Goal: Complete application form: Complete application form

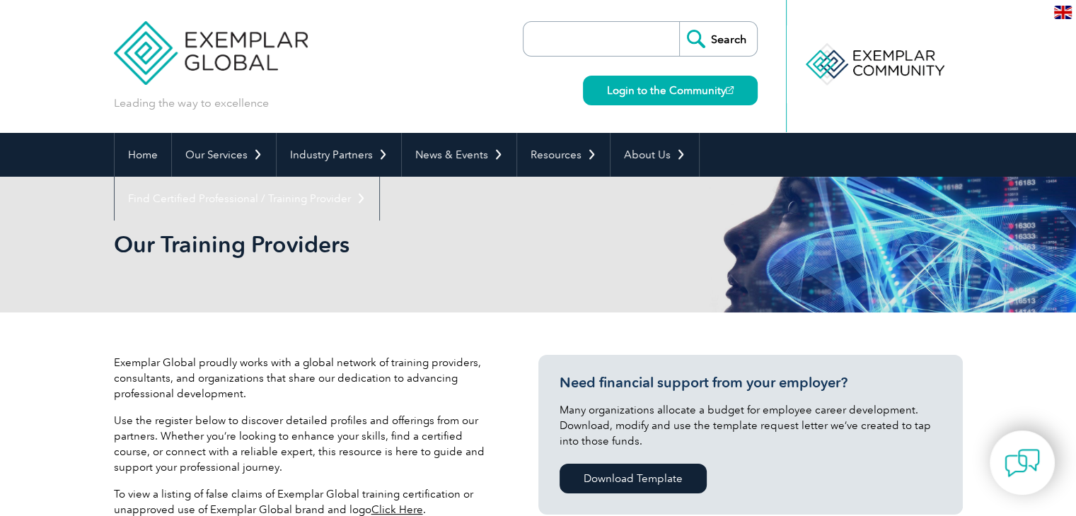
click at [564, 231] on div "Our Training Providers" at bounding box center [538, 245] width 849 height 136
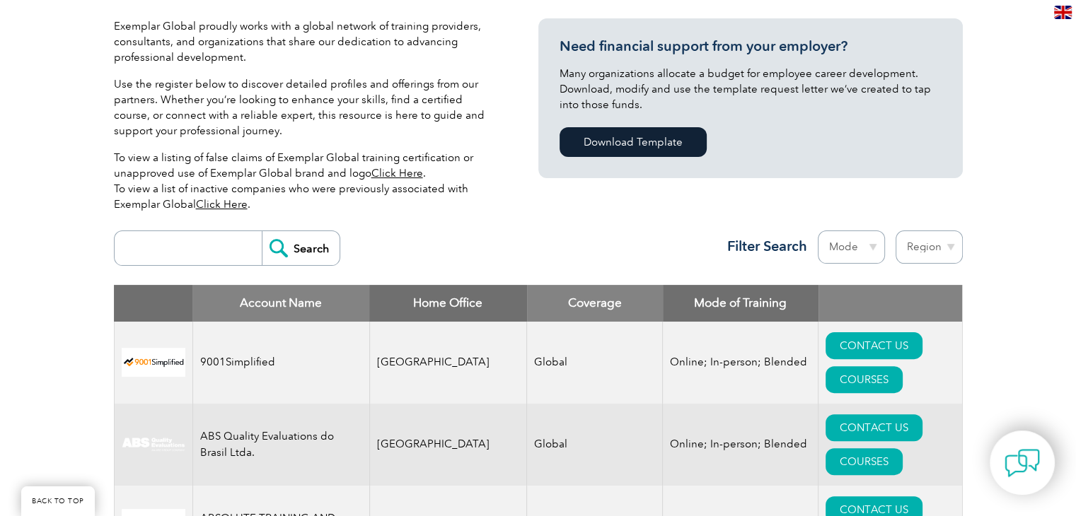
scroll to position [340, 0]
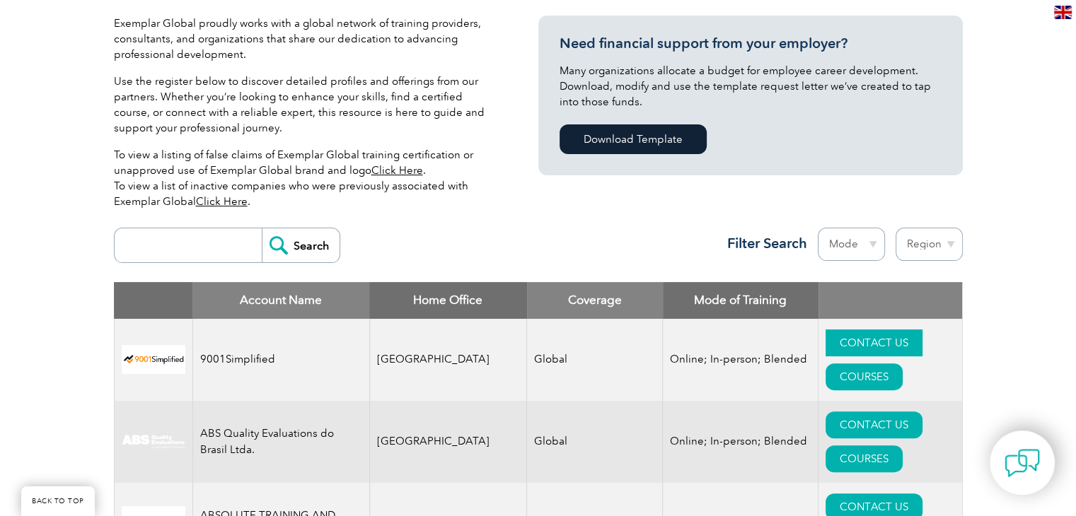
click at [825, 340] on link "CONTACT US" at bounding box center [873, 343] width 97 height 27
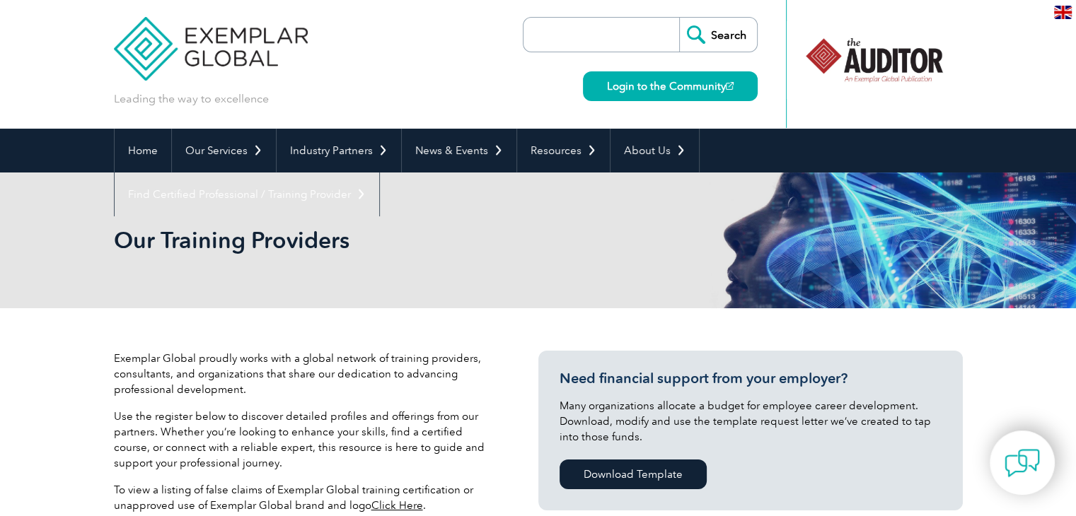
scroll to position [0, 0]
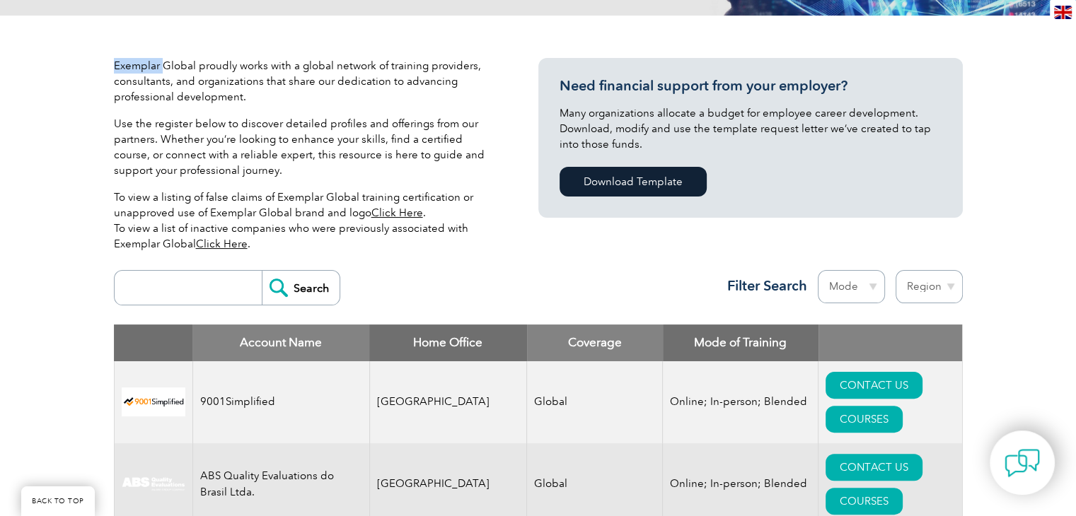
scroll to position [283, 0]
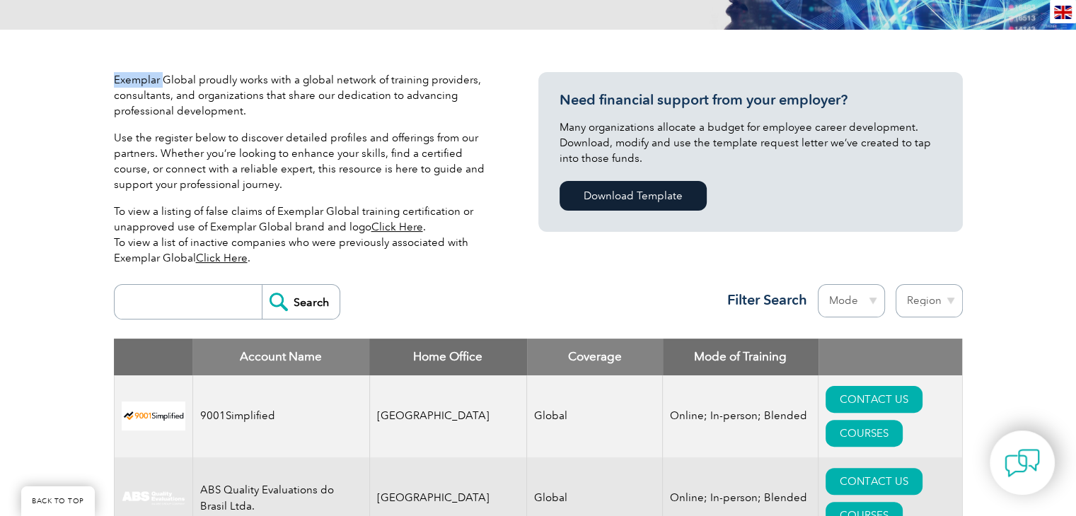
click at [949, 301] on select "Region Australia Bahrain Bangladesh Brazil Canada Colombia Dominican Republic E…" at bounding box center [928, 300] width 67 height 33
select select "[GEOGRAPHIC_DATA]"
click at [895, 284] on select "Region Australia Bahrain Bangladesh Brazil Canada Colombia Dominican Republic E…" at bounding box center [928, 300] width 67 height 33
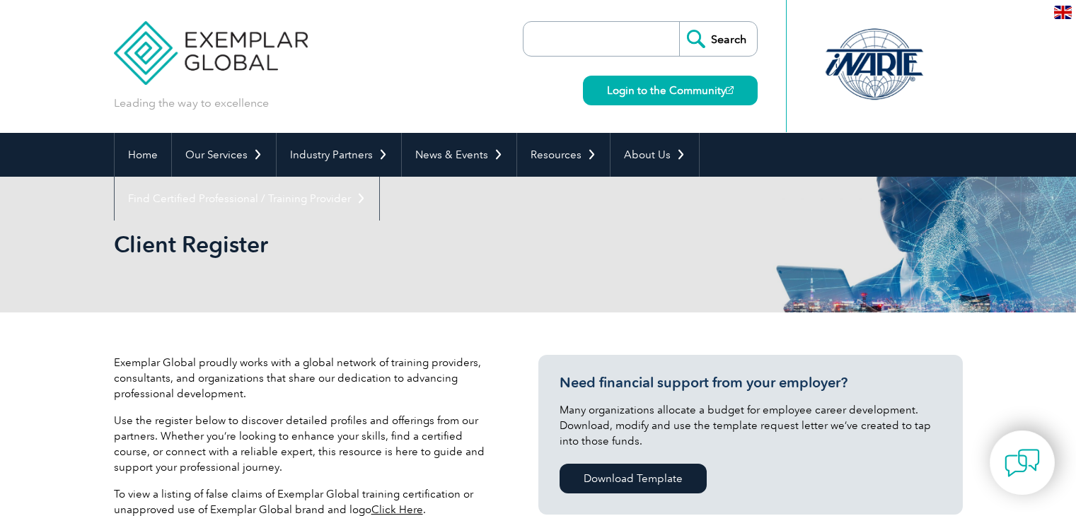
select select "Pakistan"
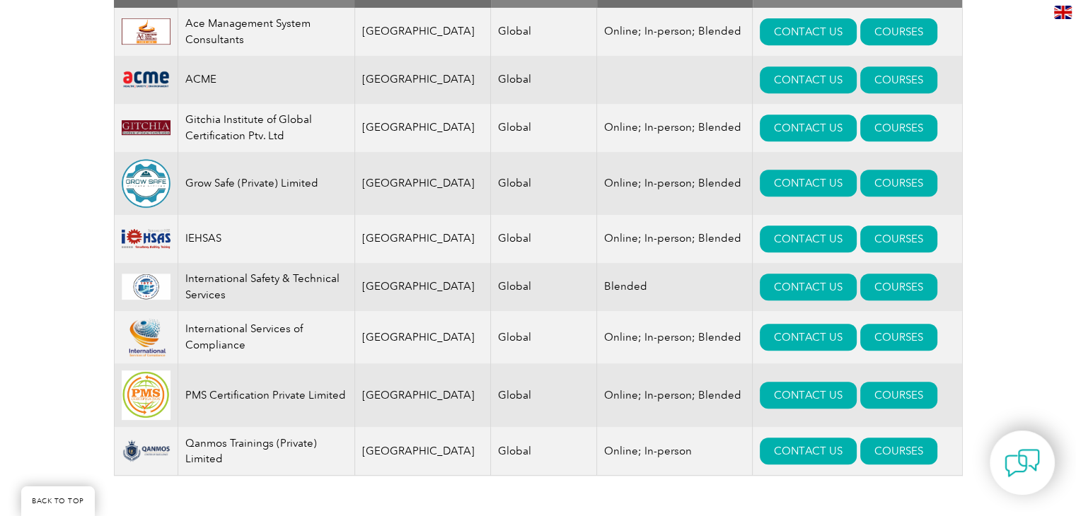
scroll to position [622, 0]
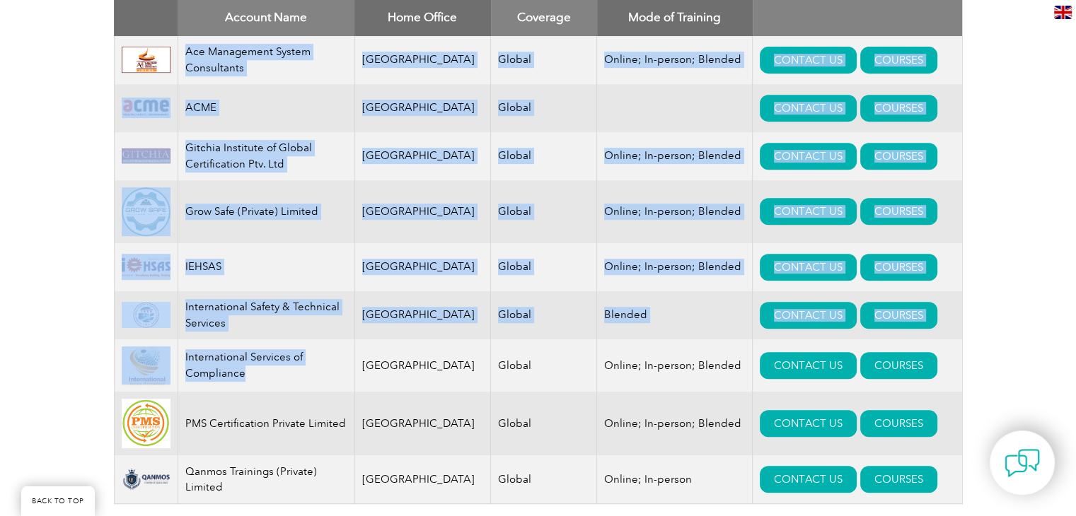
drag, startPoint x: 187, startPoint y: 39, endPoint x: 293, endPoint y: 376, distance: 353.0
click at [293, 376] on tbody "Ace Management System Consultants Pakistan Global Online; In-person; Blended CO…" at bounding box center [538, 270] width 848 height 468
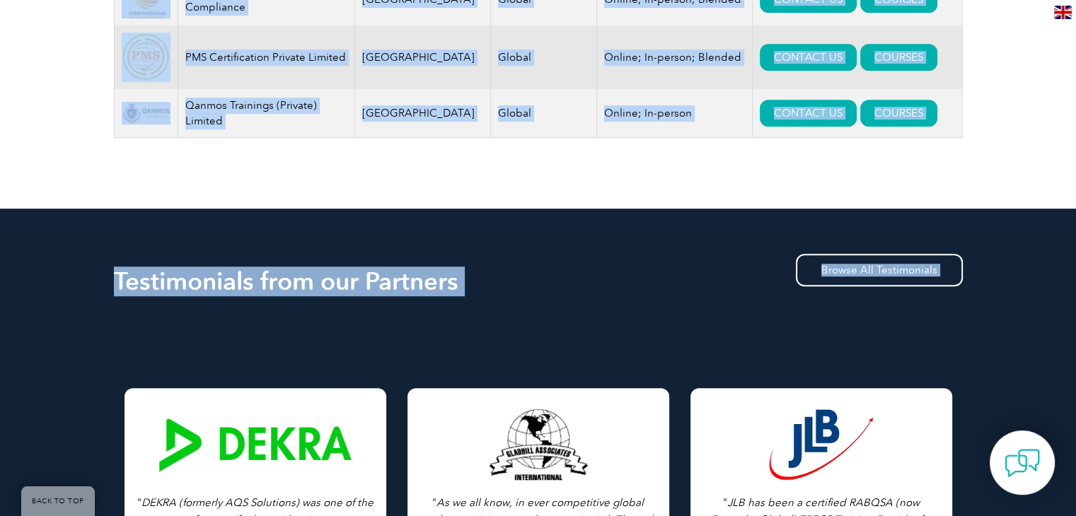
scroll to position [1024, 0]
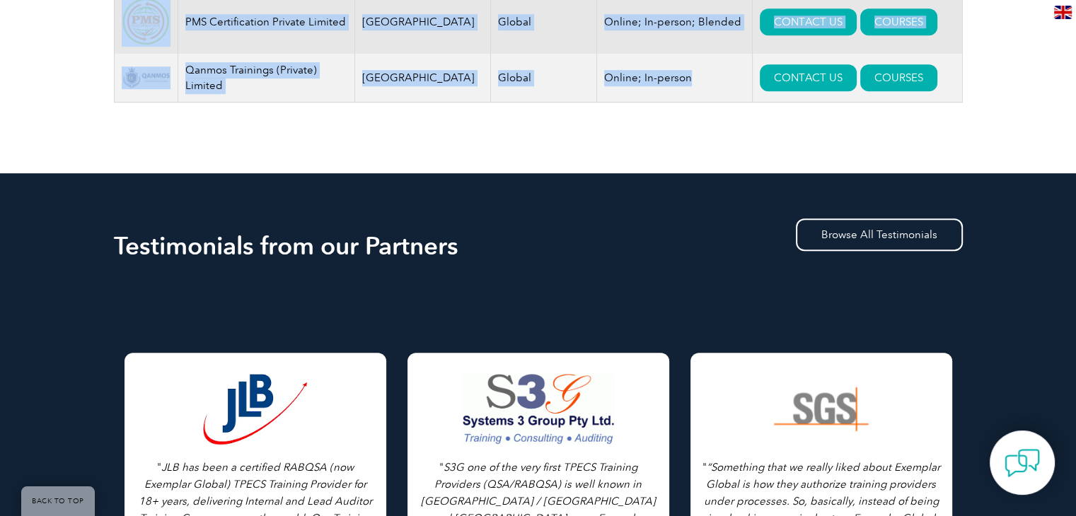
drag, startPoint x: 120, startPoint y: 38, endPoint x: 695, endPoint y: 105, distance: 579.0
copy tbody "Ace Management System Consultants Pakistan Global Online; In-person; Blended CO…"
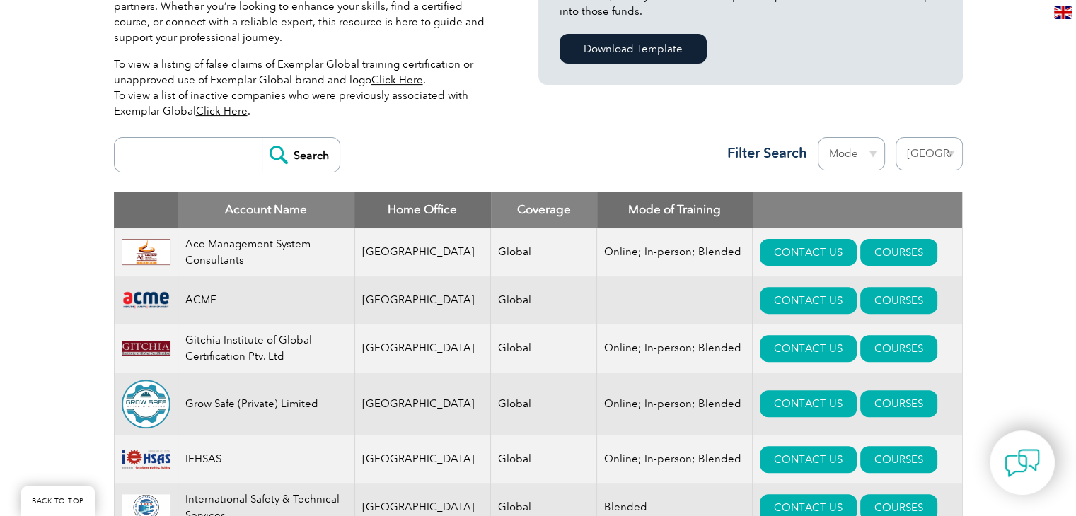
scroll to position [458, 0]
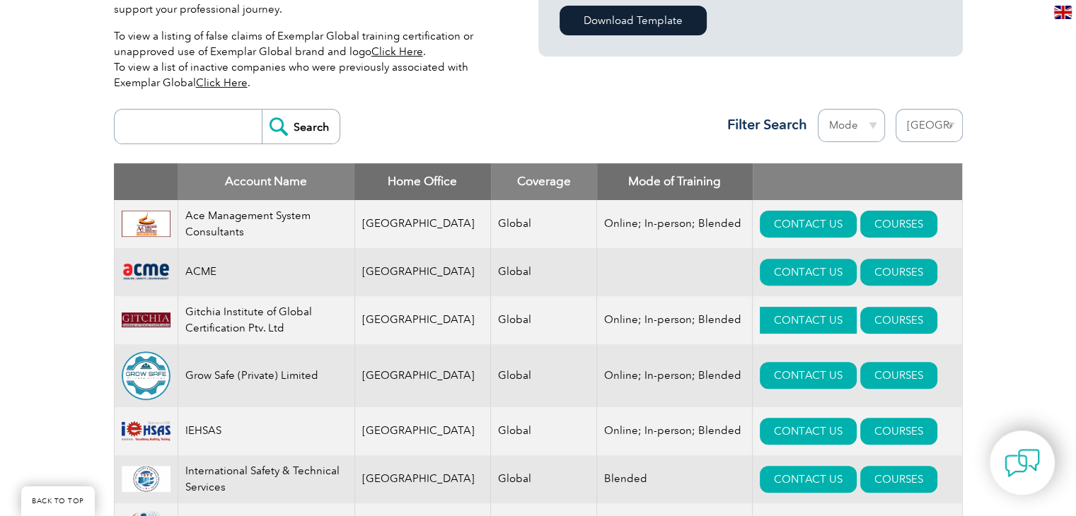
click at [787, 313] on link "CONTACT US" at bounding box center [808, 320] width 97 height 27
click at [976, 294] on div "Exemplar Global proudly works with a global network of training providers, cons…" at bounding box center [538, 296] width 1076 height 885
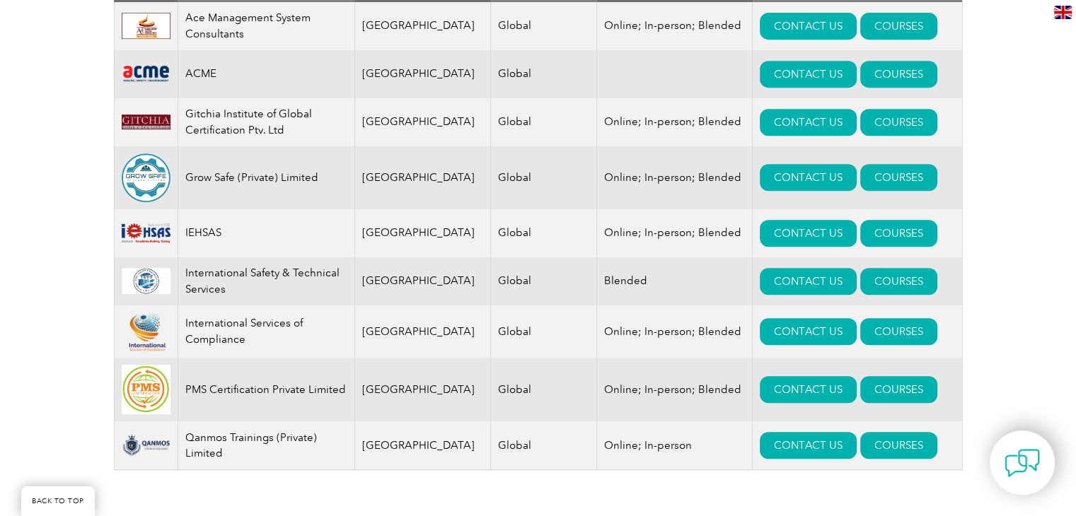
scroll to position [628, 0]
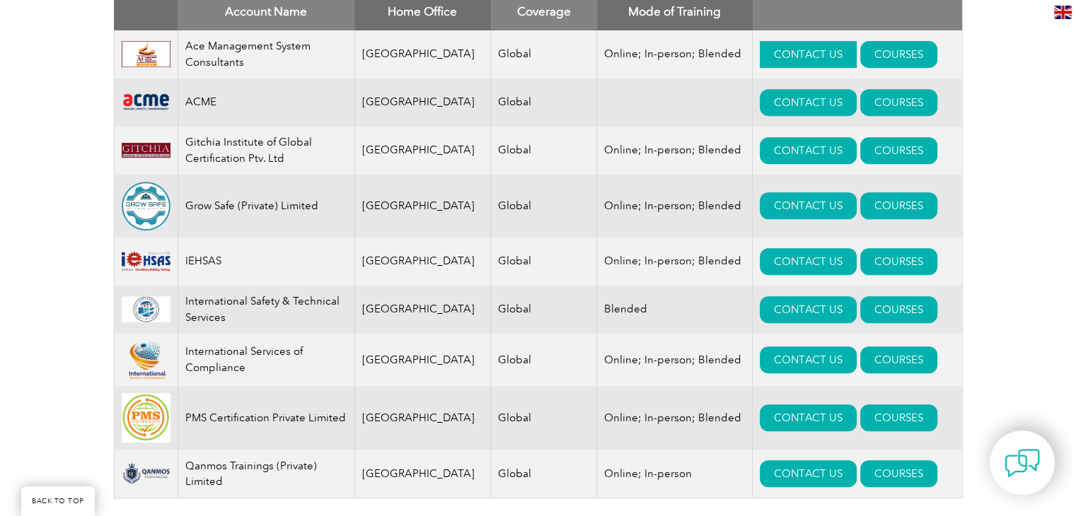
click at [786, 49] on link "CONTACT US" at bounding box center [808, 54] width 97 height 27
click at [764, 144] on link "CONTACT US" at bounding box center [808, 150] width 97 height 27
click at [770, 97] on link "CONTACT US" at bounding box center [808, 102] width 97 height 27
click at [880, 62] on link "COURSES" at bounding box center [898, 54] width 77 height 27
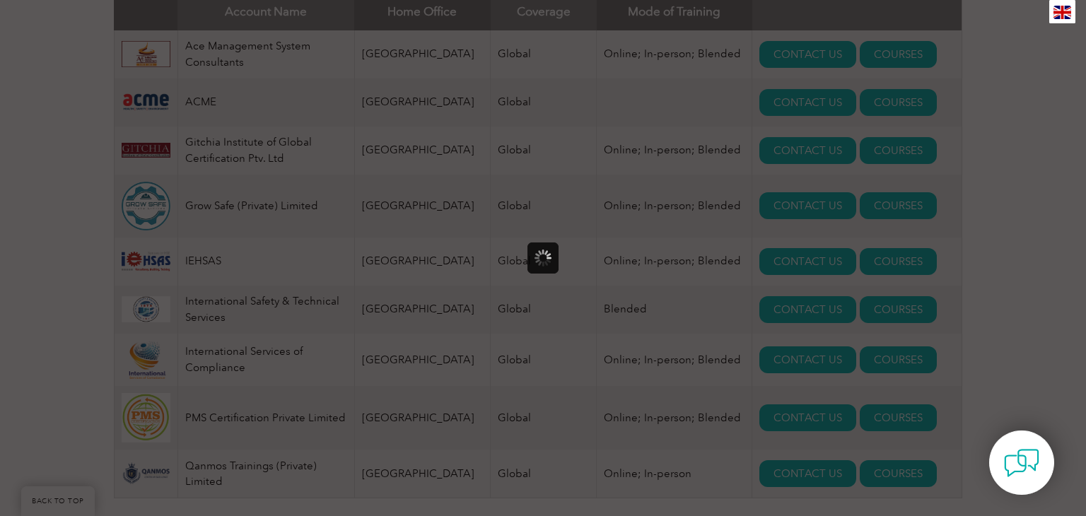
click at [876, 55] on div at bounding box center [543, 258] width 1086 height 516
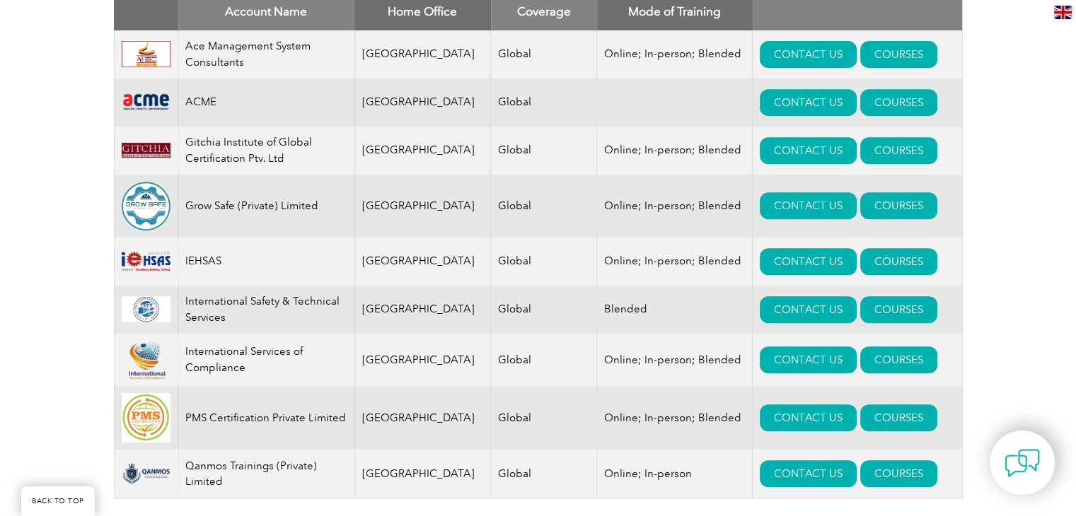
click at [1027, 169] on div "Exemplar Global proudly works with a global network of training providers, cons…" at bounding box center [538, 127] width 1076 height 885
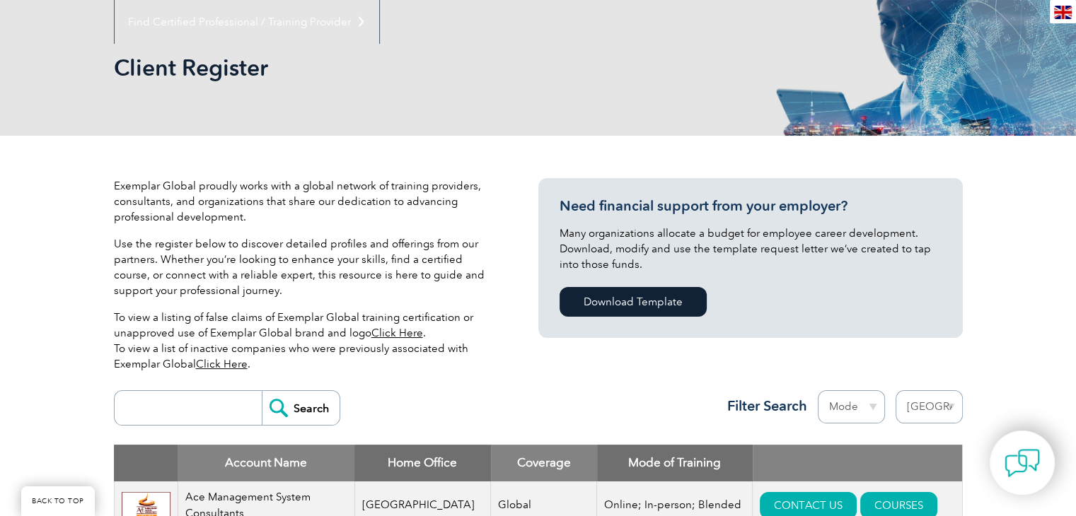
click at [226, 364] on link "Click Here" at bounding box center [222, 364] width 52 height 13
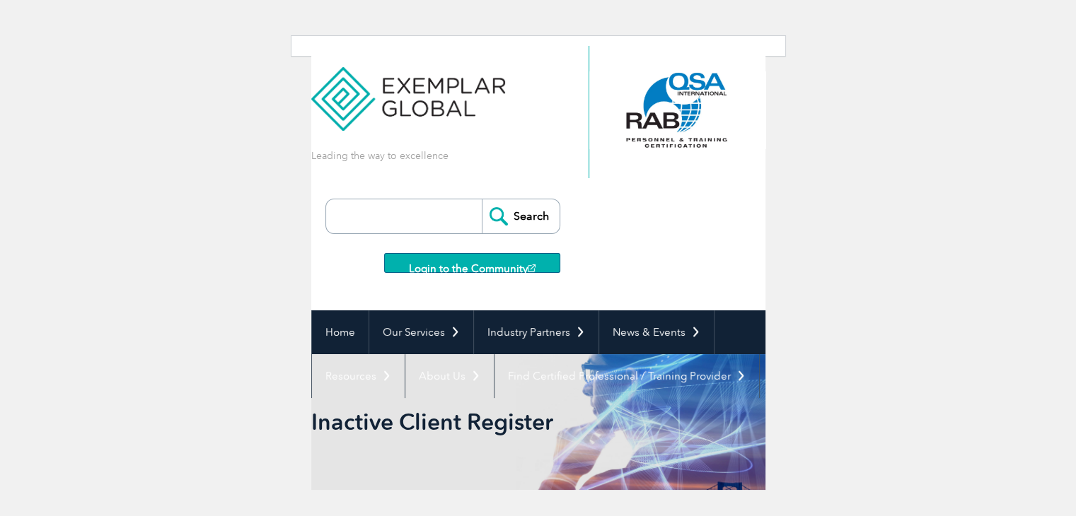
click at [976, 175] on html "BACK TO TOP Leading the way to excellence ▼" at bounding box center [538, 399] width 1076 height 798
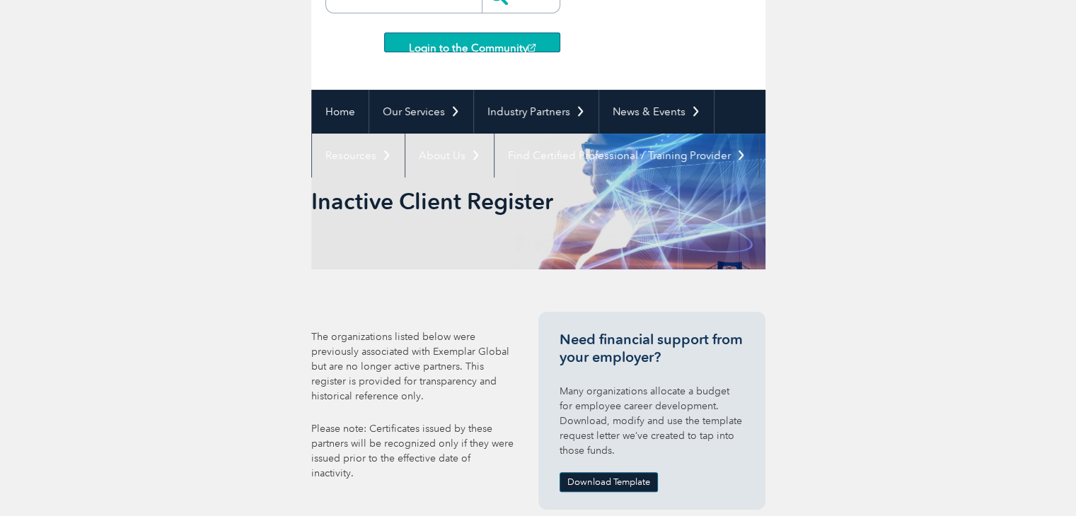
scroll to position [277, 0]
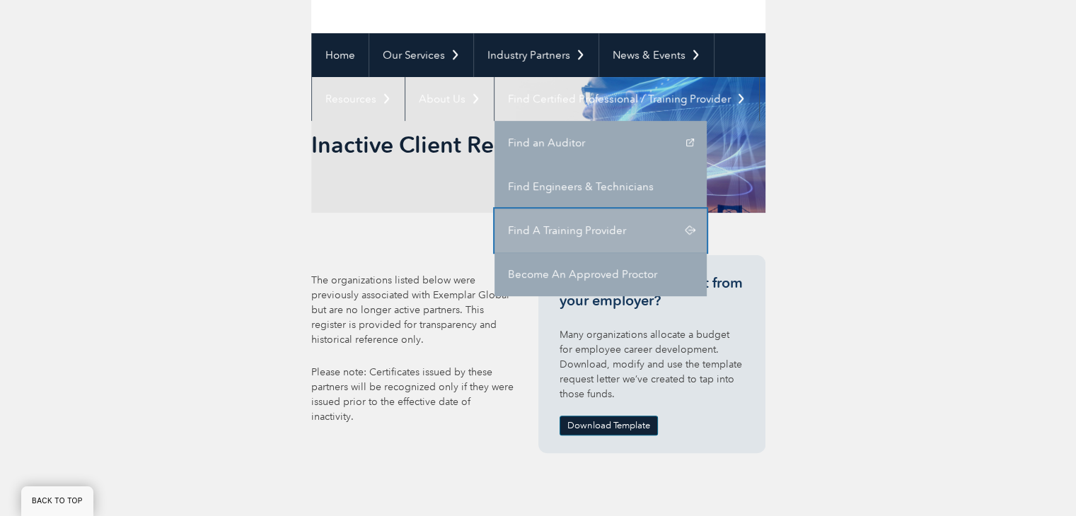
click at [625, 227] on link "Find A Training Provider" at bounding box center [600, 231] width 212 height 44
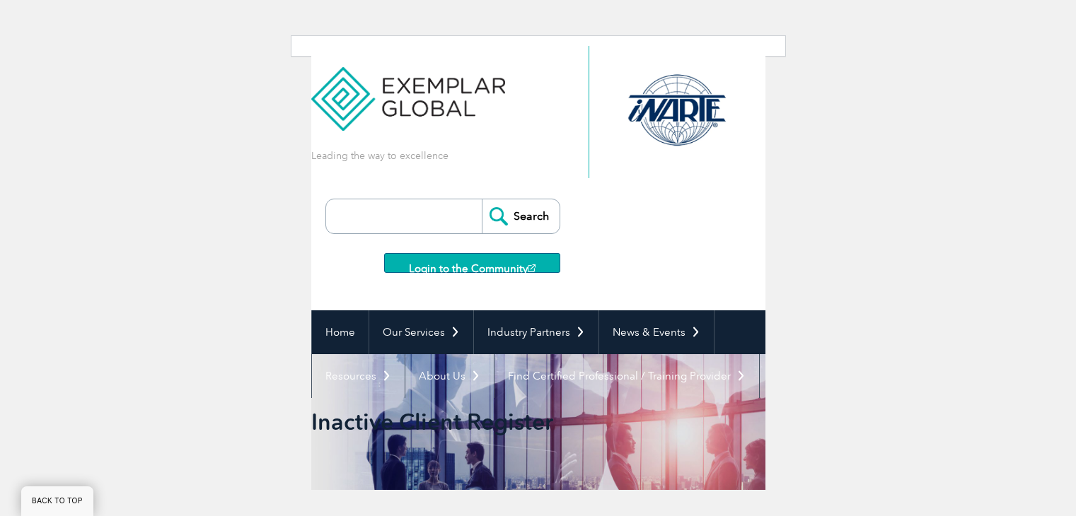
scroll to position [277, 0]
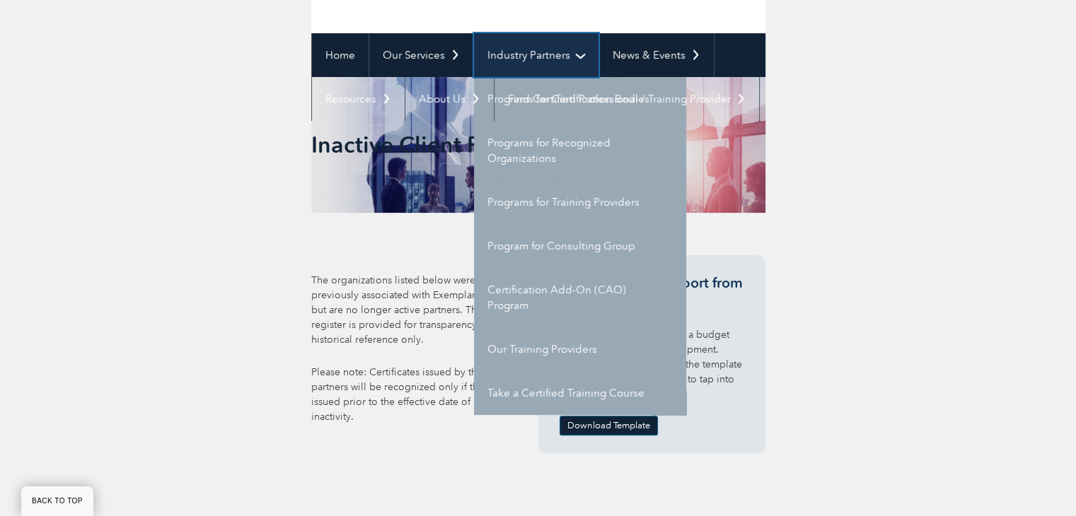
click at [575, 53] on link "Industry Partners" at bounding box center [536, 55] width 124 height 44
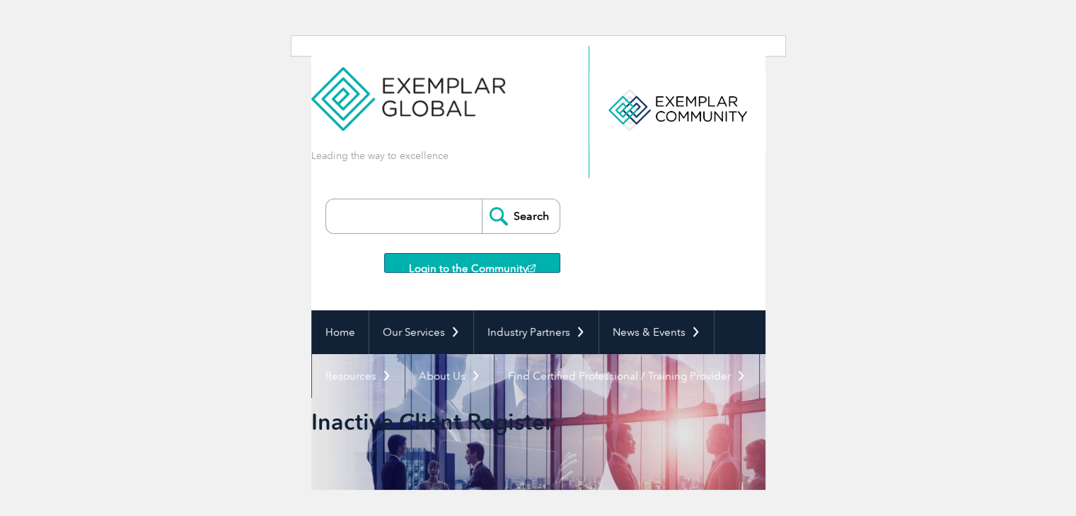
click at [876, 272] on html "BACK TO TOP Leading the way to excellence ▼" at bounding box center [538, 399] width 1076 height 798
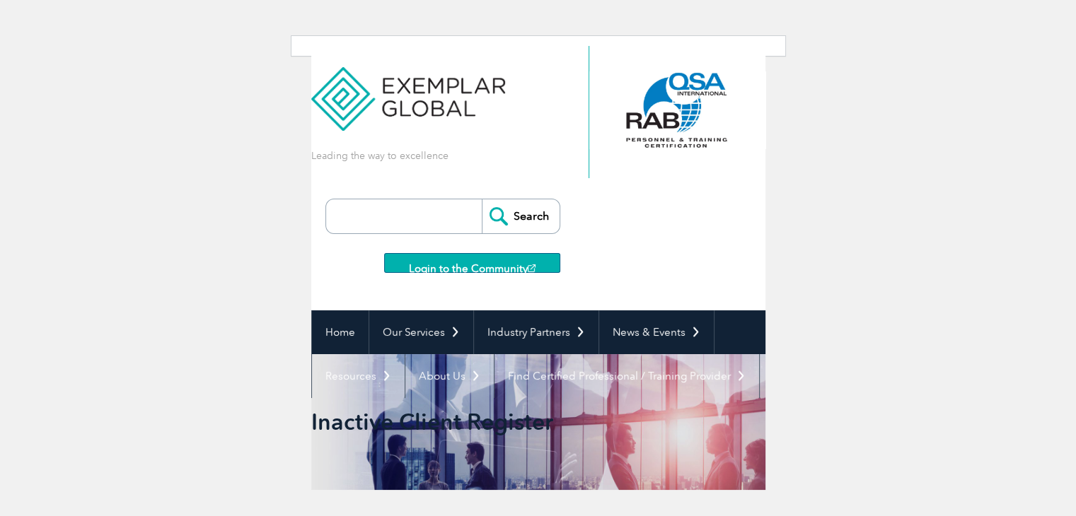
scroll to position [277, 0]
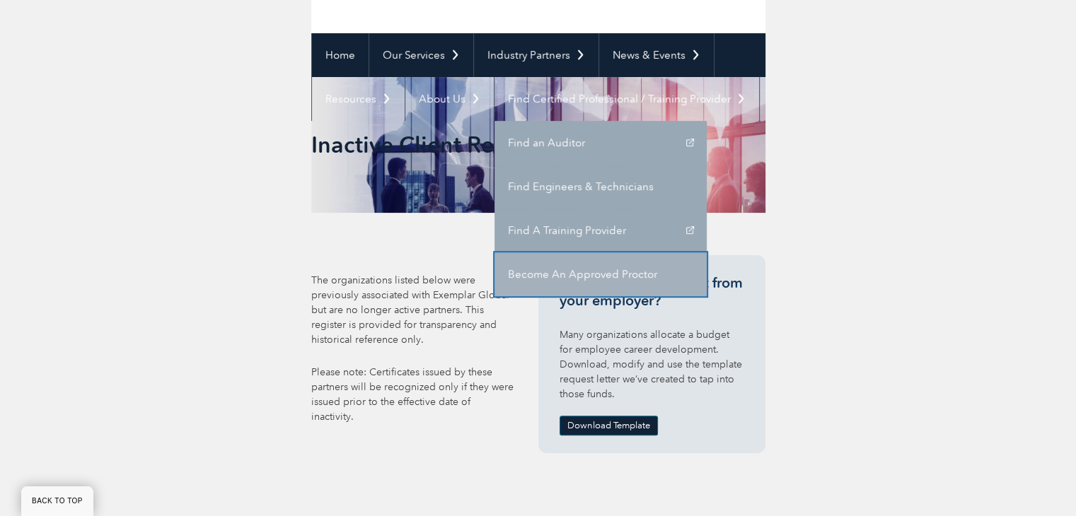
click at [593, 269] on link "Become An Approved Proctor" at bounding box center [600, 275] width 212 height 44
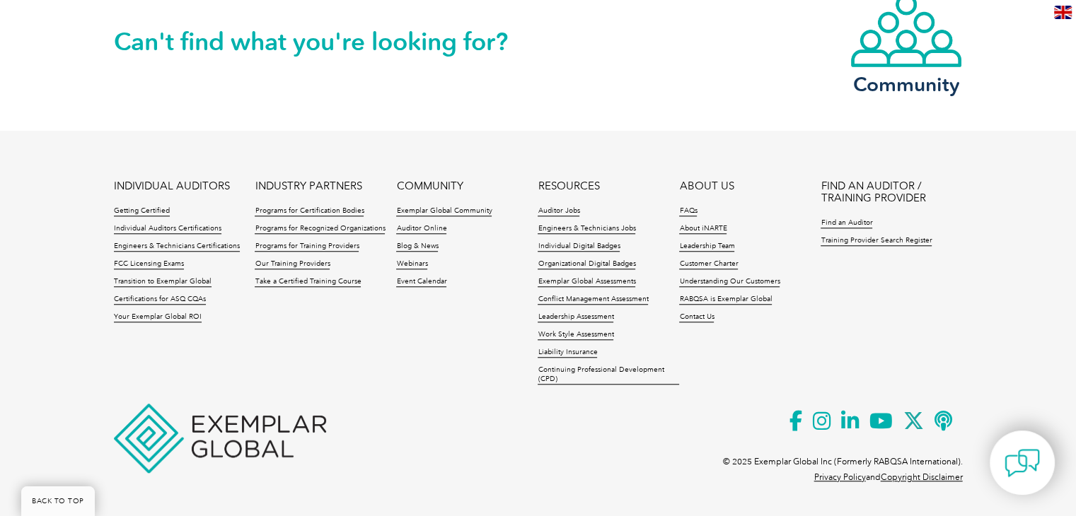
scroll to position [1199, 0]
click at [908, 243] on link "Training Provider Search Register" at bounding box center [876, 241] width 111 height 10
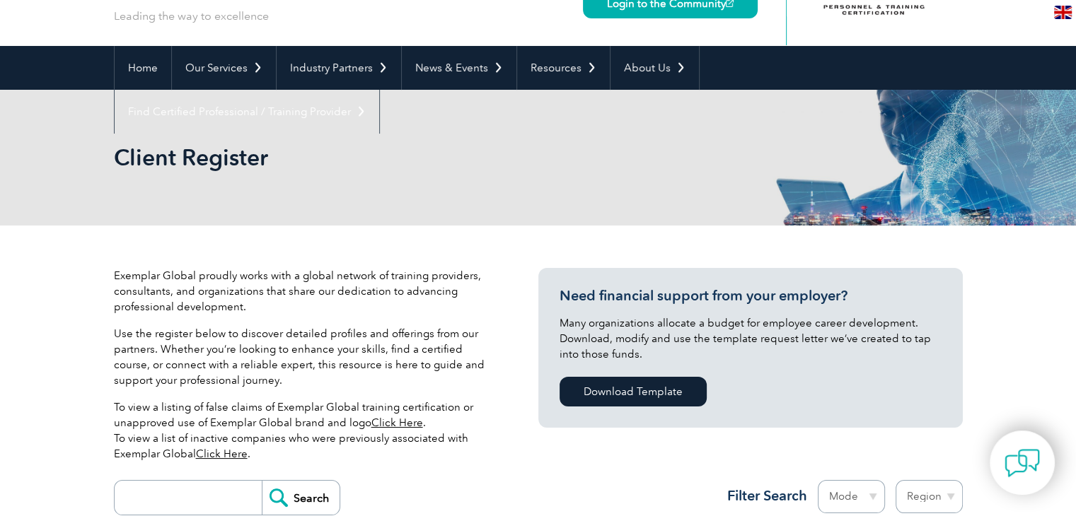
scroll to position [85, 0]
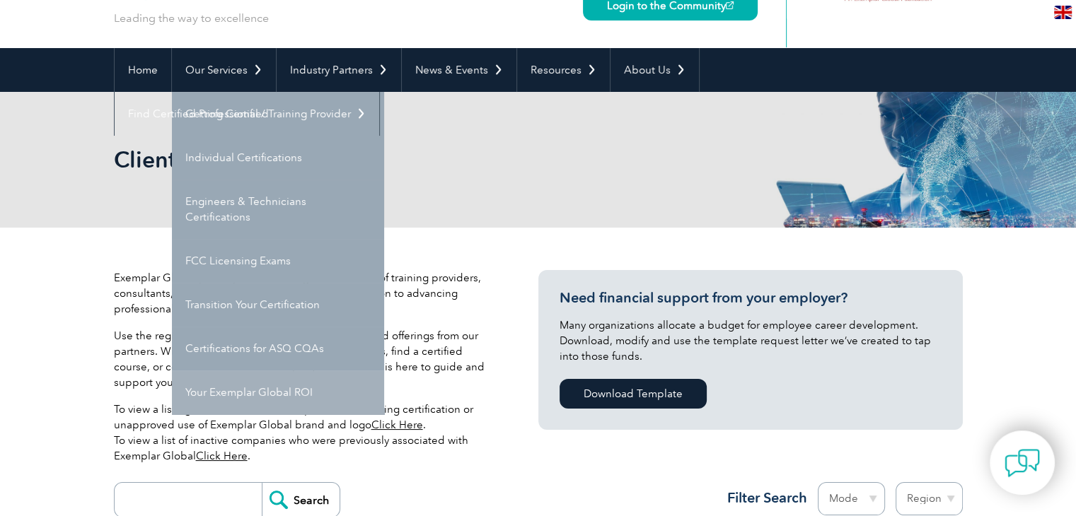
click at [294, 395] on link "Your Exemplar Global ROI" at bounding box center [278, 393] width 212 height 44
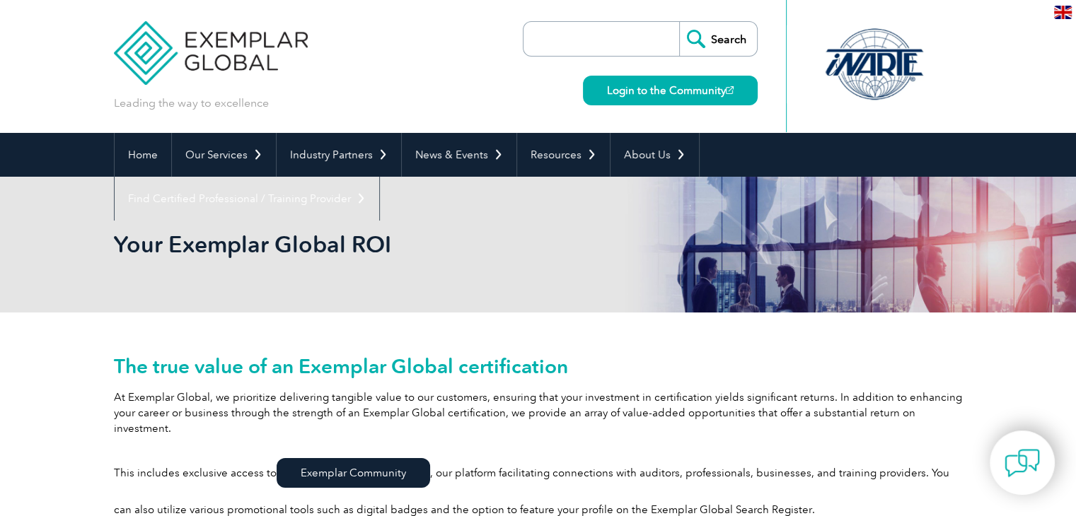
click at [581, 417] on p "At Exemplar Global, we prioritize delivering tangible value to our customers, e…" at bounding box center [538, 413] width 849 height 47
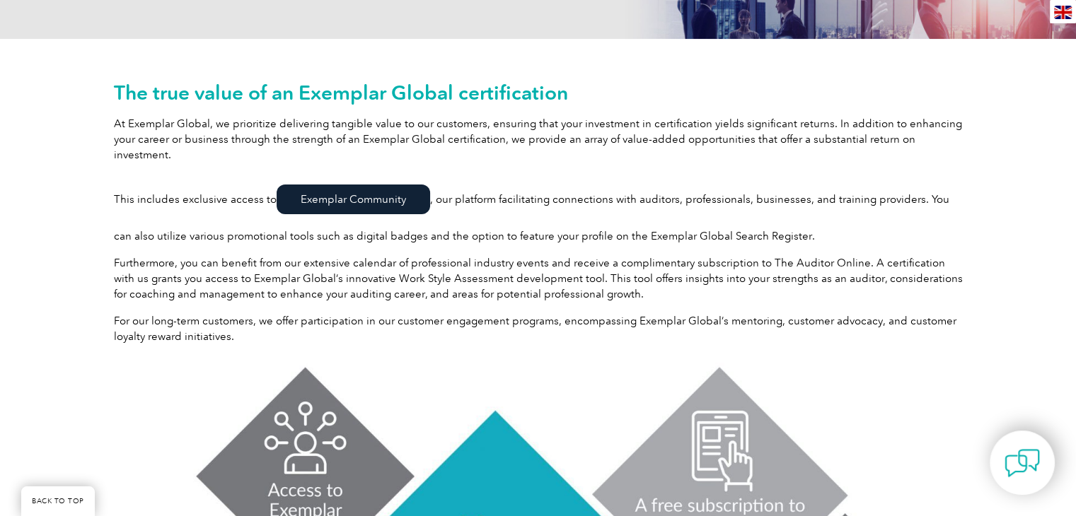
scroll to position [283, 0]
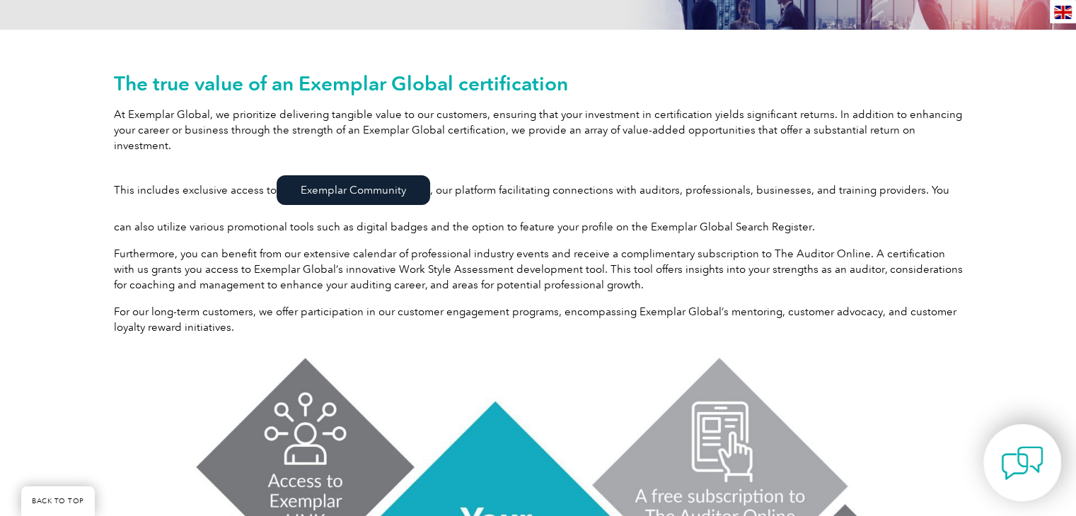
click at [1033, 477] on img at bounding box center [1022, 463] width 42 height 42
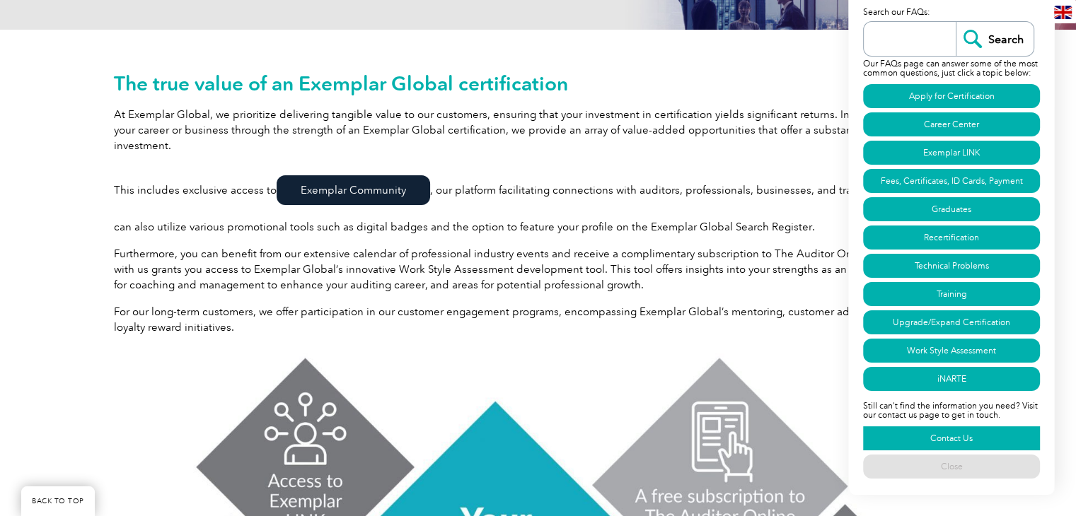
click at [956, 434] on link "Contact Us" at bounding box center [951, 439] width 177 height 24
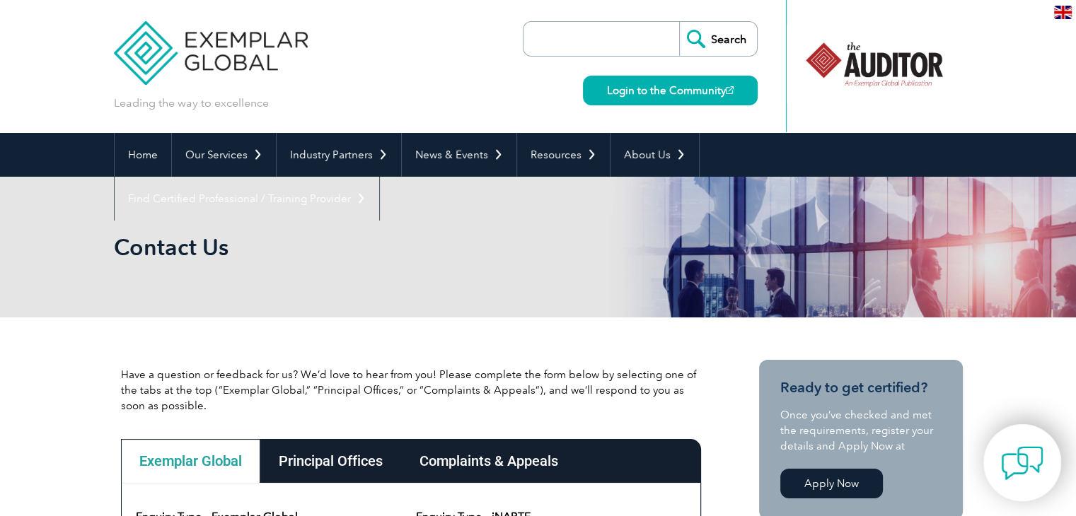
click at [1038, 470] on img at bounding box center [1022, 463] width 42 height 42
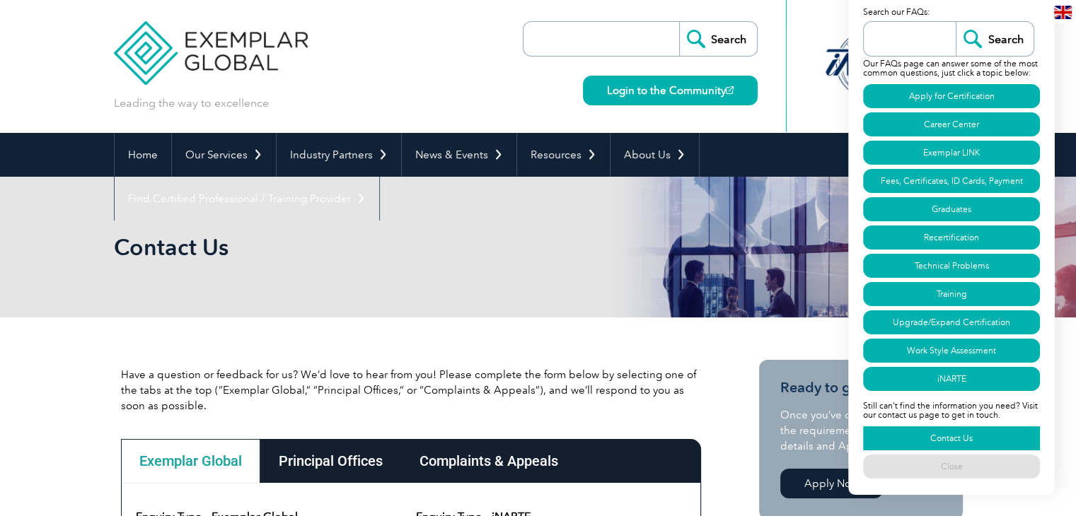
click at [959, 431] on link "Contact Us" at bounding box center [951, 439] width 177 height 24
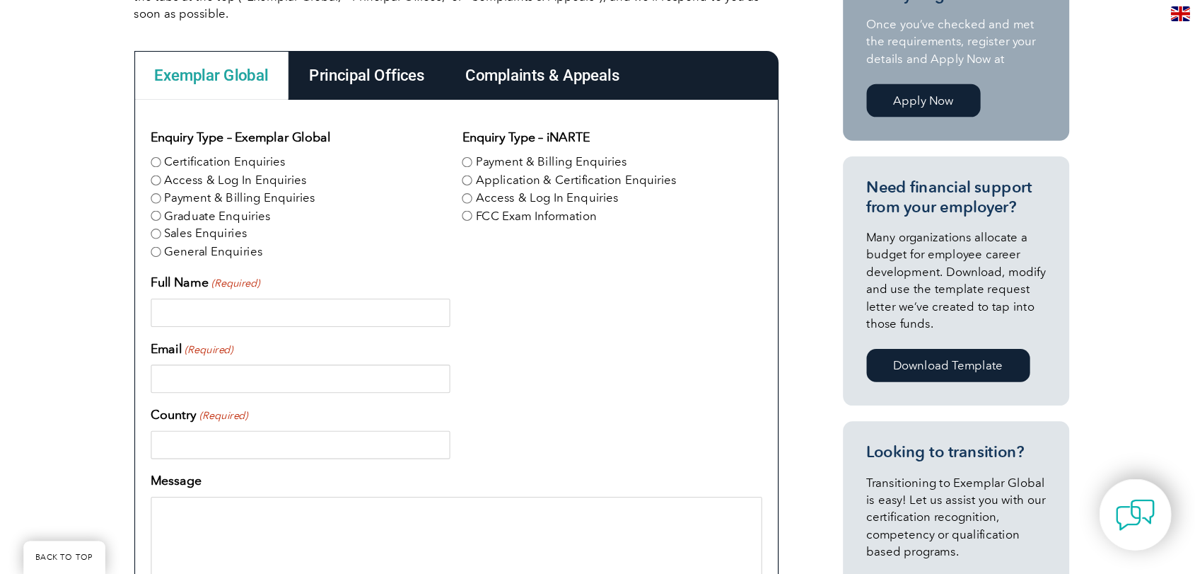
scroll to position [396, 0]
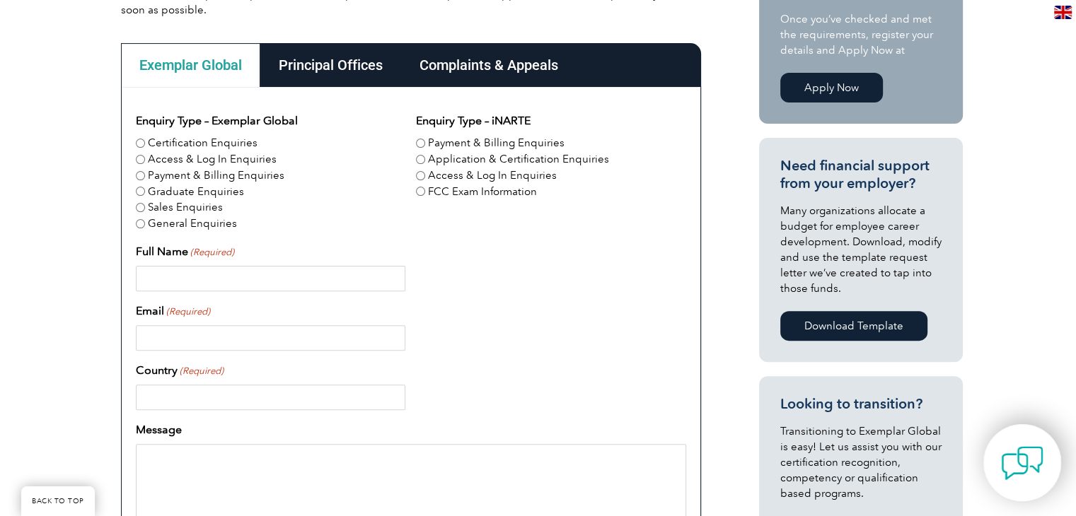
click at [1028, 468] on img at bounding box center [1022, 463] width 42 height 42
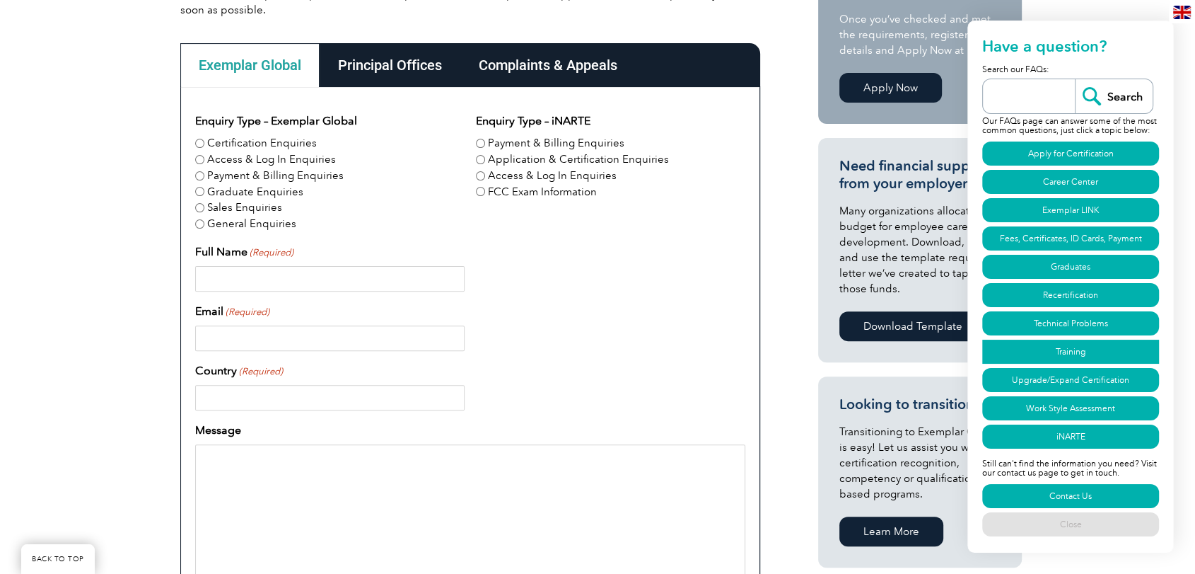
click at [1071, 346] on link "Training" at bounding box center [1070, 352] width 177 height 24
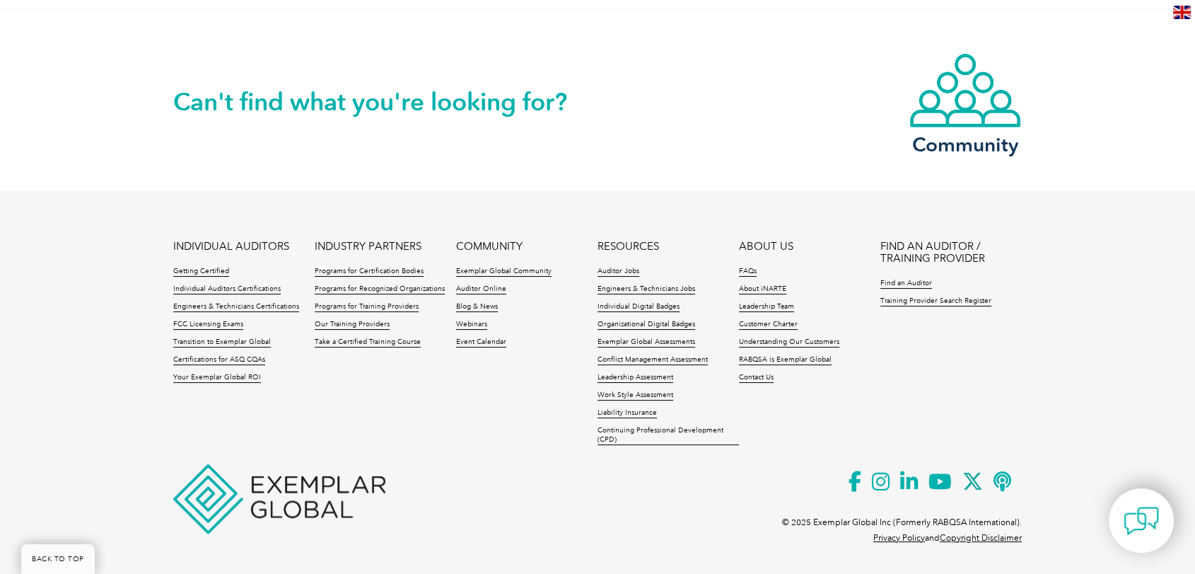
scroll to position [5550, 0]
click at [366, 267] on link "Programs for Certification Bodies" at bounding box center [369, 270] width 109 height 10
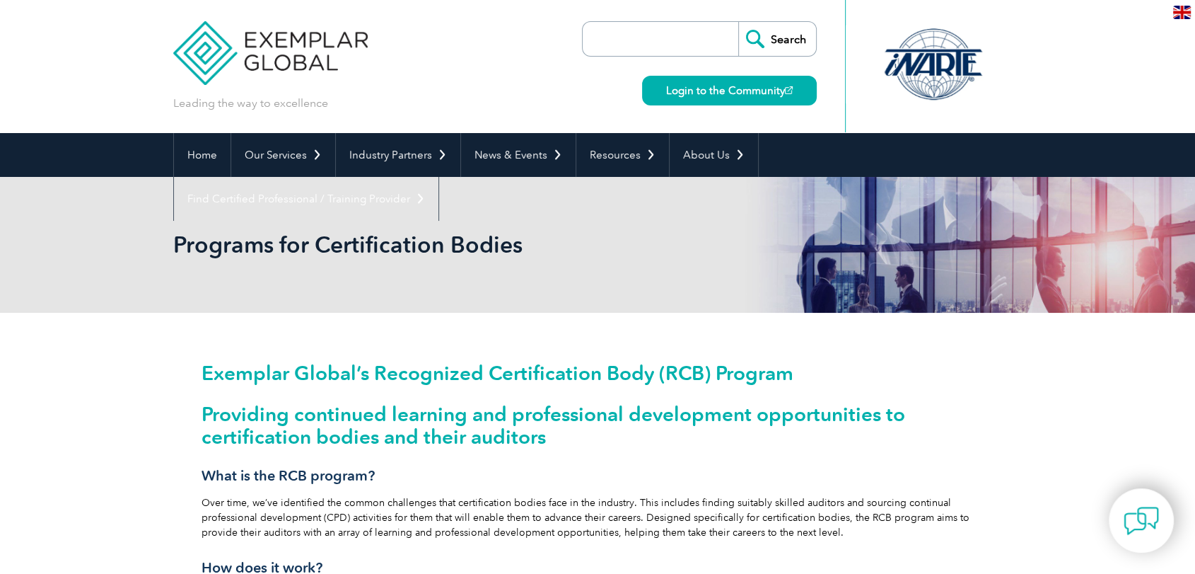
click at [1014, 426] on section "Exemplar Global’s Recognized Certification Body (RCB) Program Providing continu…" at bounding box center [597, 537] width 849 height 364
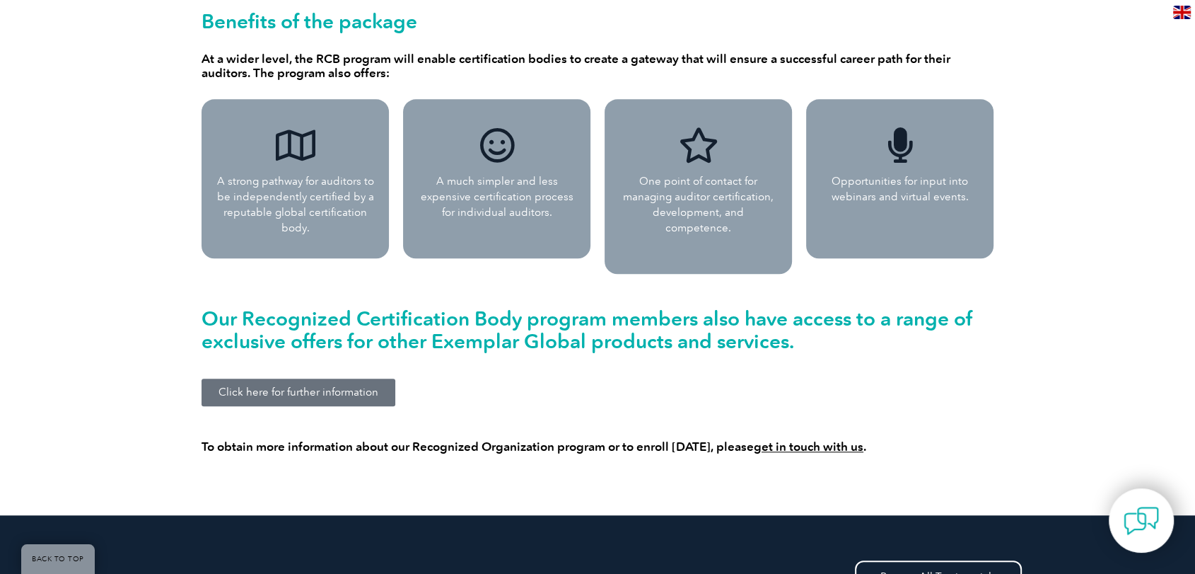
scroll to position [1289, 0]
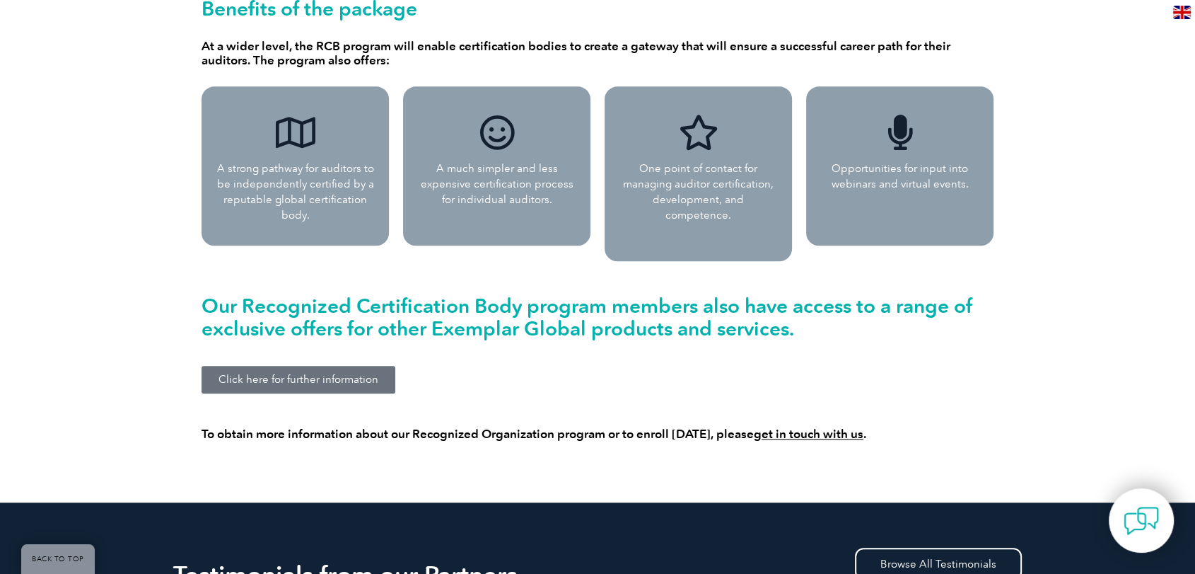
click at [812, 427] on link "get in touch with us" at bounding box center [809, 434] width 110 height 14
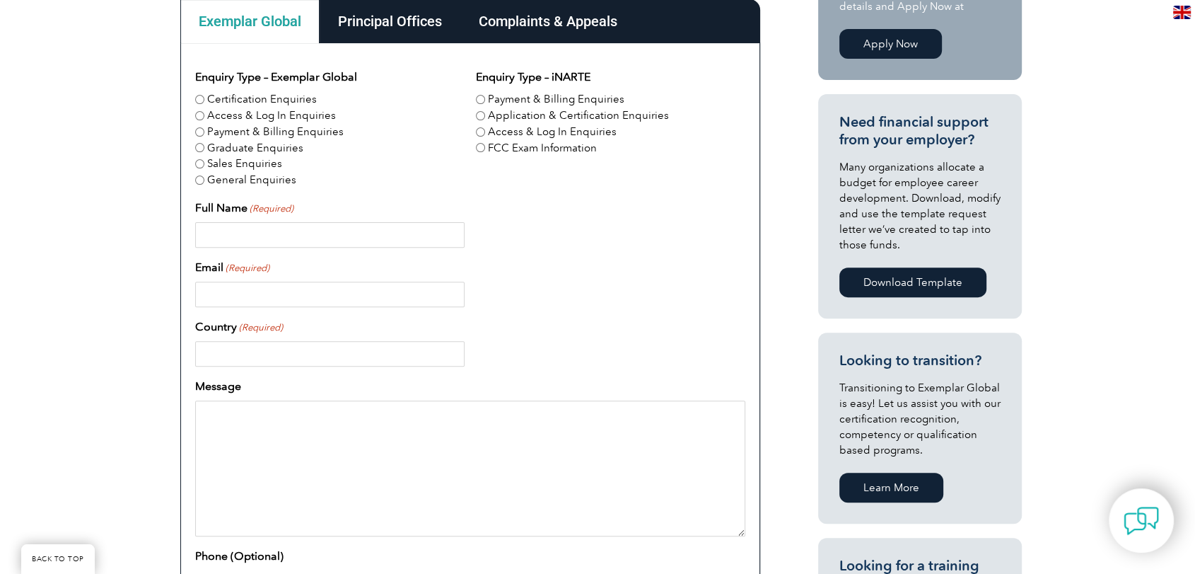
scroll to position [471, 0]
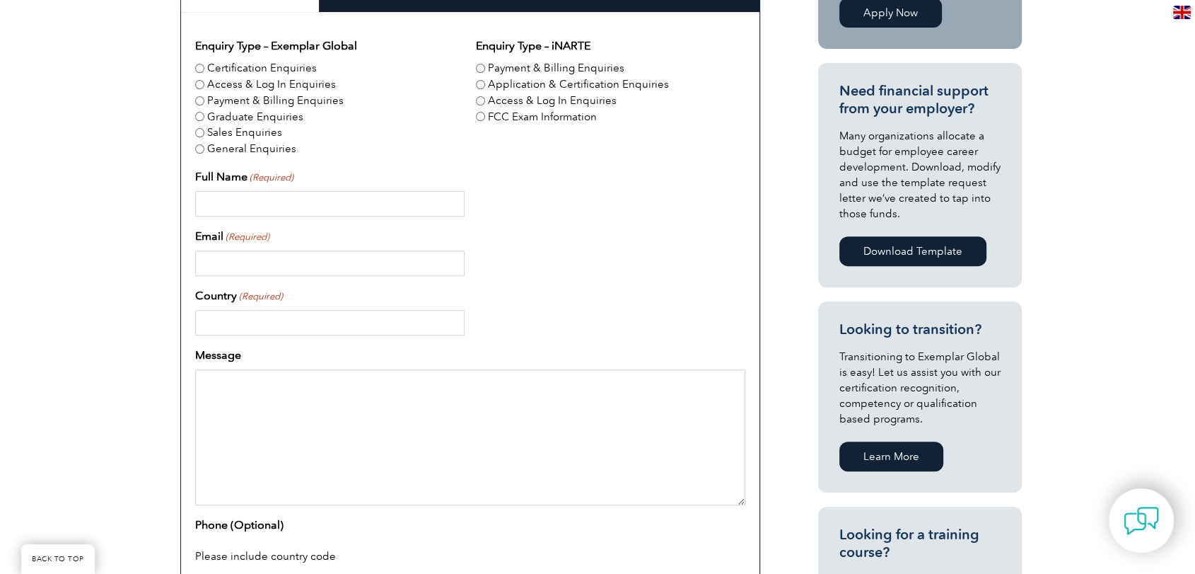
click at [396, 198] on input "Full Name (Required)" at bounding box center [329, 203] width 269 height 25
type input "Iram Shakoor"
type input "Pakistan"
click at [584, 248] on div "Email (Required)" at bounding box center [470, 252] width 550 height 48
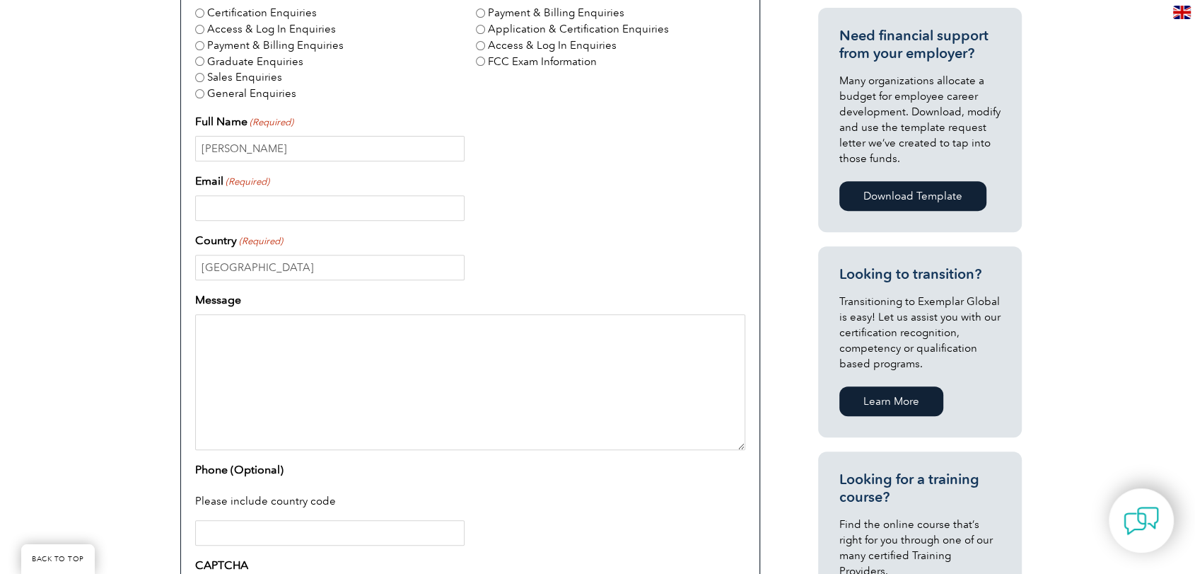
scroll to position [503, 0]
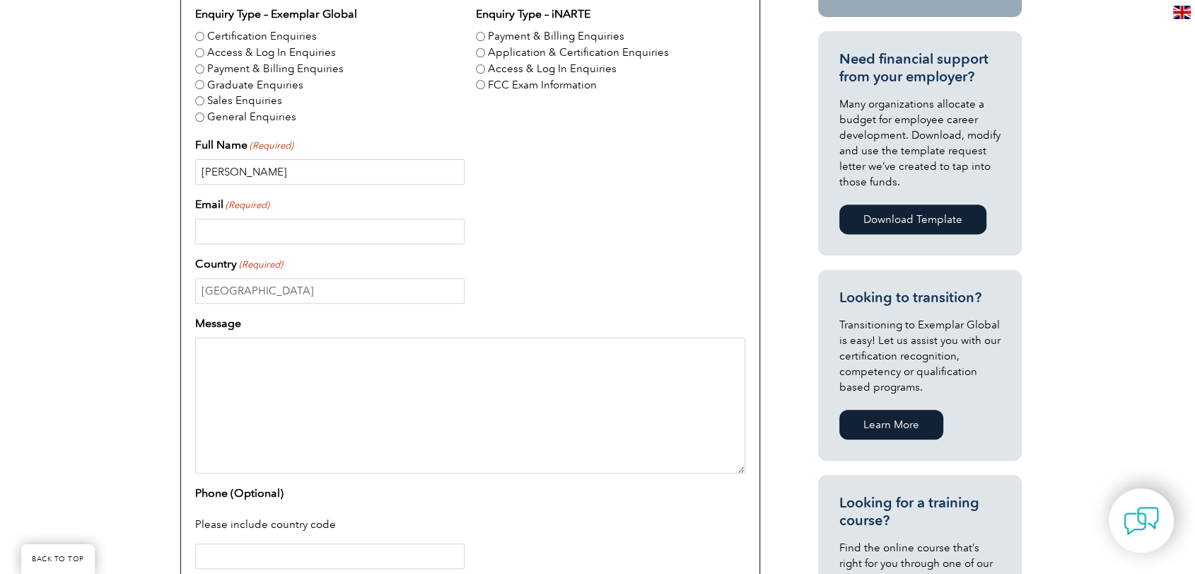
click at [383, 173] on input "[PERSON_NAME]" at bounding box center [329, 171] width 269 height 25
type input "[PERSON_NAME]"
click at [359, 234] on input "Email (Required)" at bounding box center [329, 231] width 269 height 25
type input "[EMAIL_ADDRESS][DOMAIN_NAME]"
click at [319, 288] on input "[GEOGRAPHIC_DATA]" at bounding box center [329, 290] width 269 height 25
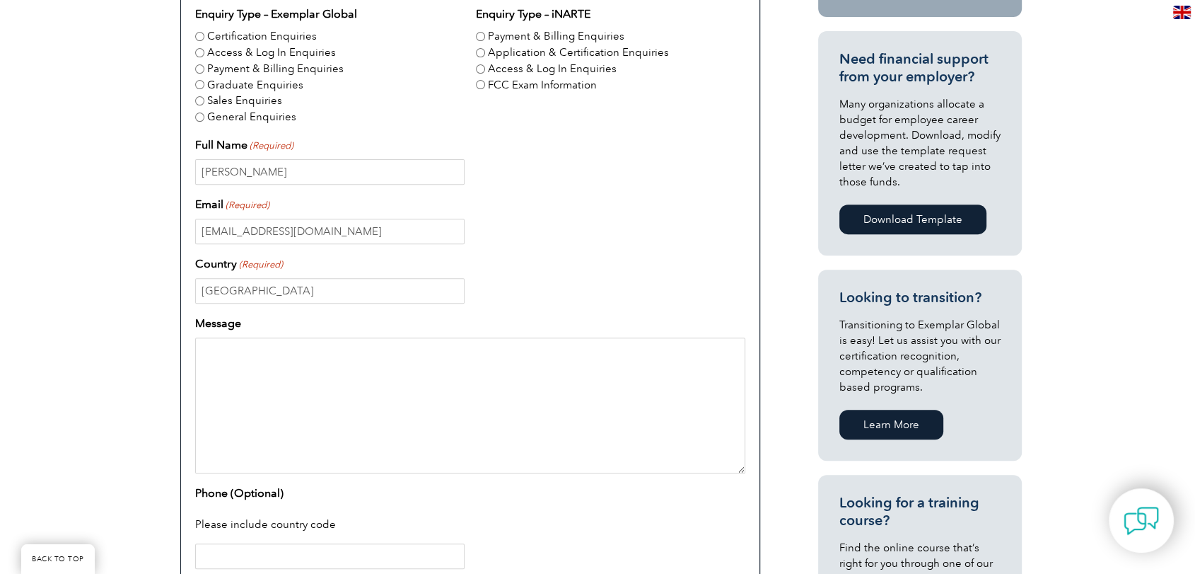
click at [223, 364] on textarea "Message" at bounding box center [470, 405] width 550 height 136
click at [206, 379] on textarea "Dear Sir, I want to become the certified training provider" at bounding box center [470, 405] width 550 height 136
click at [460, 385] on textarea "Dear Sir, We want to become the certified training provider" at bounding box center [470, 405] width 550 height 136
click at [473, 383] on textarea "Dear Sir, We want to become the certified training provider orgnization." at bounding box center [470, 405] width 550 height 136
click at [563, 383] on textarea "Dear Sir, We want to become the certified training provider organization." at bounding box center [470, 405] width 550 height 136
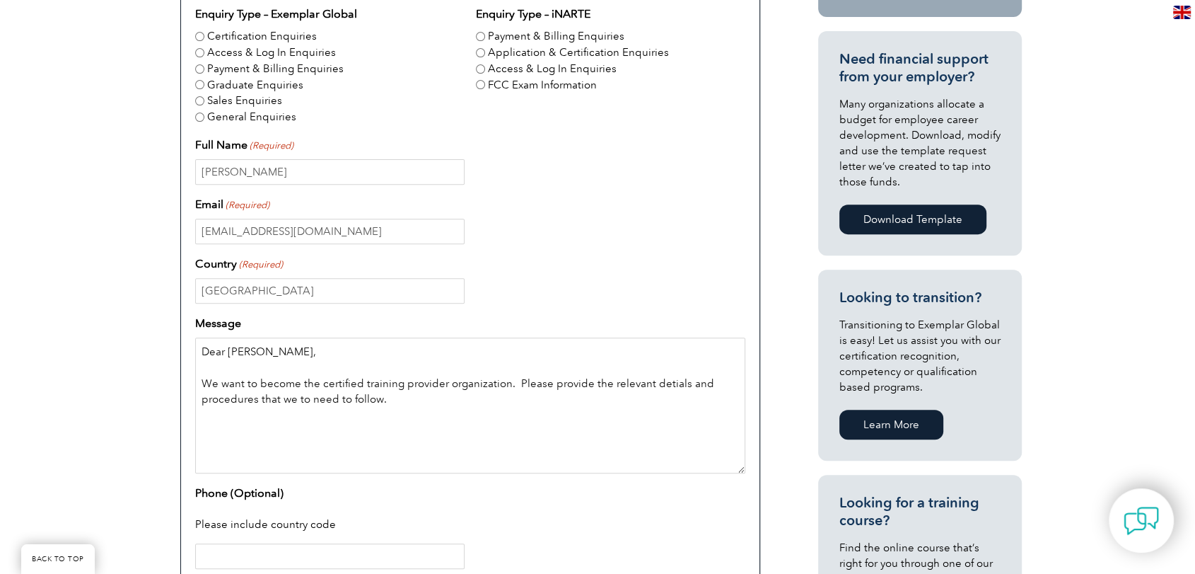
click at [668, 382] on textarea "Dear Sir, We want to become the certified training provider organization. Pleas…" at bounding box center [470, 405] width 550 height 136
click at [481, 411] on textarea "Dear Sir, We want to become the certified training provider organization. Pleas…" at bounding box center [470, 405] width 550 height 136
click at [314, 555] on input "Phone (Optional)" at bounding box center [329, 555] width 269 height 25
click at [438, 402] on textarea "Dear Sir, We want to become the certified training provider organization. Pleas…" at bounding box center [470, 405] width 550 height 136
click at [438, 401] on textarea "Dear Sir, We want to become the certified training provider organization. Pleas…" at bounding box center [470, 405] width 550 height 136
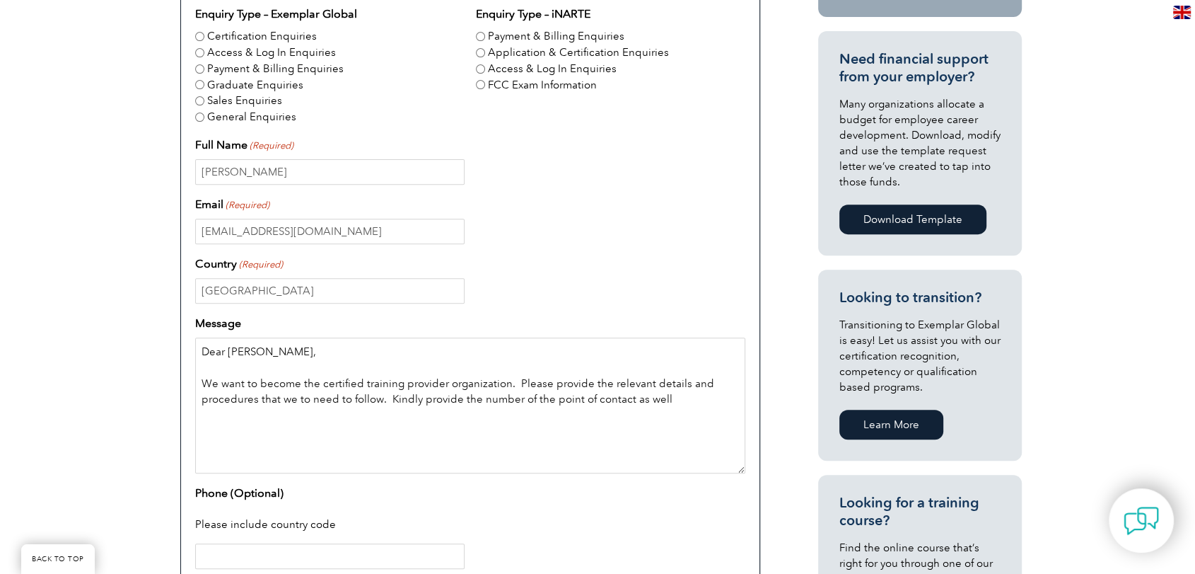
click at [662, 400] on textarea "Dear Sir, We want to become the certified training provider organization. Pleas…" at bounding box center [470, 405] width 550 height 136
click at [516, 424] on textarea "Dear Sir, We want to become the certified training provider organization. Pleas…" at bounding box center [470, 405] width 550 height 136
click at [671, 400] on textarea "Dear Sir, We want to become the certified training provider organization. Pleas…" at bounding box center [470, 405] width 550 height 136
click at [516, 398] on textarea "Dear Sir, We want to become the certified training provider organization. Pleas…" at bounding box center [470, 405] width 550 height 136
click at [589, 402] on textarea "Dear Sir, We want to become the certified training provider organization. Pleas…" at bounding box center [470, 405] width 550 height 136
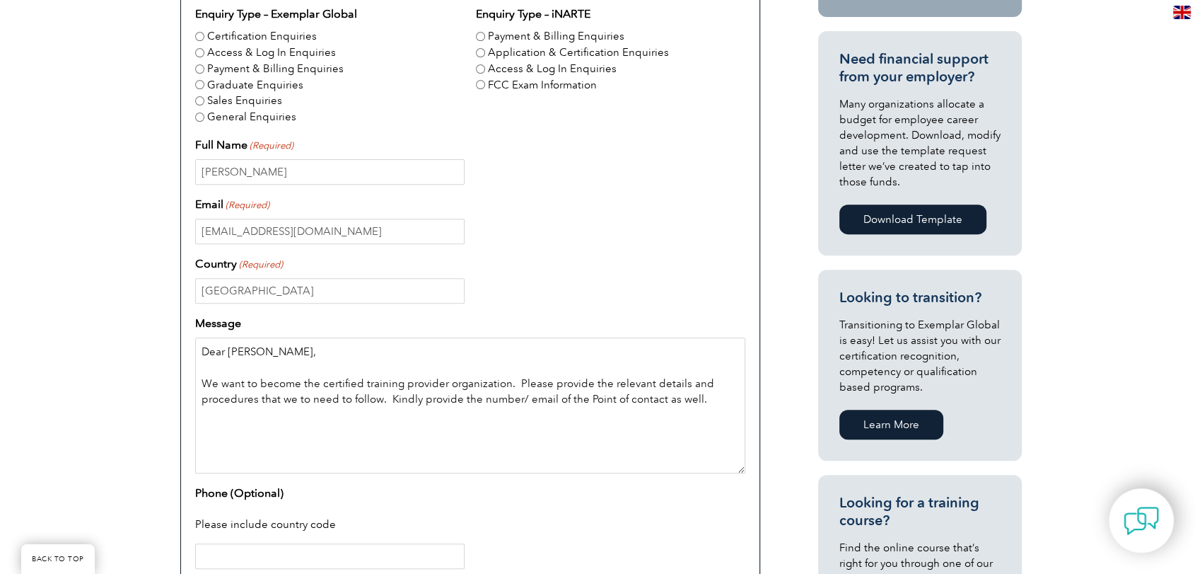
click at [628, 398] on textarea "Dear Sir, We want to become the certified training provider organization. Pleas…" at bounding box center [470, 405] width 550 height 136
click at [628, 430] on textarea "Dear Sir, We want to become the certified training provider organization. Pleas…" at bounding box center [470, 405] width 550 height 136
type textarea "Dear Sir, We want to become the certified training provider organization. Pleas…"
click at [385, 554] on input "Phone (Optional)" at bounding box center [329, 555] width 269 height 25
type input "0"
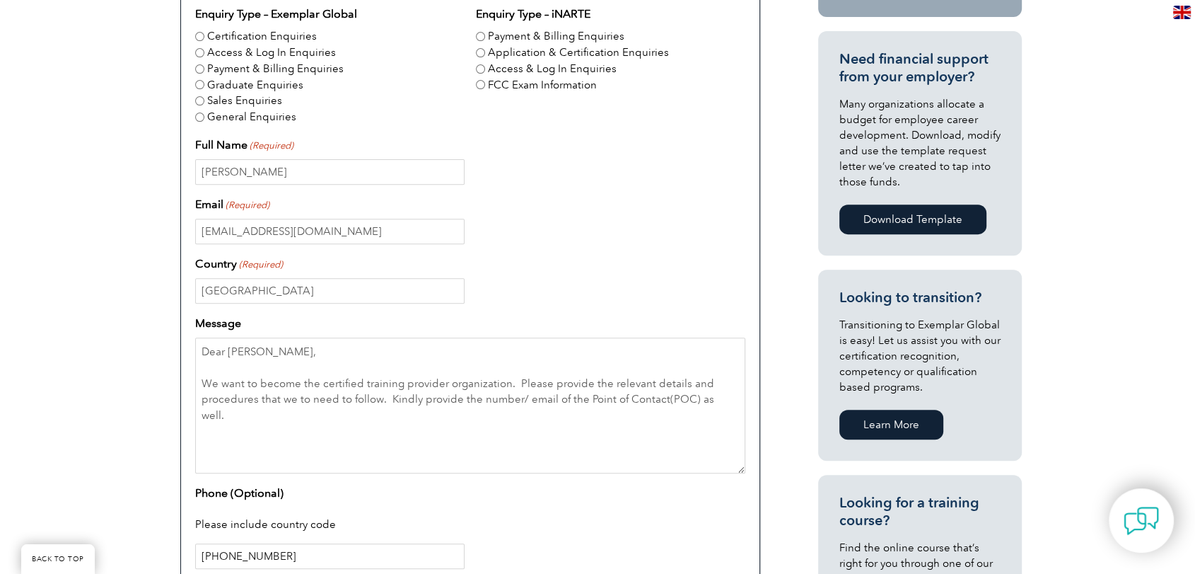
type input "[PHONE_NUMBER]"
click at [527, 540] on div "Please include country code" at bounding box center [470, 525] width 550 height 37
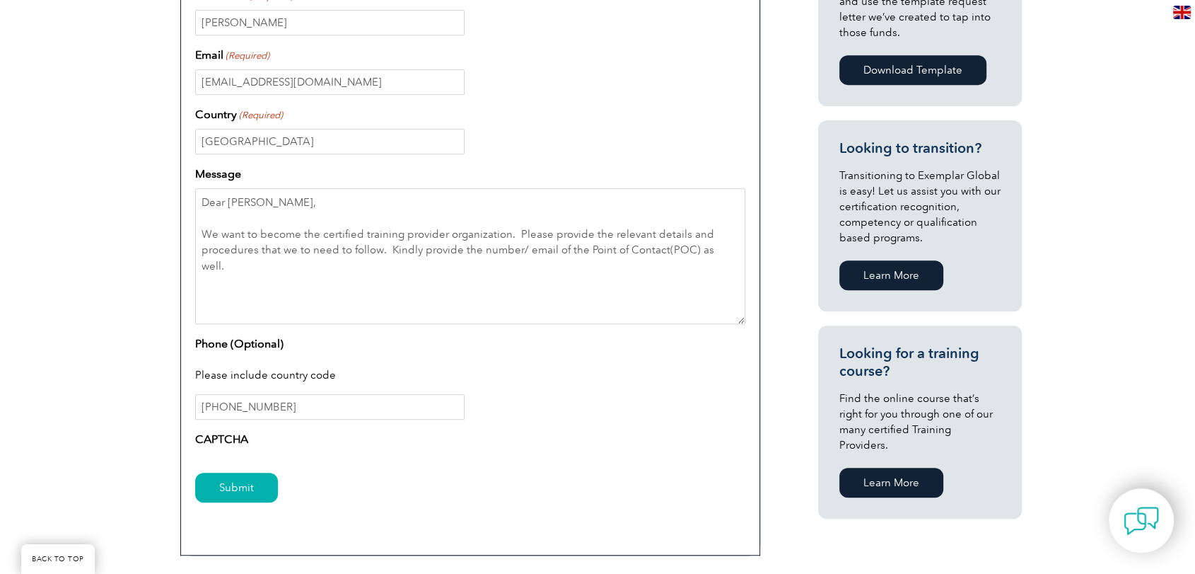
scroll to position [660, 0]
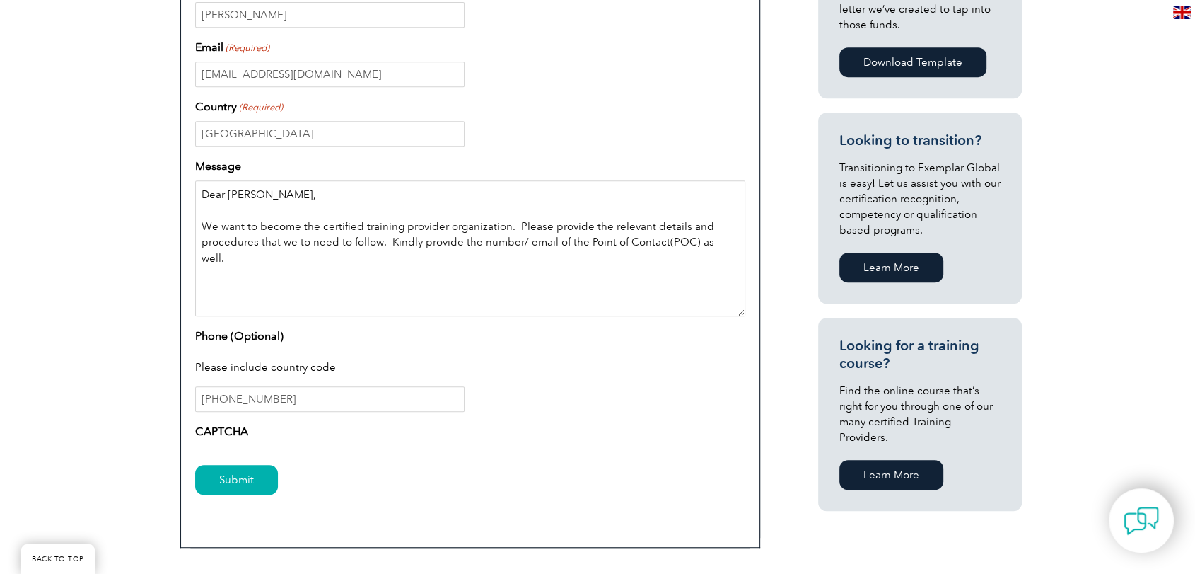
click at [729, 245] on textarea "Dear Sir, We want to become the certified training provider organization. Pleas…" at bounding box center [470, 248] width 550 height 136
type textarea "Dear [PERSON_NAME], We want to become the certified training provider organizat…"
click at [232, 427] on label "CAPTCHA" at bounding box center [221, 431] width 53 height 17
click at [222, 481] on input "Submit" at bounding box center [236, 480] width 83 height 30
click at [232, 470] on input "Submit" at bounding box center [236, 480] width 83 height 30
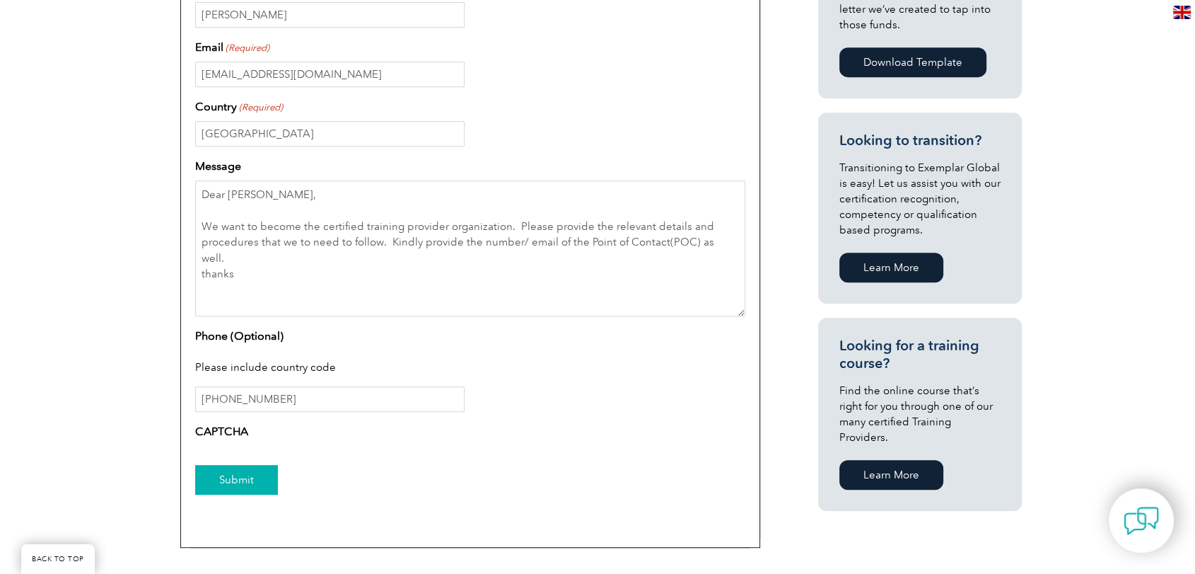
click at [232, 470] on input "Submit" at bounding box center [236, 480] width 83 height 30
drag, startPoint x: 237, startPoint y: 257, endPoint x: 200, endPoint y: 177, distance: 88.6
click at [200, 177] on div "Message Dear Sir, We want to become the certified training provider organizatio…" at bounding box center [470, 237] width 550 height 158
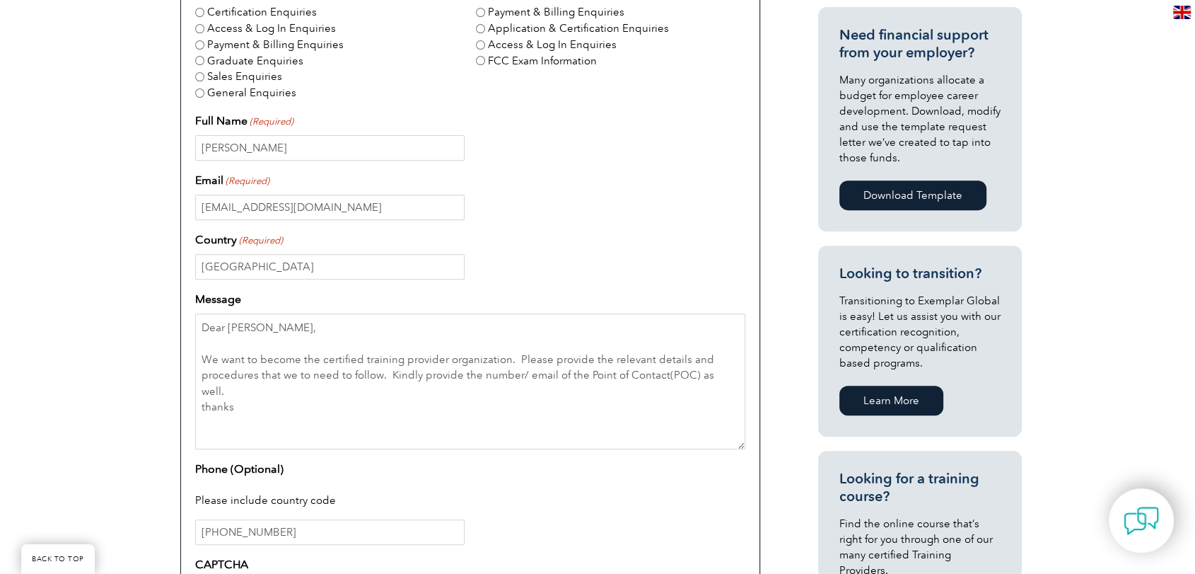
scroll to position [660, 0]
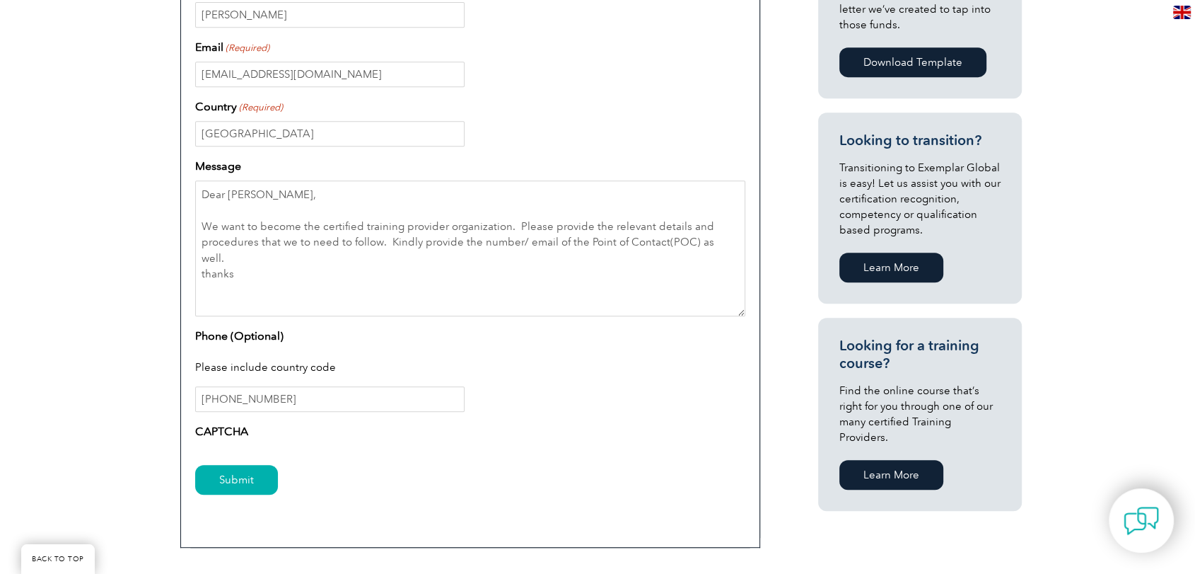
click at [690, 316] on div "Enquiry Type – Exemplar Global Certification Enquiries Access & Log In Enquirie…" at bounding box center [470, 147] width 550 height 597
click at [248, 483] on input "Submit" at bounding box center [236, 480] width 83 height 30
click at [243, 469] on input "Submit" at bounding box center [236, 480] width 83 height 30
click at [434, 350] on div "Please include country code" at bounding box center [470, 368] width 550 height 37
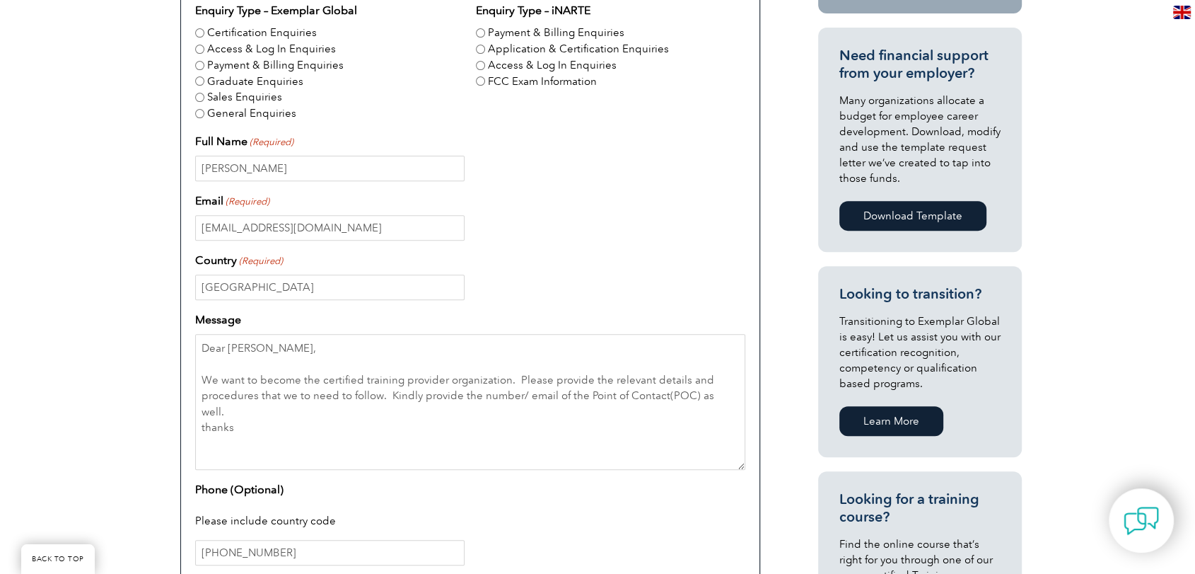
scroll to position [440, 0]
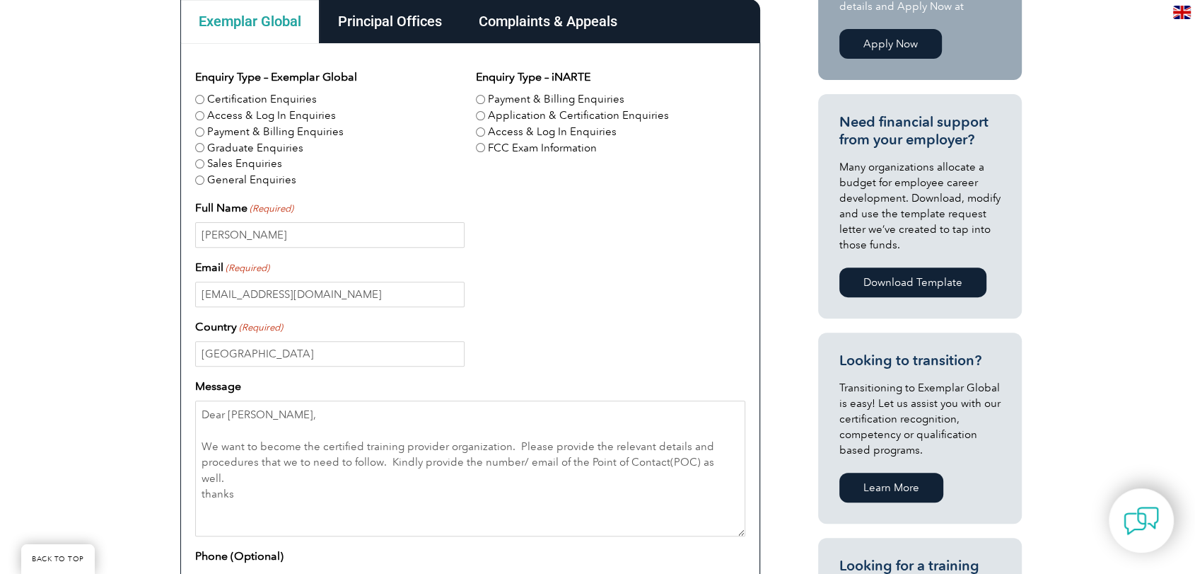
click at [198, 182] on input "General Enquiries" at bounding box center [199, 179] width 9 height 9
radio input "true"
click at [408, 156] on div "Sales Enquiries" at bounding box center [329, 164] width 269 height 16
click at [586, 337] on div "Country (Required) [GEOGRAPHIC_DATA]" at bounding box center [470, 342] width 550 height 48
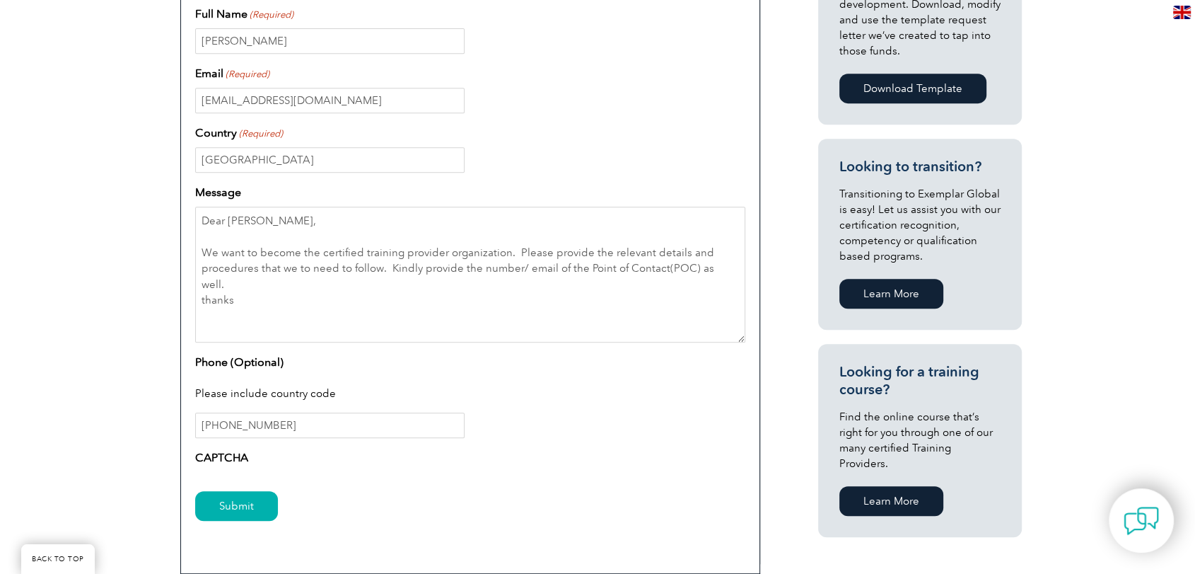
scroll to position [660, 0]
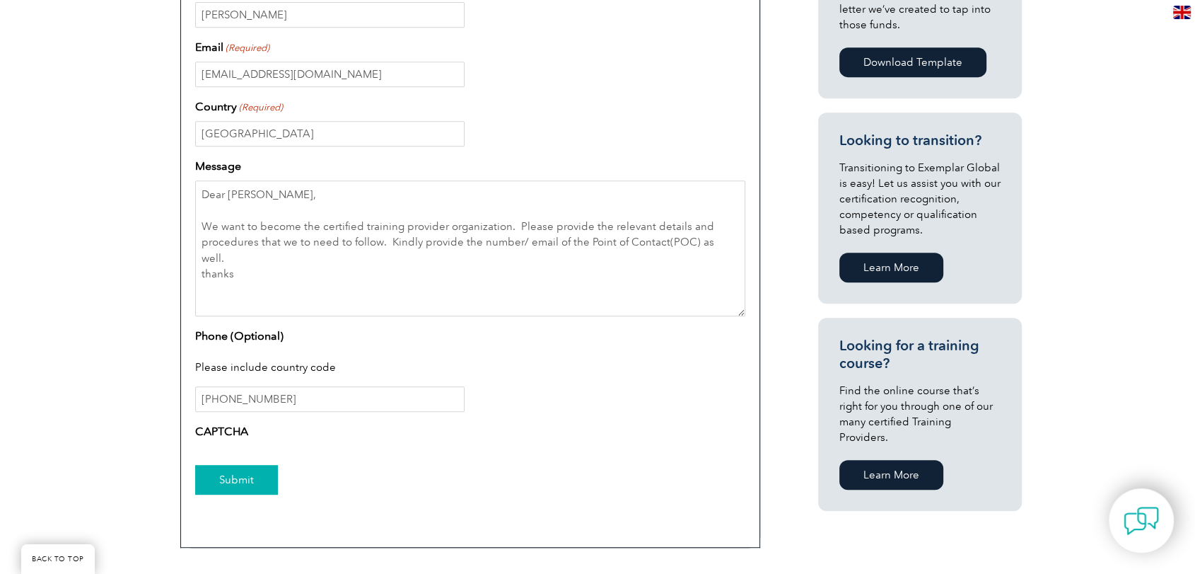
click at [224, 475] on input "Submit" at bounding box center [236, 480] width 83 height 30
click at [678, 146] on div "Enquiry Type – Exemplar Global Certification Enquiries Access & Log In Enquirie…" at bounding box center [470, 147] width 550 height 597
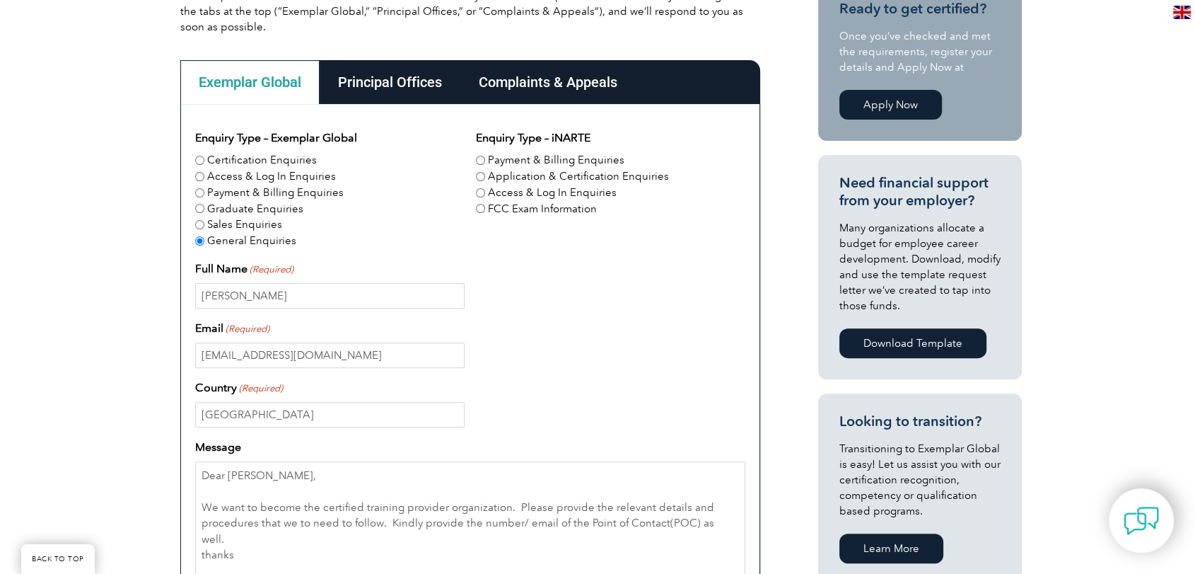
scroll to position [377, 0]
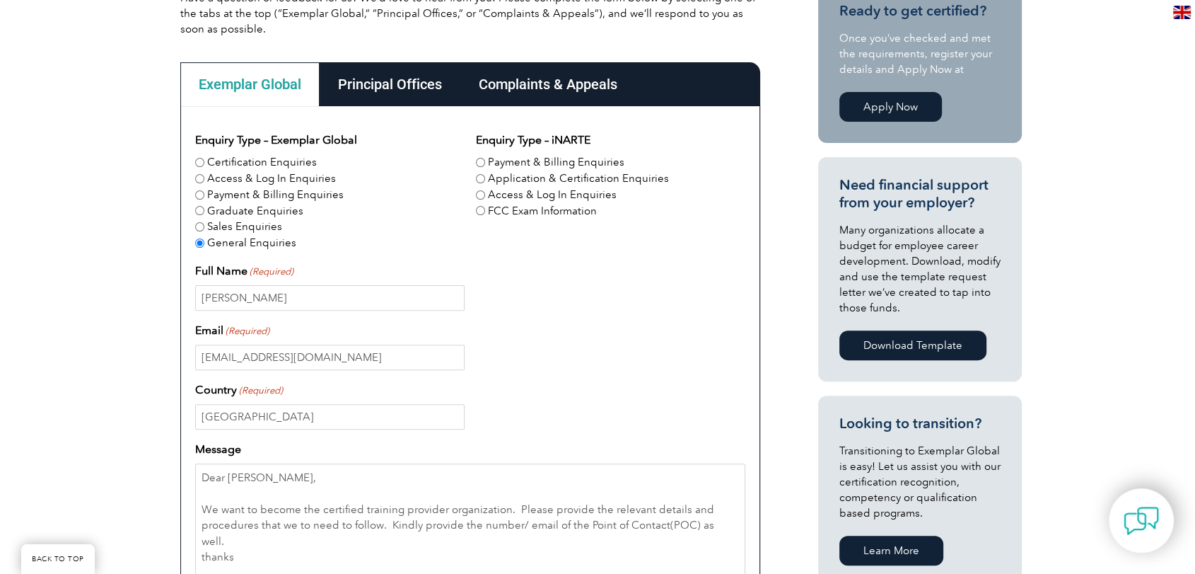
click at [365, 93] on div "Principal Offices" at bounding box center [390, 84] width 141 height 44
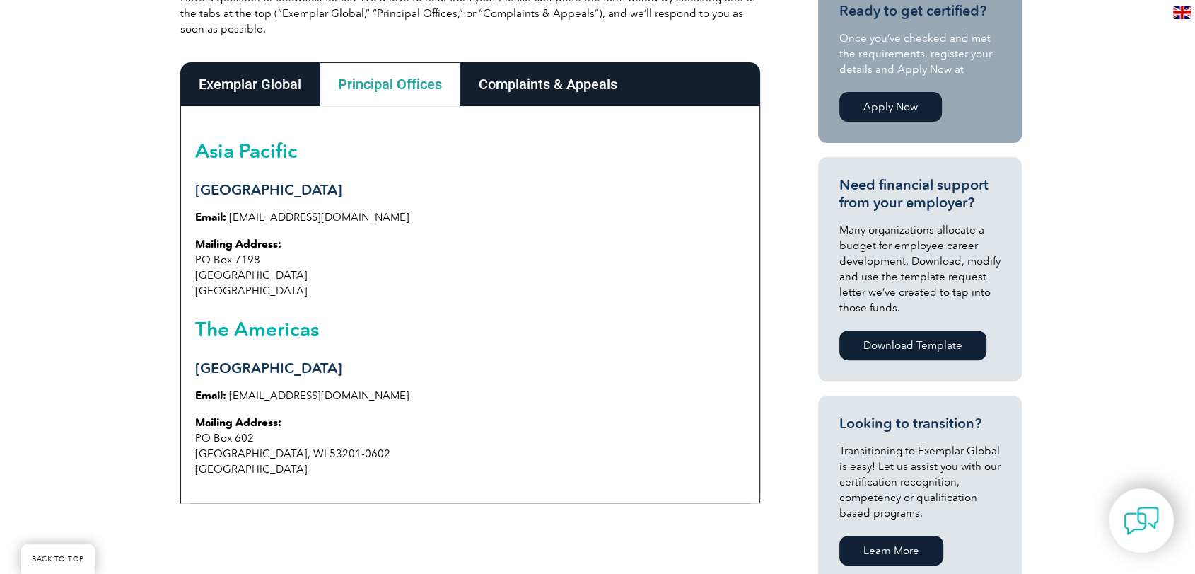
click at [365, 93] on div "Principal Offices" at bounding box center [390, 84] width 141 height 44
click at [538, 92] on div "Complaints & Appeals" at bounding box center [547, 84] width 175 height 44
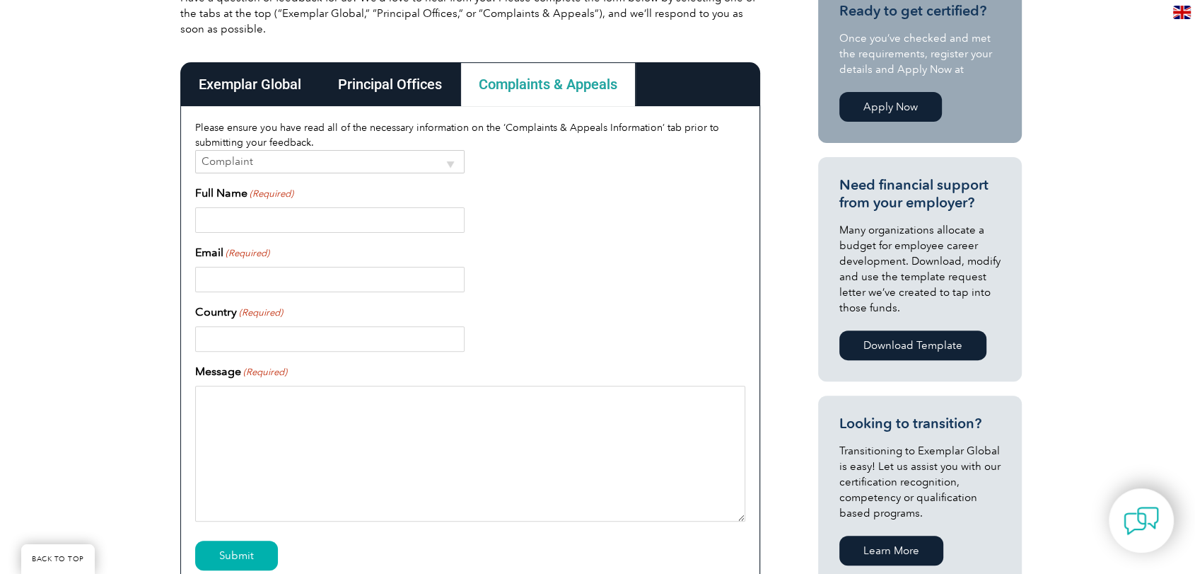
click at [451, 163] on select "Complaint Appeal" at bounding box center [329, 161] width 269 height 23
select select "Appeal"
click at [195, 150] on select "Complaint Appeal" at bounding box center [329, 161] width 269 height 23
click at [286, 82] on div "Exemplar Global" at bounding box center [249, 84] width 139 height 44
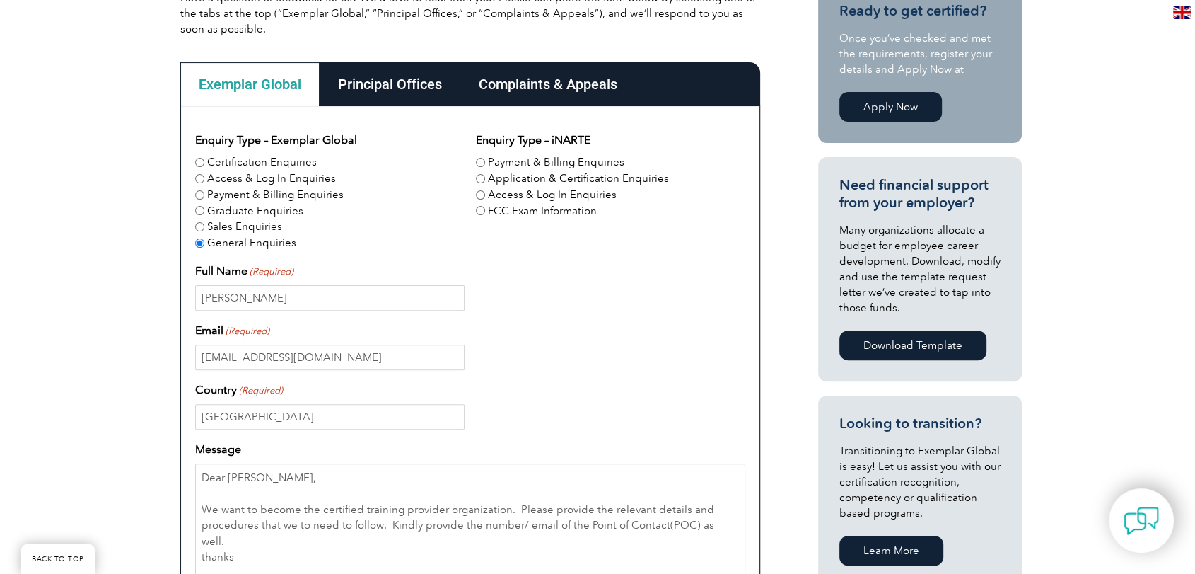
click at [564, 81] on div "Complaints & Appeals" at bounding box center [547, 84] width 175 height 44
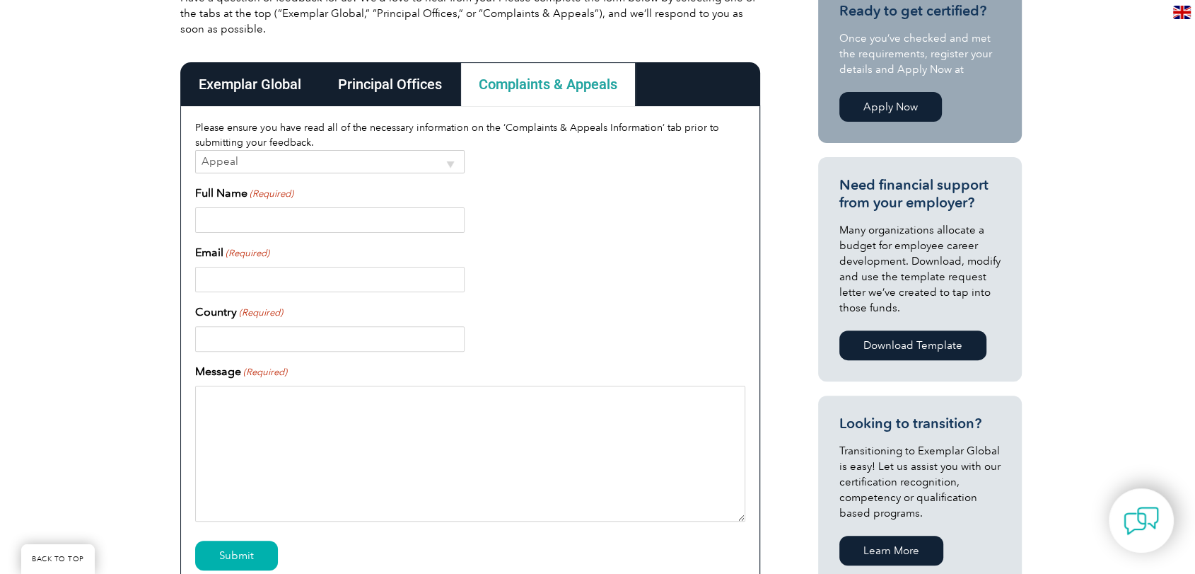
click at [291, 228] on input "Full Name (Required)" at bounding box center [329, 219] width 269 height 25
type input "[PERSON_NAME]"
type input "[GEOGRAPHIC_DATA]"
type input "[PERSON_NAME]"
click at [327, 279] on input "Email (Required)" at bounding box center [329, 279] width 269 height 25
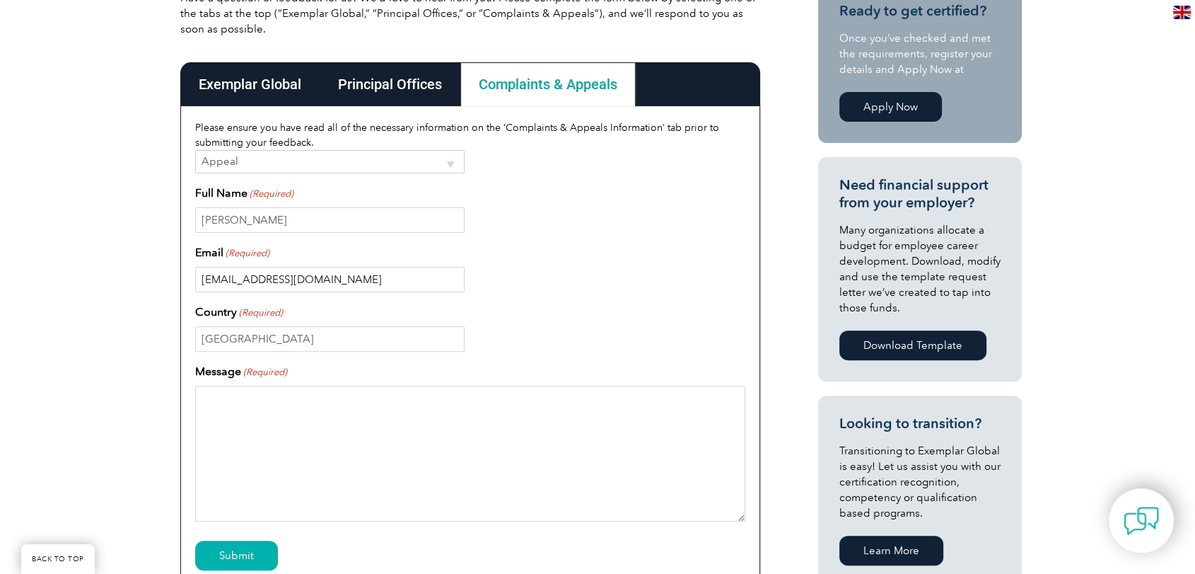
type input "[EMAIL_ADDRESS][DOMAIN_NAME]"
click at [390, 76] on div "Principal Offices" at bounding box center [390, 84] width 141 height 44
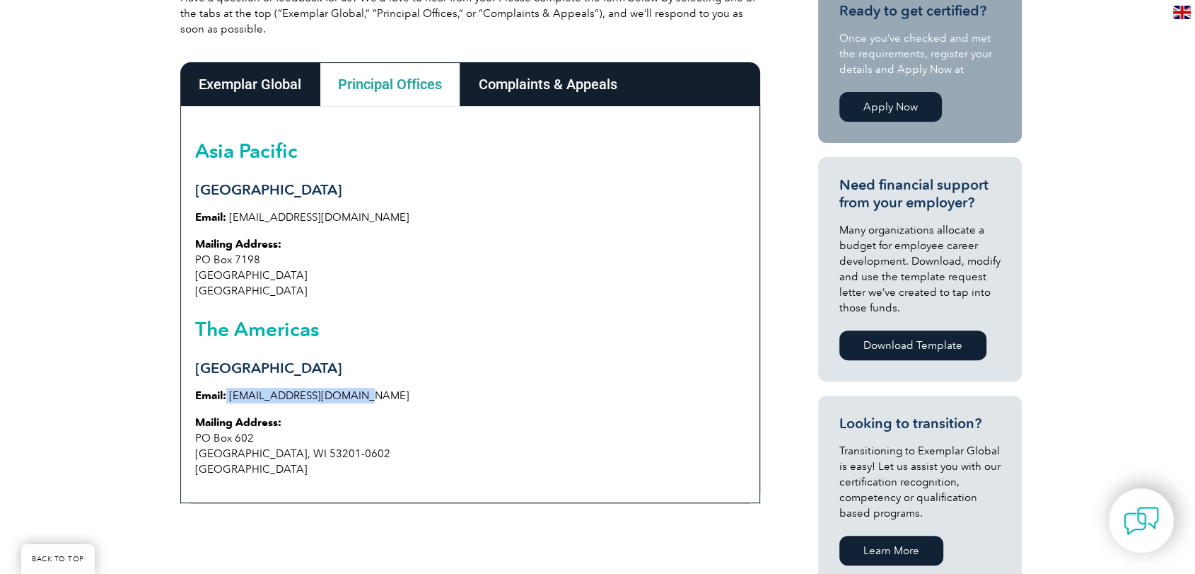
drag, startPoint x: 356, startPoint y: 396, endPoint x: 226, endPoint y: 400, distance: 130.2
click at [226, 400] on p "Email: info@exemplarglobal.org" at bounding box center [470, 396] width 550 height 16
copy p "[EMAIL_ADDRESS][DOMAIN_NAME]"
click at [417, 257] on p "Mailing Address: PO Box 7198 Penrith South NSW 2750 Australia" at bounding box center [470, 267] width 550 height 62
click at [767, 146] on div "Exemplar Global Principal Offices Complaints & Appeals Exemplar Global Enquiry …" at bounding box center [470, 282] width 594 height 455
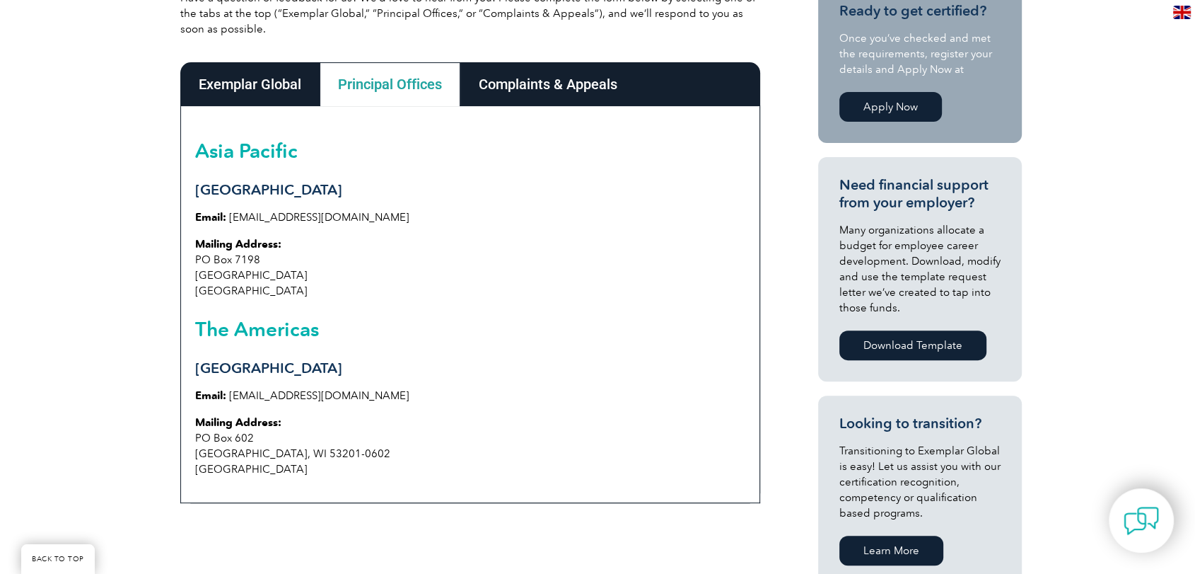
click at [221, 83] on div "Exemplar Global" at bounding box center [249, 84] width 139 height 44
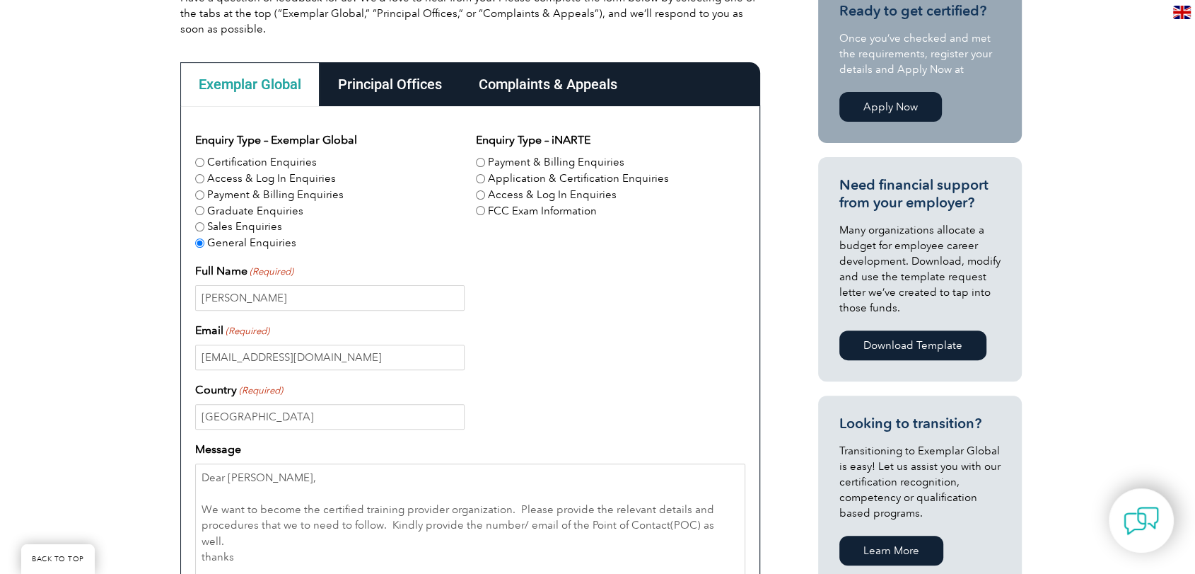
click at [412, 69] on div "Principal Offices" at bounding box center [390, 84] width 141 height 44
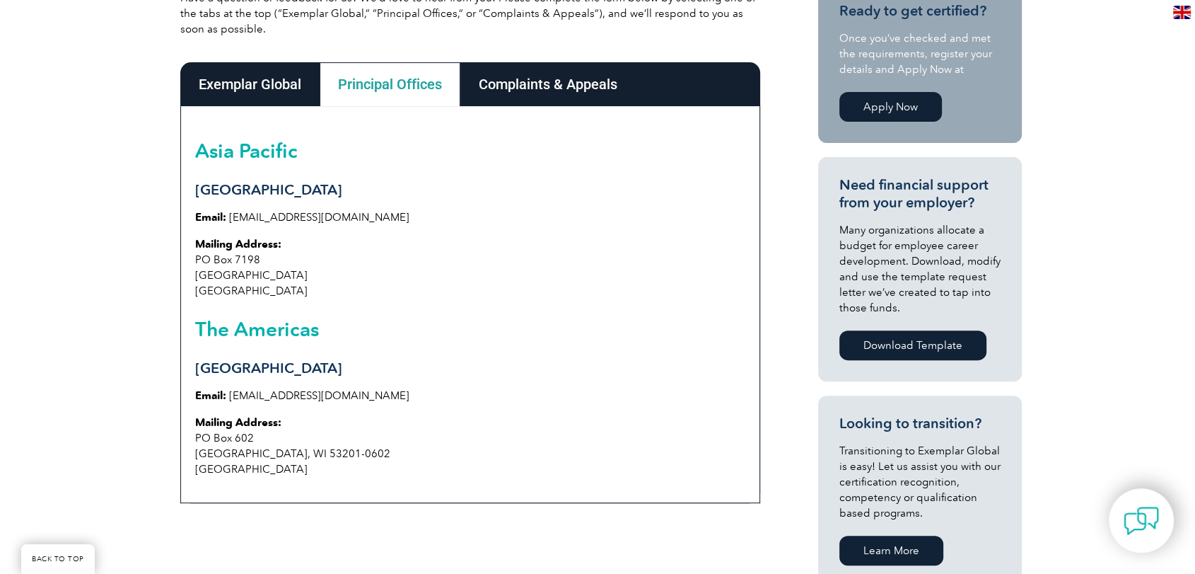
click at [1110, 141] on div "Have a question or feedback for us? We’d love to hear from you! Please complete…" at bounding box center [597, 399] width 1195 height 917
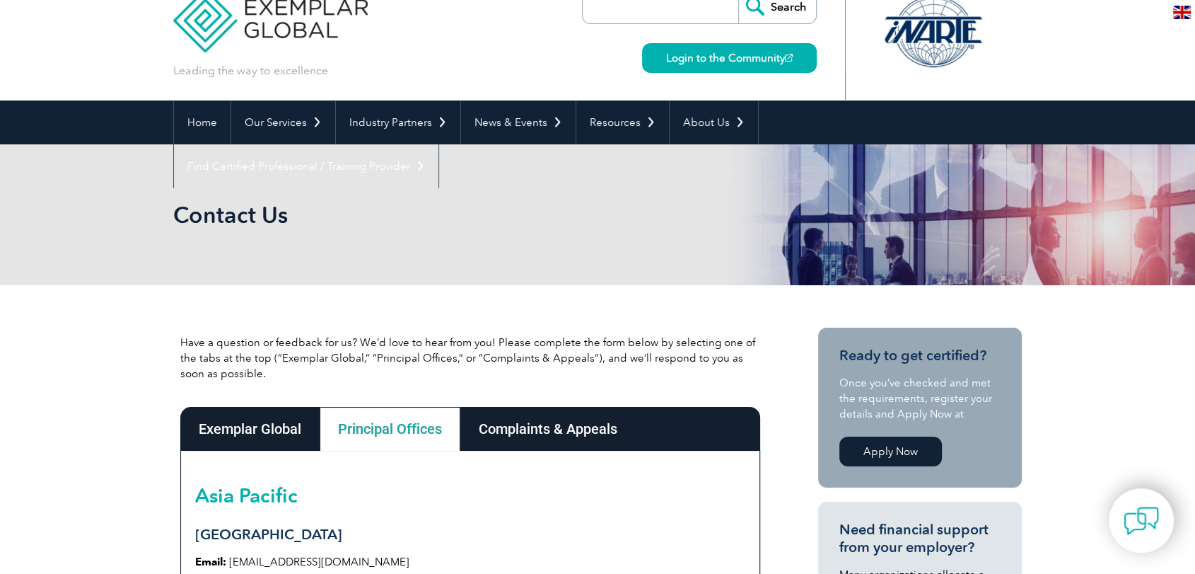
scroll to position [0, 0]
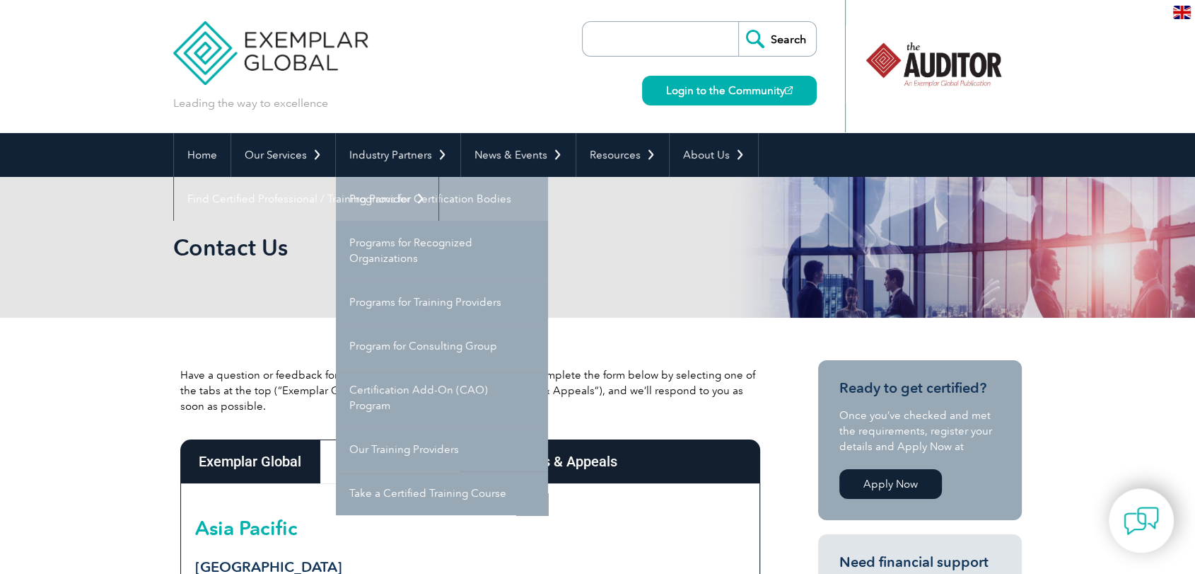
click at [444, 199] on link "Programs for Certification Bodies" at bounding box center [442, 199] width 212 height 44
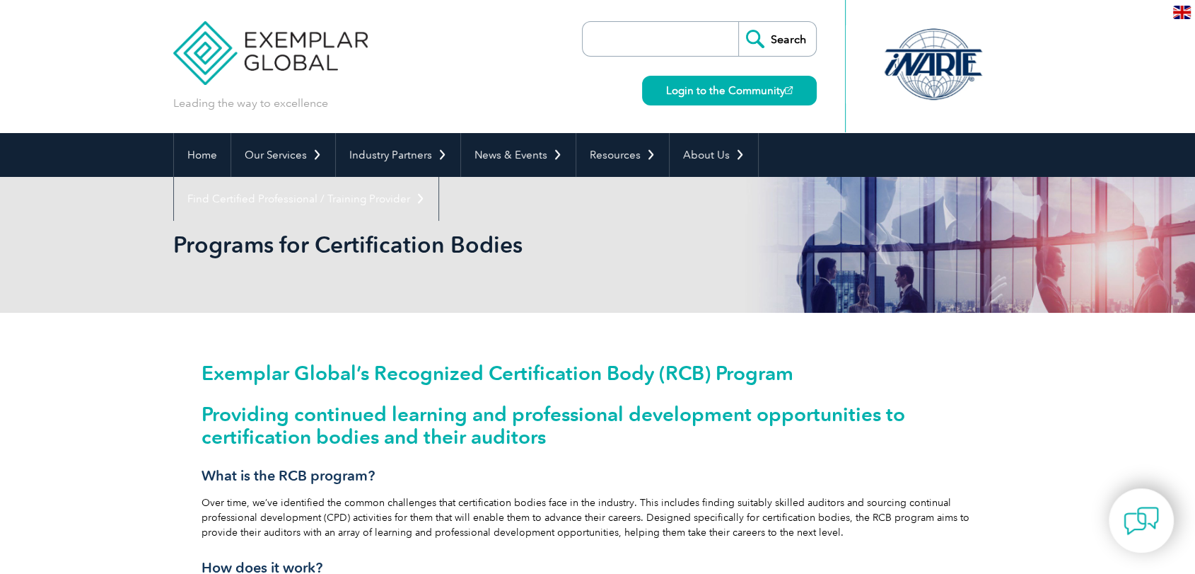
click at [945, 451] on div "Exemplar Global’s Recognized Certification Body (RCB) Program Providing continu…" at bounding box center [598, 534] width 792 height 344
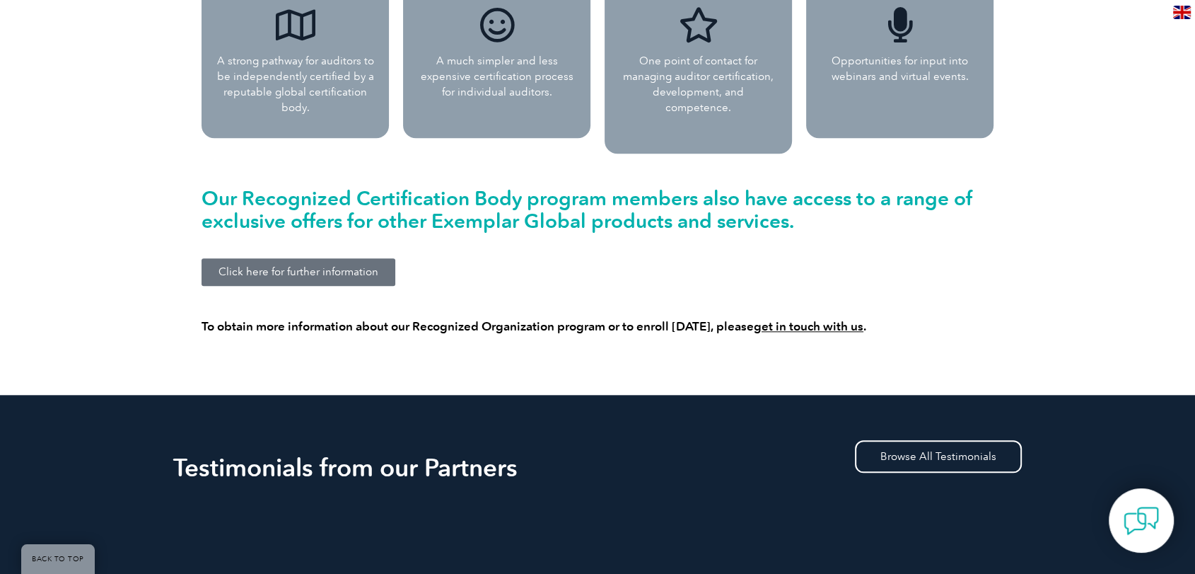
scroll to position [1446, 0]
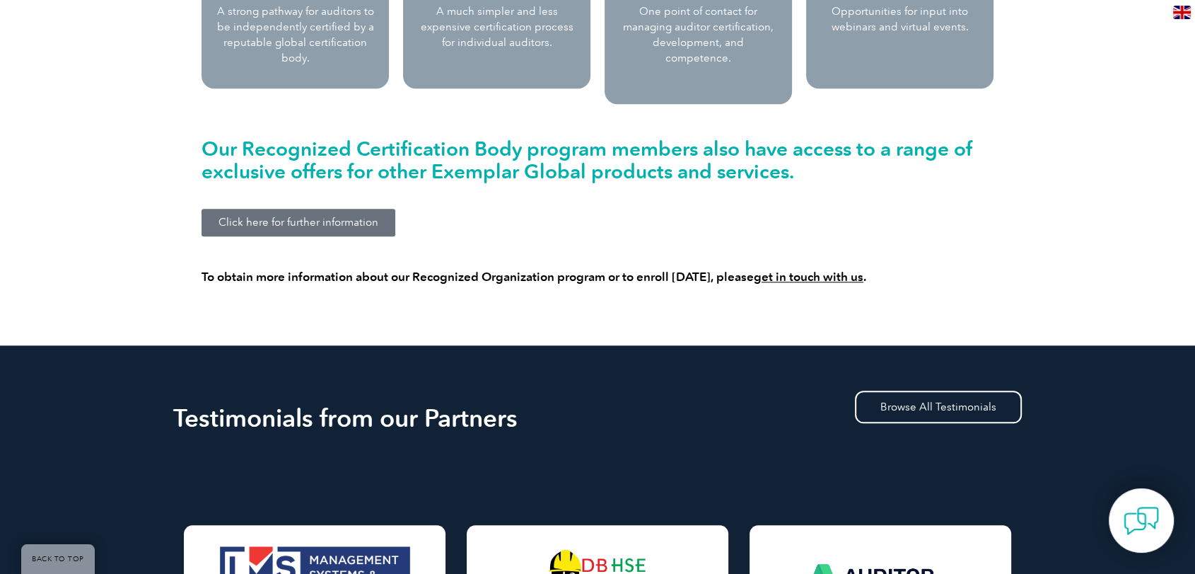
click at [351, 216] on link "Click here for further information" at bounding box center [299, 223] width 194 height 28
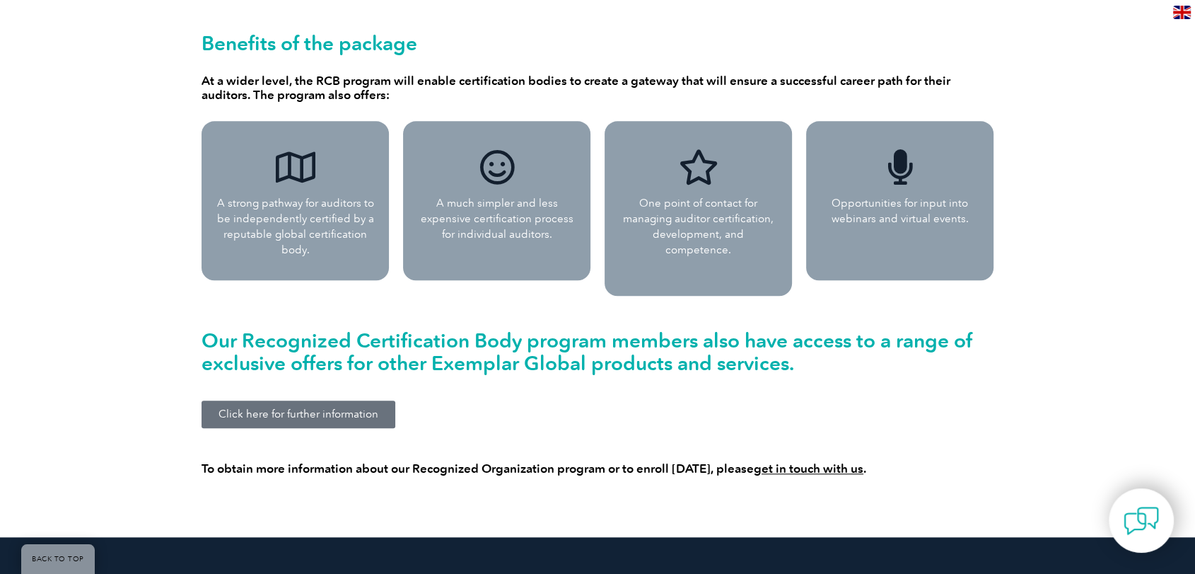
scroll to position [1289, 0]
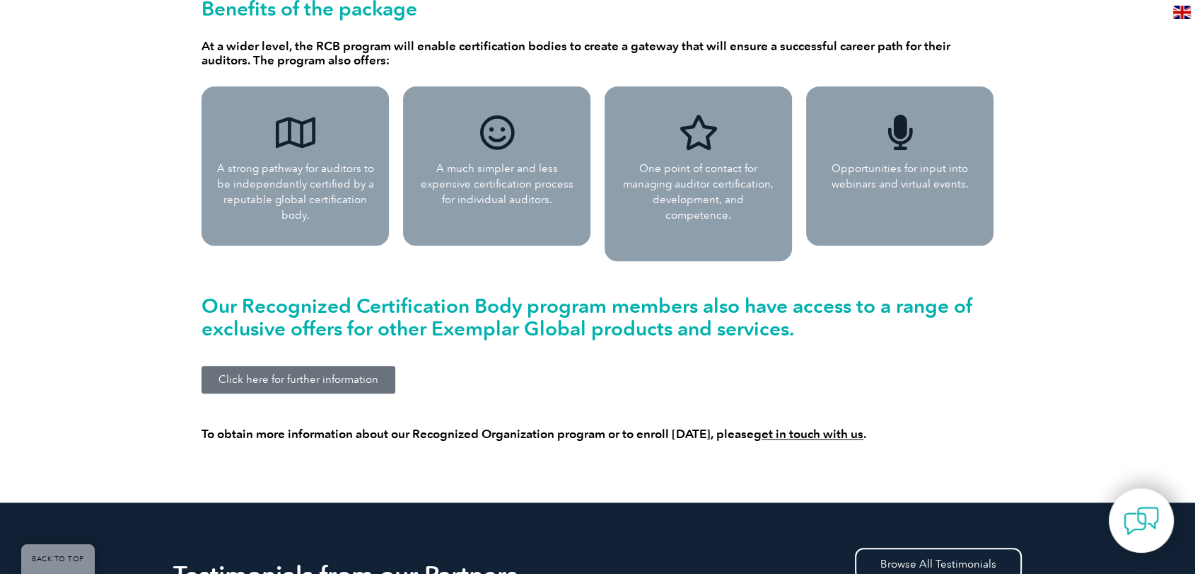
click at [348, 374] on span "Click here for further information" at bounding box center [299, 379] width 160 height 11
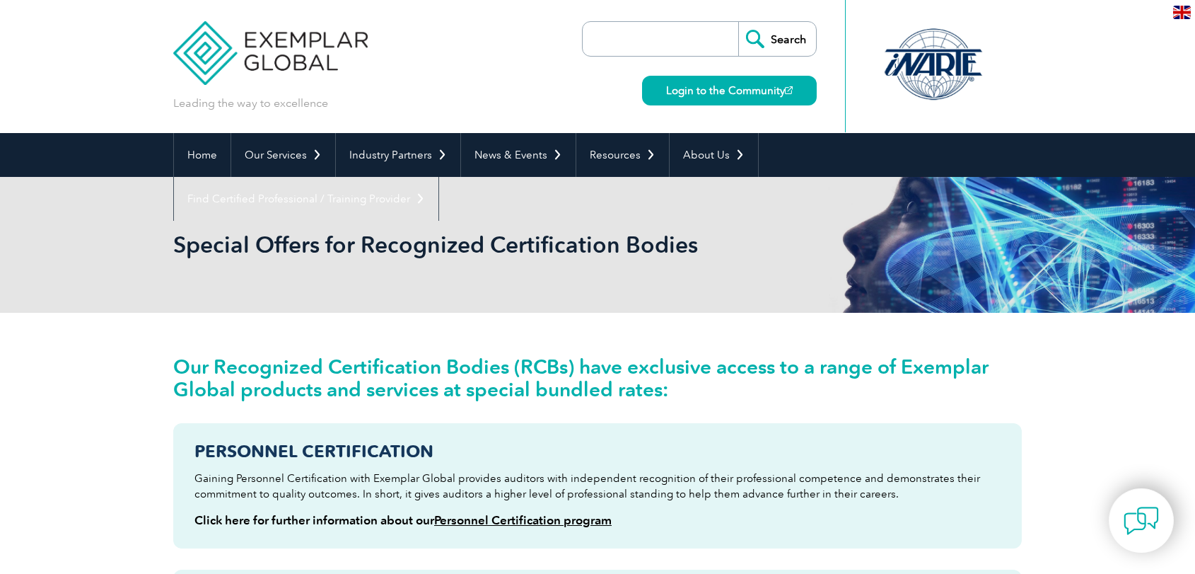
click at [338, 205] on div "Special Offers for Recognized Certification Bodies" at bounding box center [597, 245] width 849 height 136
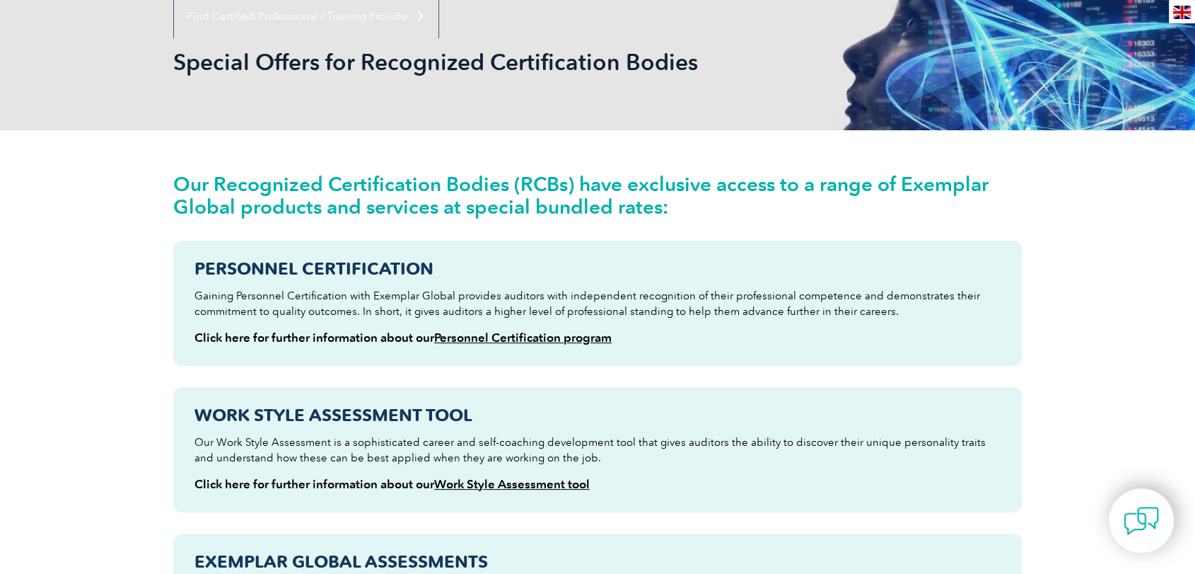
scroll to position [125, 0]
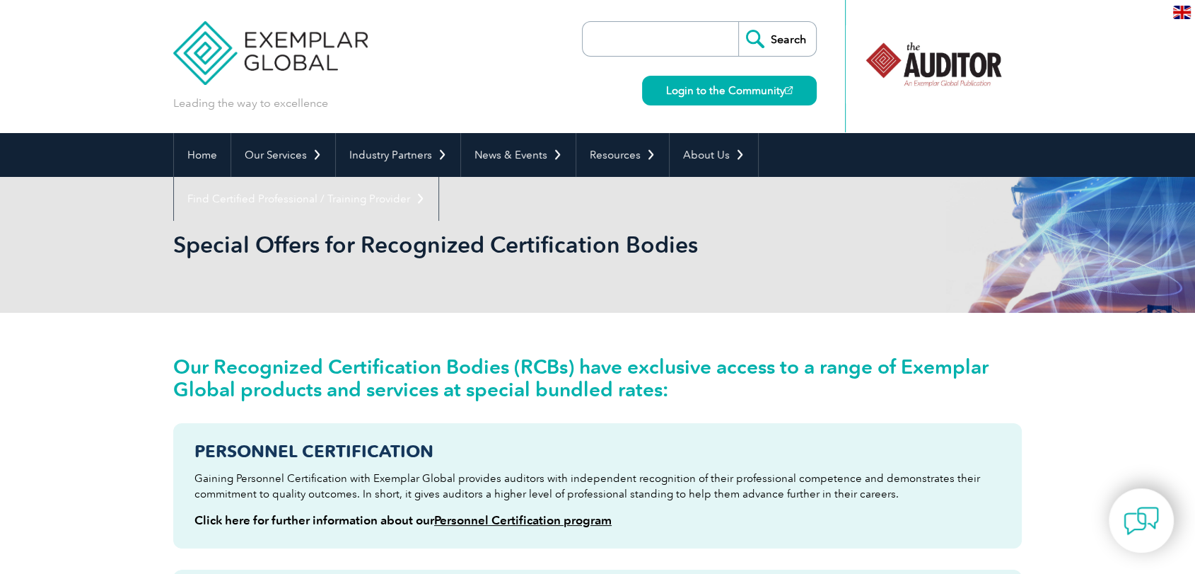
click at [722, 388] on h2 "Our Recognized Certification Bodies (RCBs) have exclusive access to a range of …" at bounding box center [597, 377] width 849 height 45
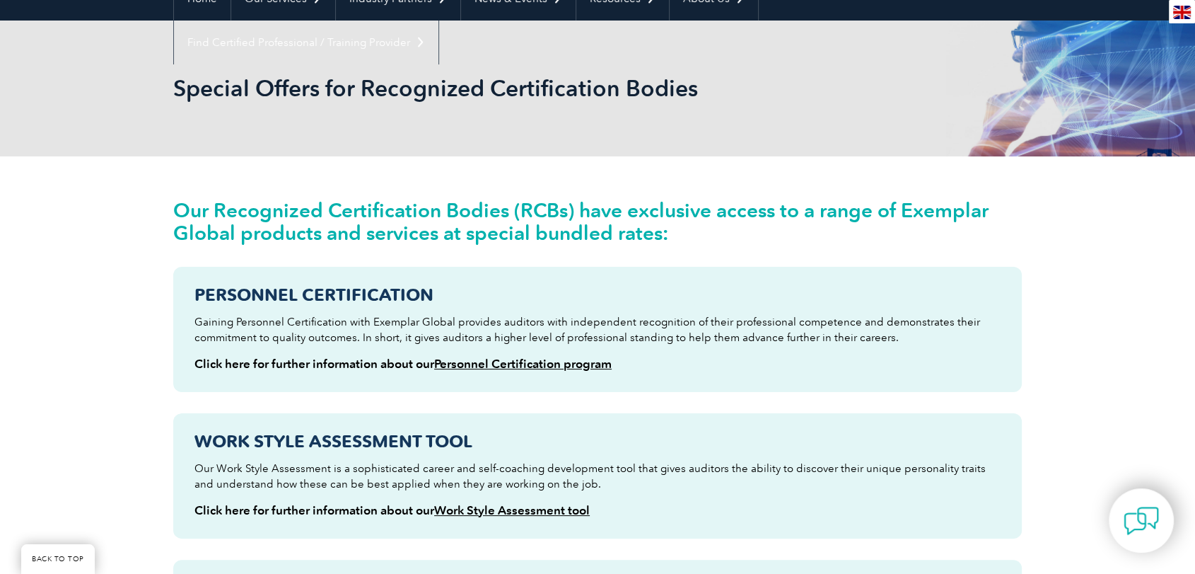
scroll to position [157, 0]
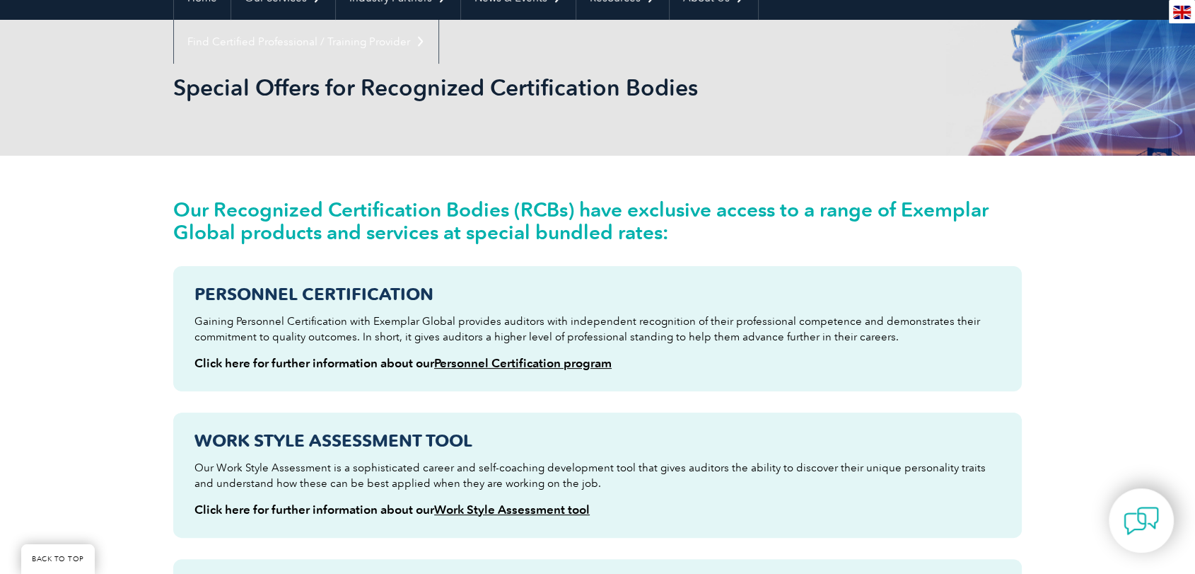
click at [534, 509] on link "Work Style Assessment tool" at bounding box center [512, 509] width 156 height 14
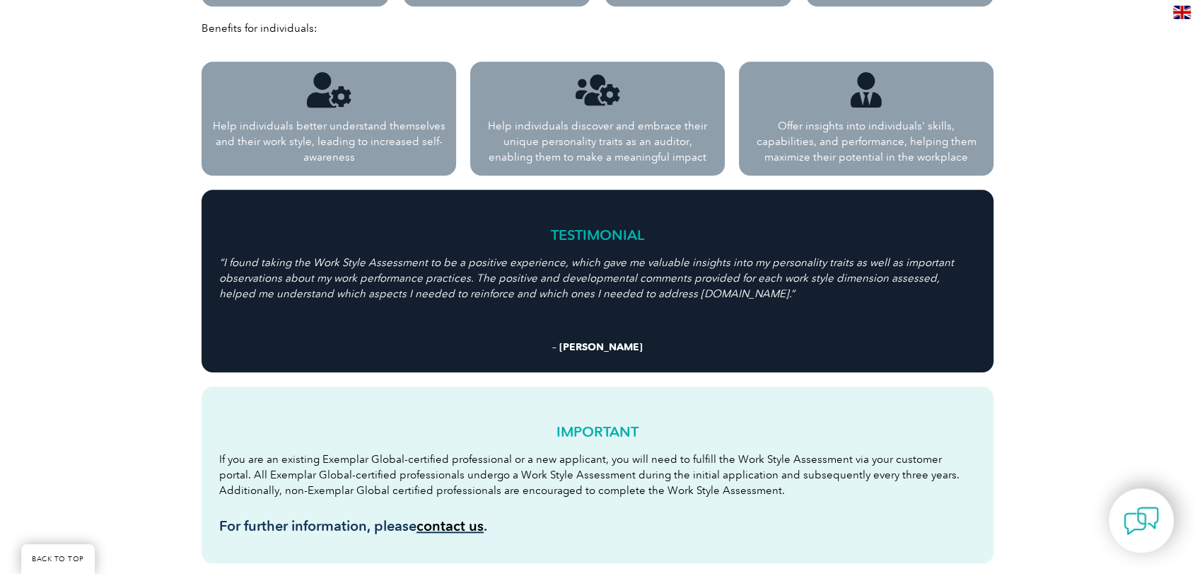
scroll to position [1226, 0]
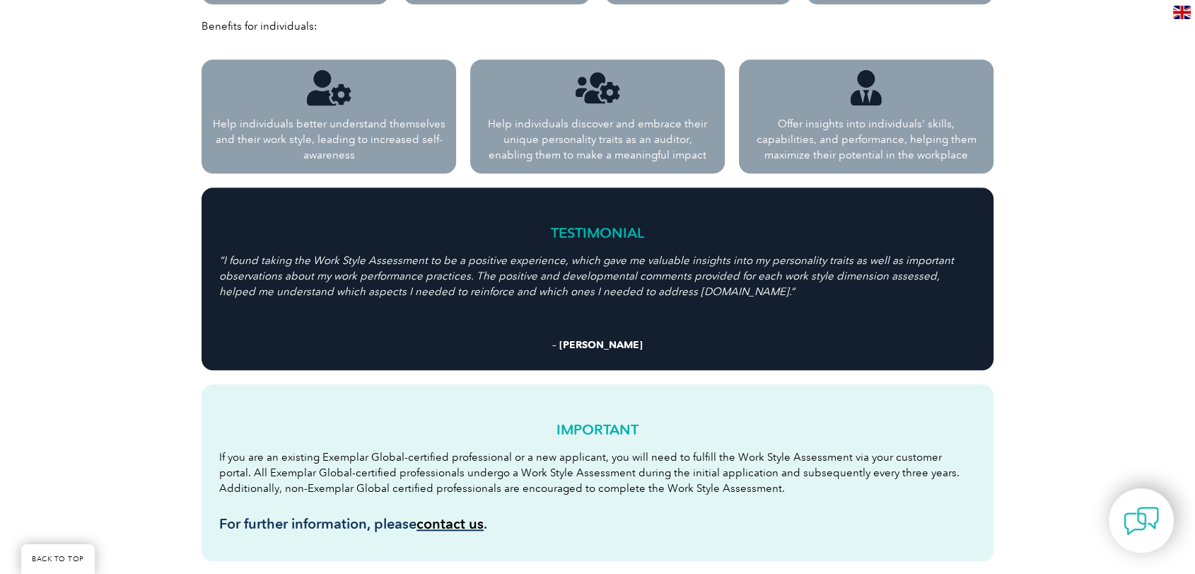
click at [447, 528] on link "contact us" at bounding box center [450, 523] width 67 height 17
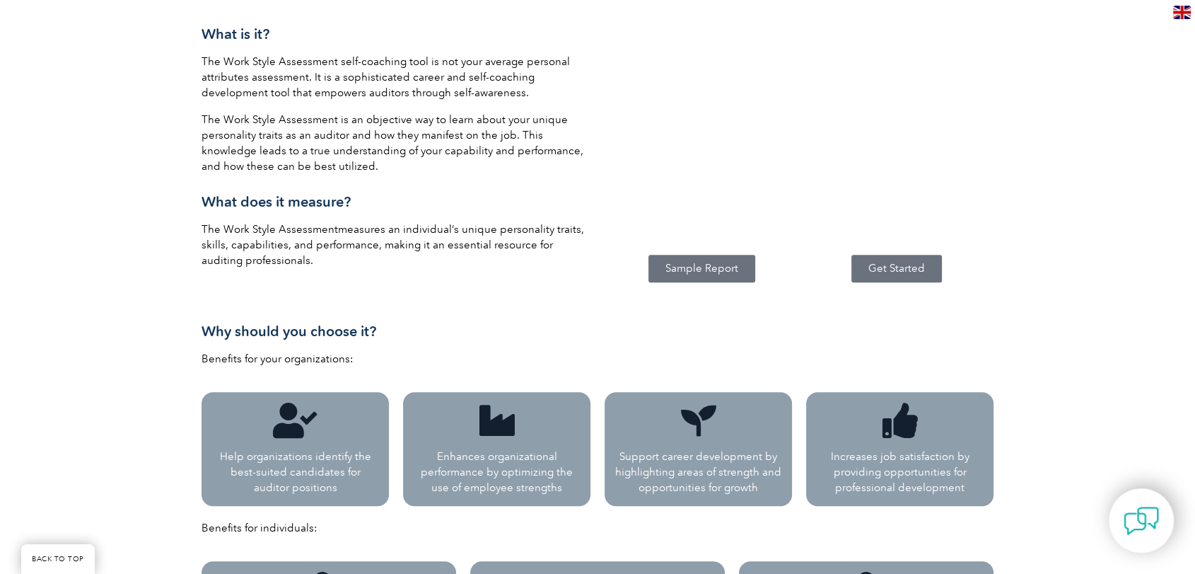
scroll to position [222, 0]
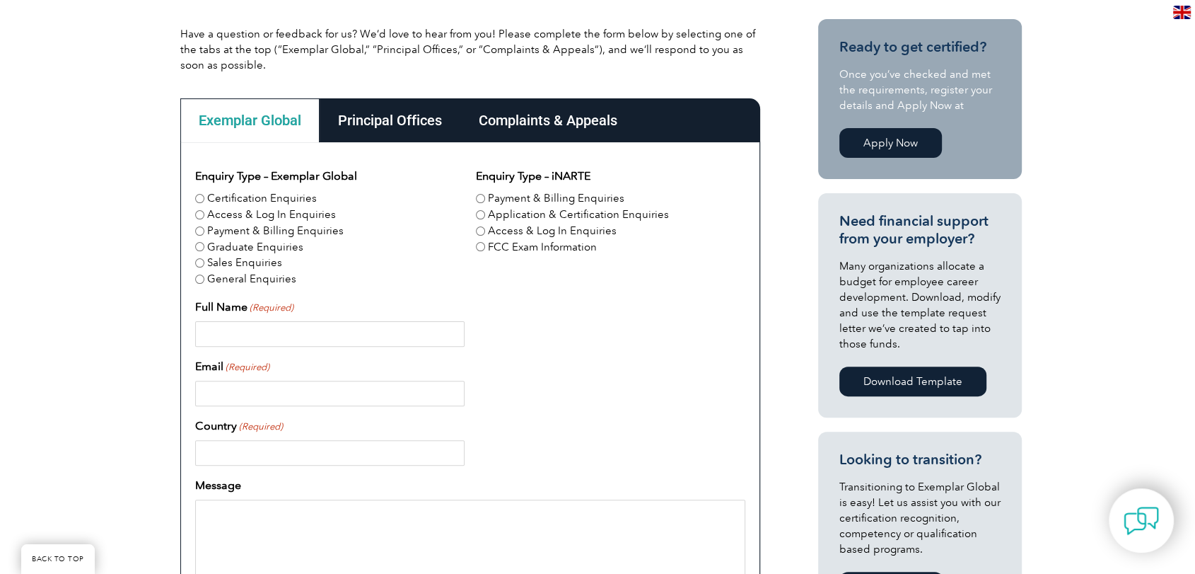
scroll to position [345, 0]
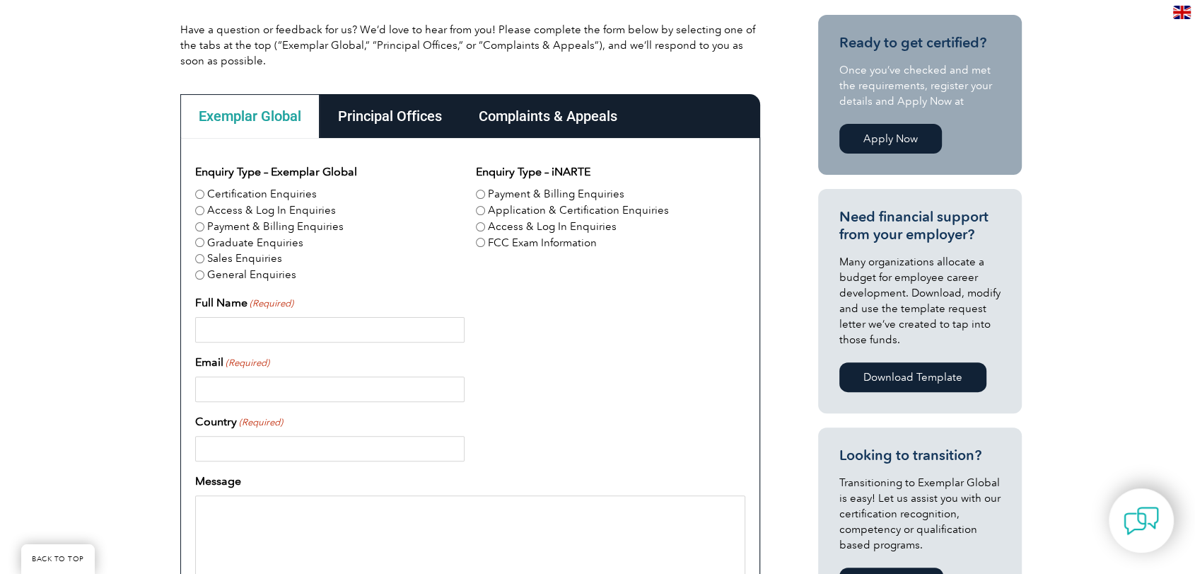
click at [199, 194] on input "Certification Enquiries" at bounding box center [199, 194] width 9 height 9
radio input "true"
click at [382, 128] on div "Principal Offices" at bounding box center [390, 116] width 141 height 44
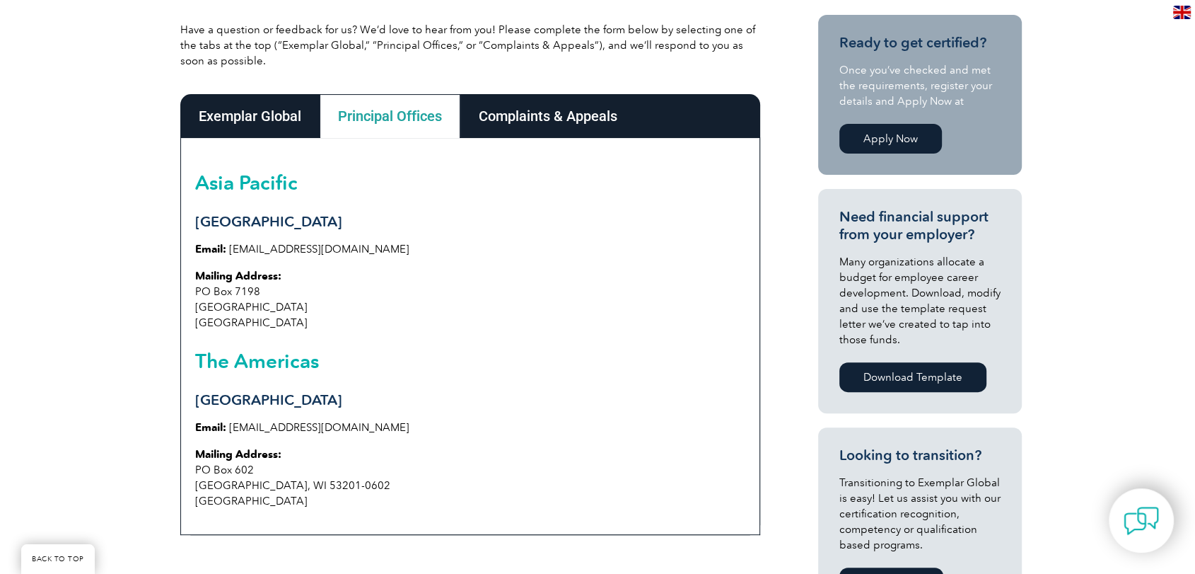
click at [558, 115] on div "Complaints & Appeals" at bounding box center [547, 116] width 175 height 44
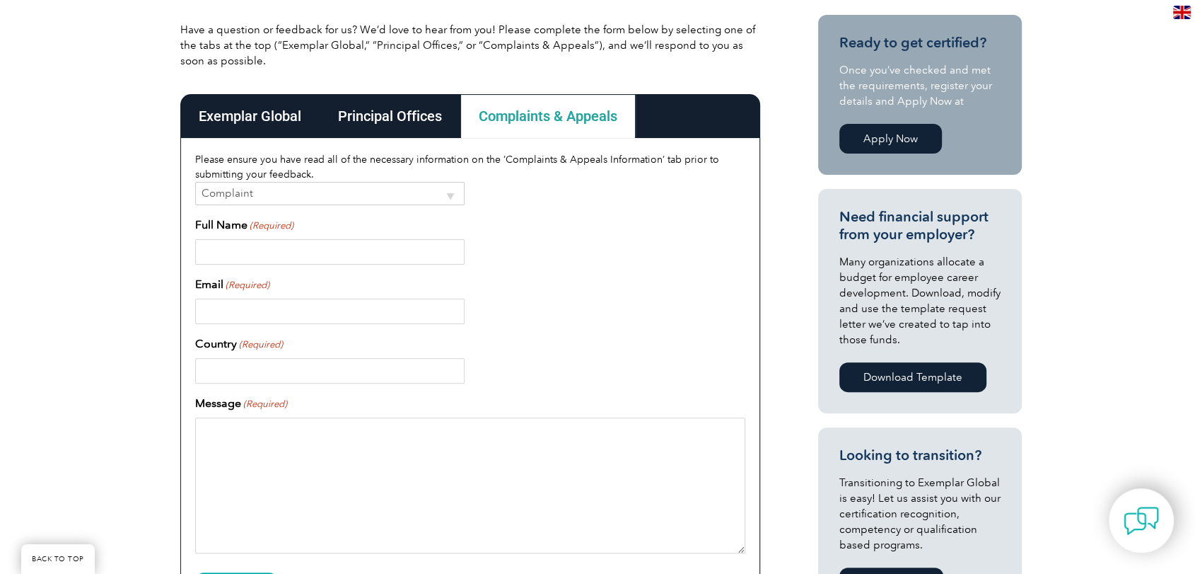
click at [281, 112] on div "Exemplar Global" at bounding box center [249, 116] width 139 height 44
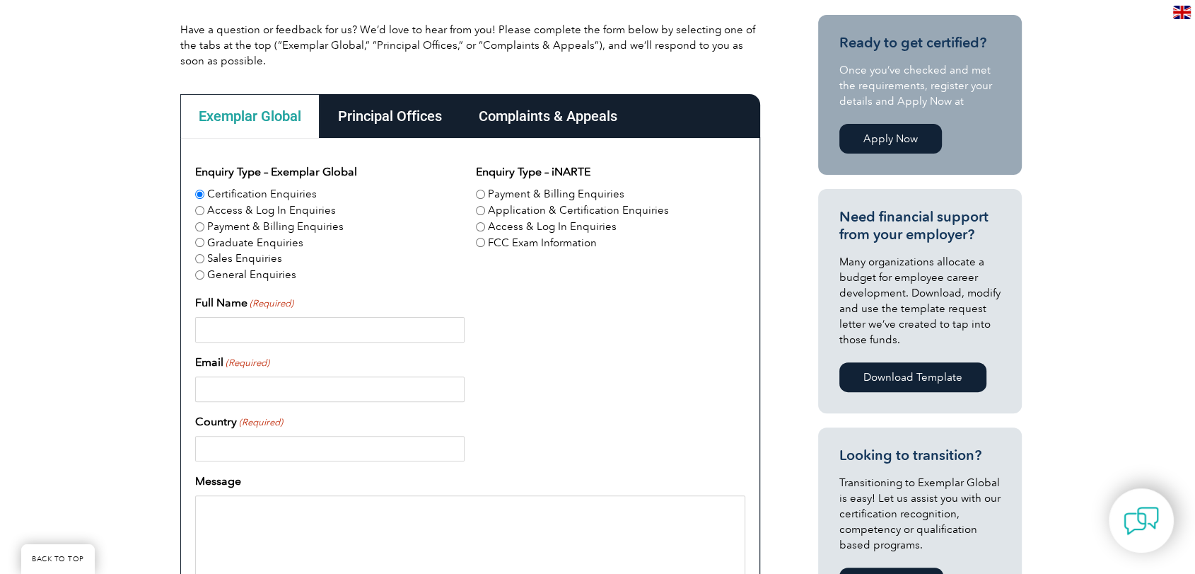
click at [300, 324] on input "Full Name (Required)" at bounding box center [329, 329] width 269 height 25
type input "[PERSON_NAME]"
type input "[GEOGRAPHIC_DATA]"
click at [347, 340] on input "[PERSON_NAME]" at bounding box center [329, 329] width 269 height 25
type input "[PERSON_NAME]"
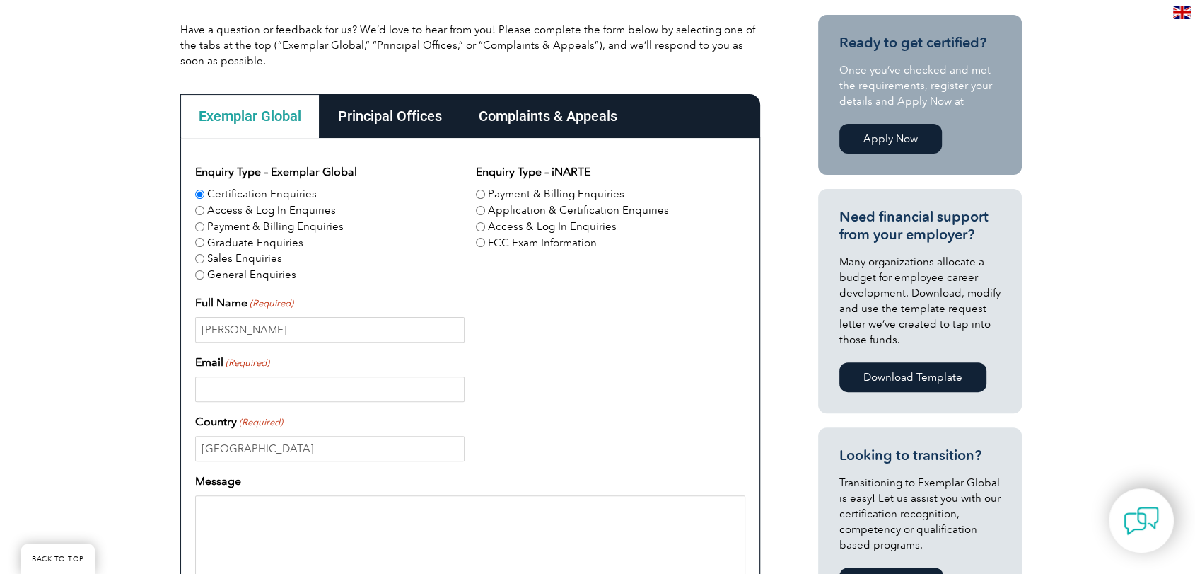
click at [352, 388] on input "Email (Required)" at bounding box center [329, 388] width 269 height 25
type input "[EMAIL_ADDRESS][DOMAIN_NAME]"
click at [363, 505] on textarea "Message" at bounding box center [470, 563] width 550 height 136
paste textarea "Dear [PERSON_NAME], We want to become the certified training provider organizat…"
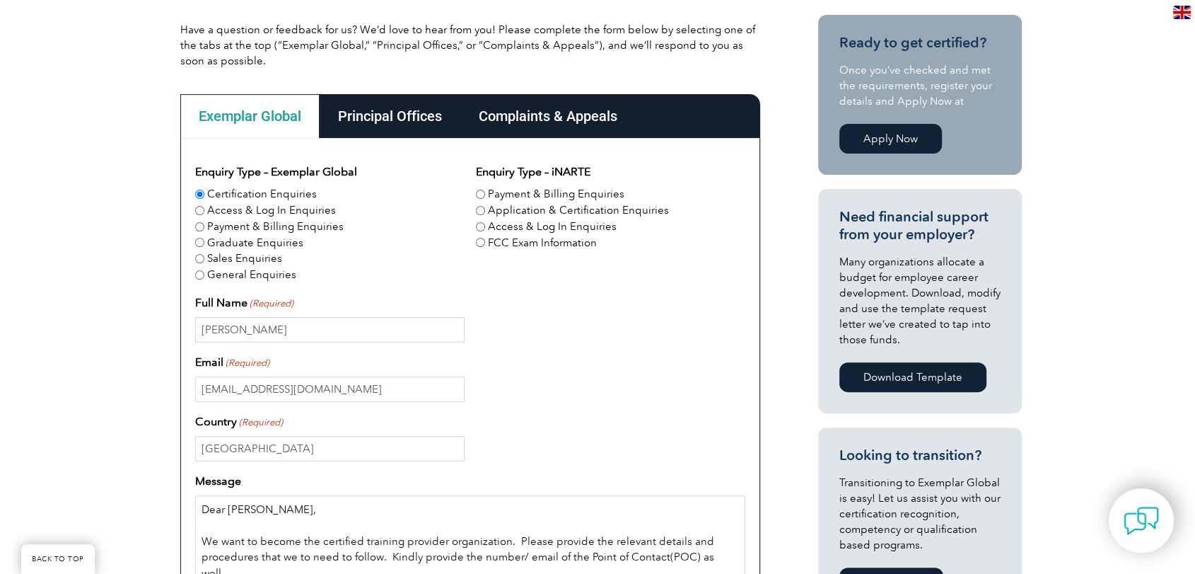
scroll to position [349, 0]
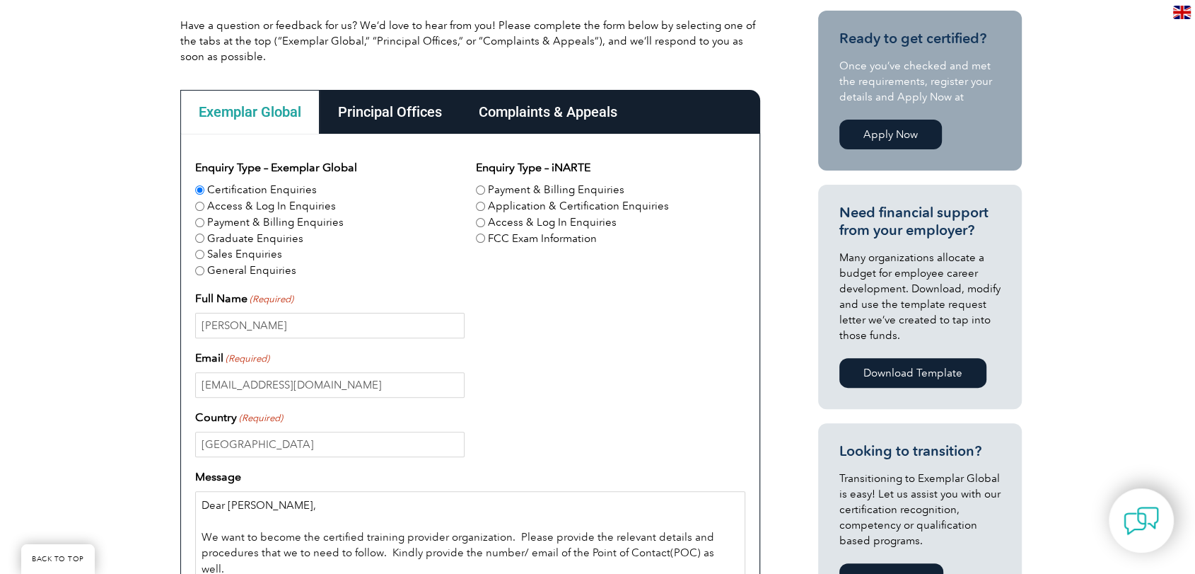
type textarea "Dear [PERSON_NAME], We want to become the certified training provider organizat…"
click at [1117, 407] on div "Have a question or feedback for us? We’d love to hear from you! Please complete…" at bounding box center [597, 441] width 1195 height 946
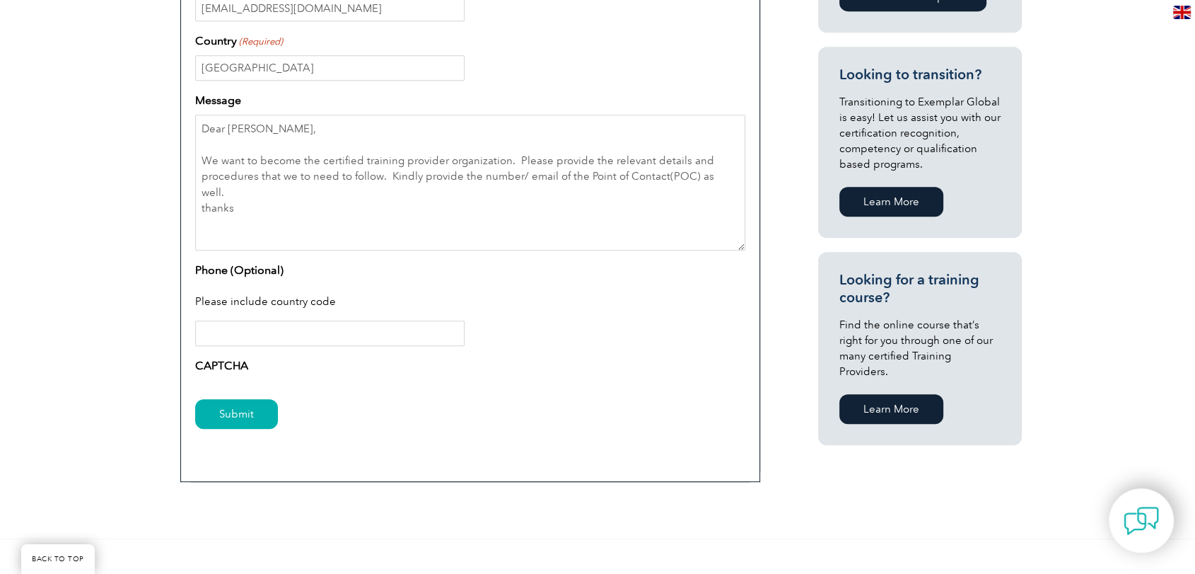
scroll to position [726, 0]
click at [300, 326] on input "Phone (Optional)" at bounding box center [329, 332] width 269 height 25
type input "0"
type input "[PHONE_NUMBER]"
click at [315, 207] on textarea "Dear [PERSON_NAME], We want to become the certified training provider organizat…" at bounding box center [470, 182] width 550 height 136
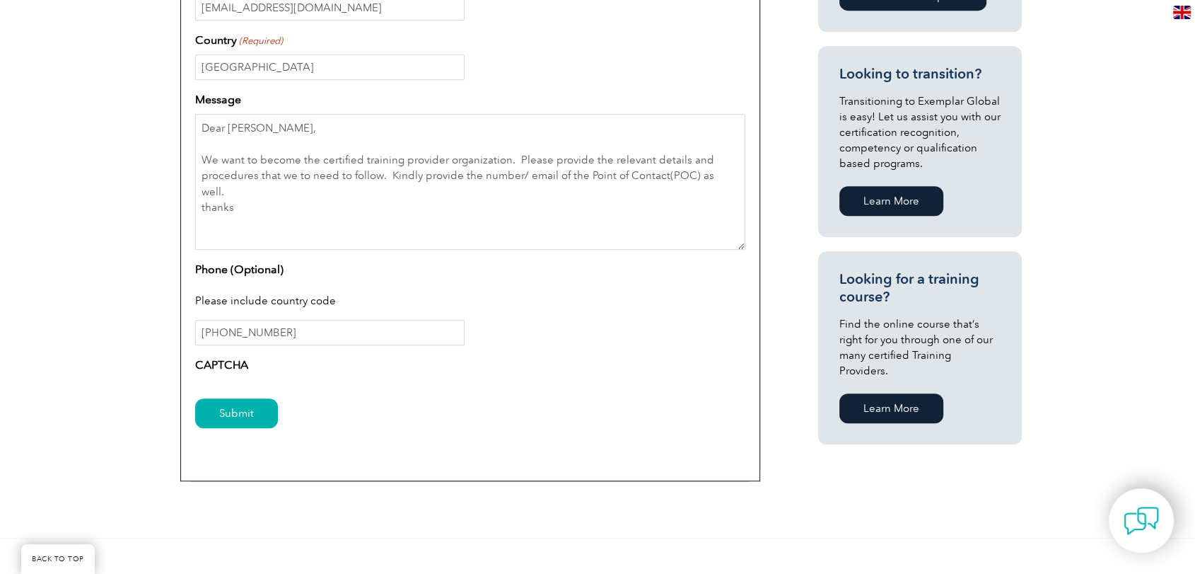
click at [721, 58] on div "[GEOGRAPHIC_DATA]" at bounding box center [470, 66] width 550 height 25
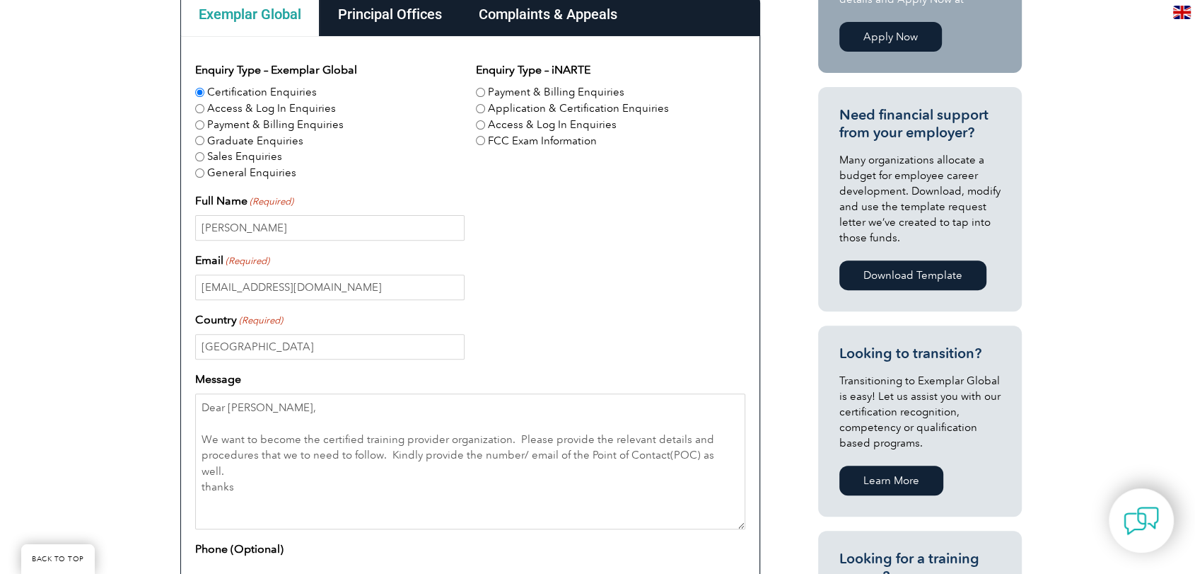
scroll to position [444, 0]
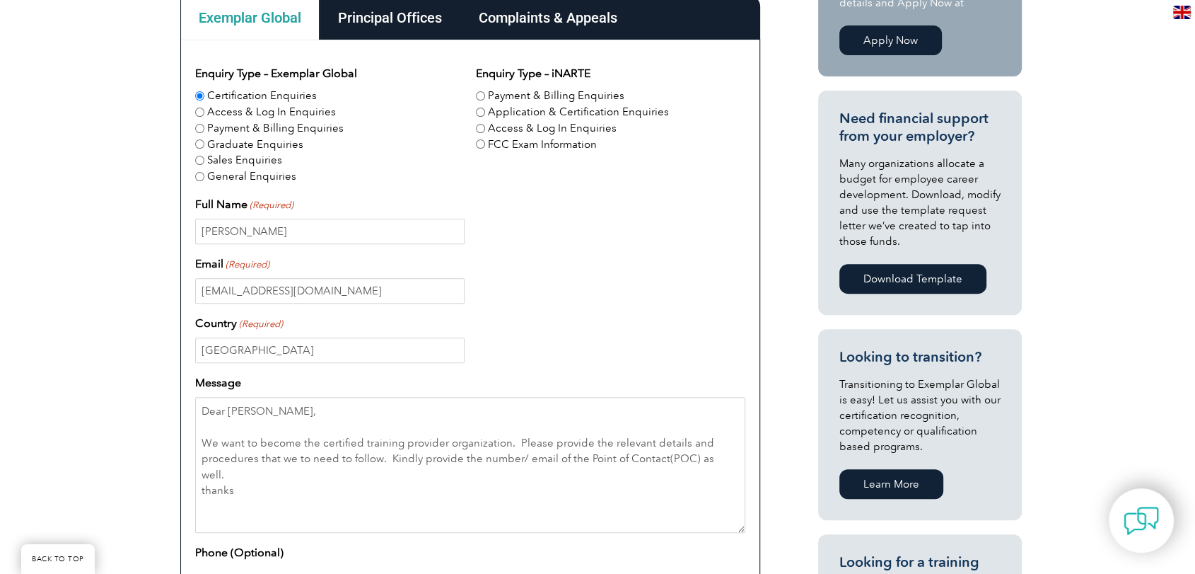
click at [416, 34] on div "Principal Offices" at bounding box center [390, 18] width 141 height 44
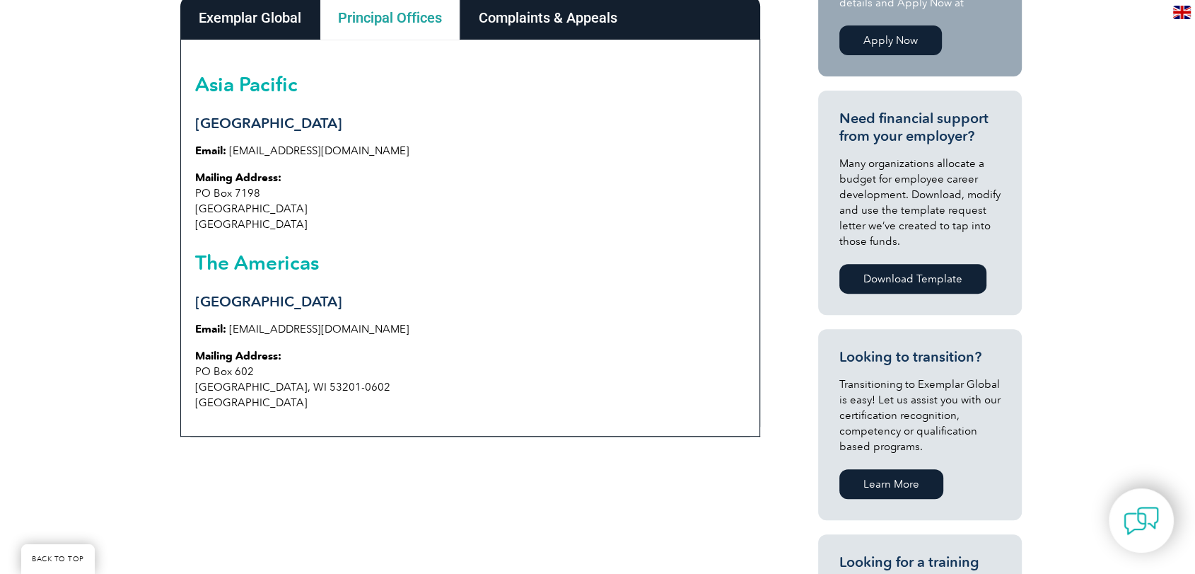
click at [578, 18] on div "Complaints & Appeals" at bounding box center [547, 18] width 175 height 44
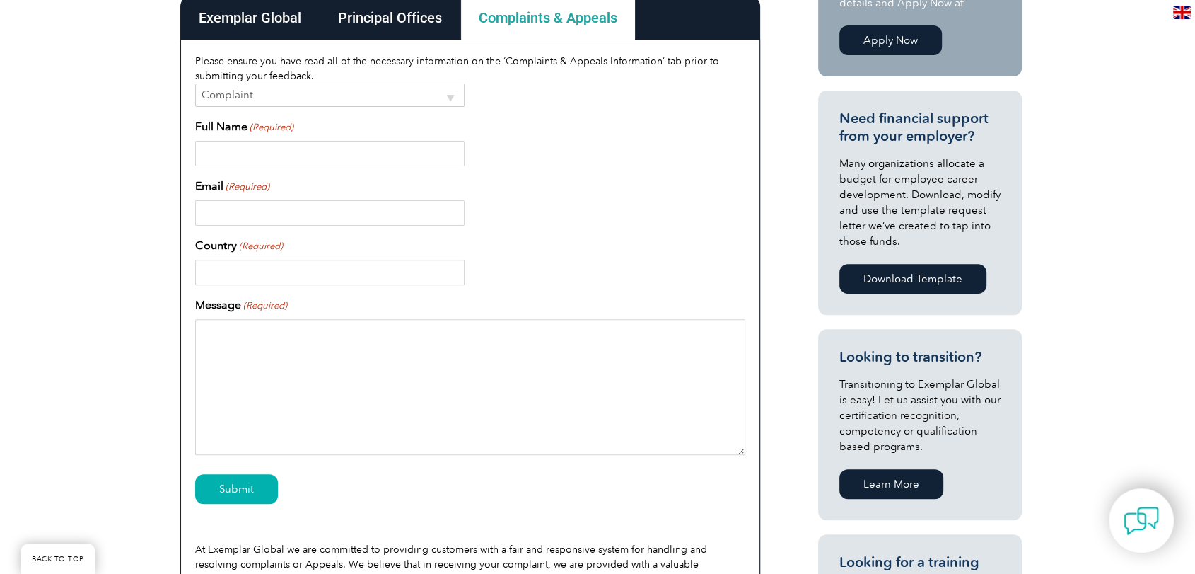
click at [451, 94] on select "Complaint Appeal" at bounding box center [329, 94] width 269 height 23
click at [425, 148] on input "Full Name (Required)" at bounding box center [329, 153] width 269 height 25
type input "[PERSON_NAME]"
type input "[GEOGRAPHIC_DATA]"
type input "[PERSON_NAME]"
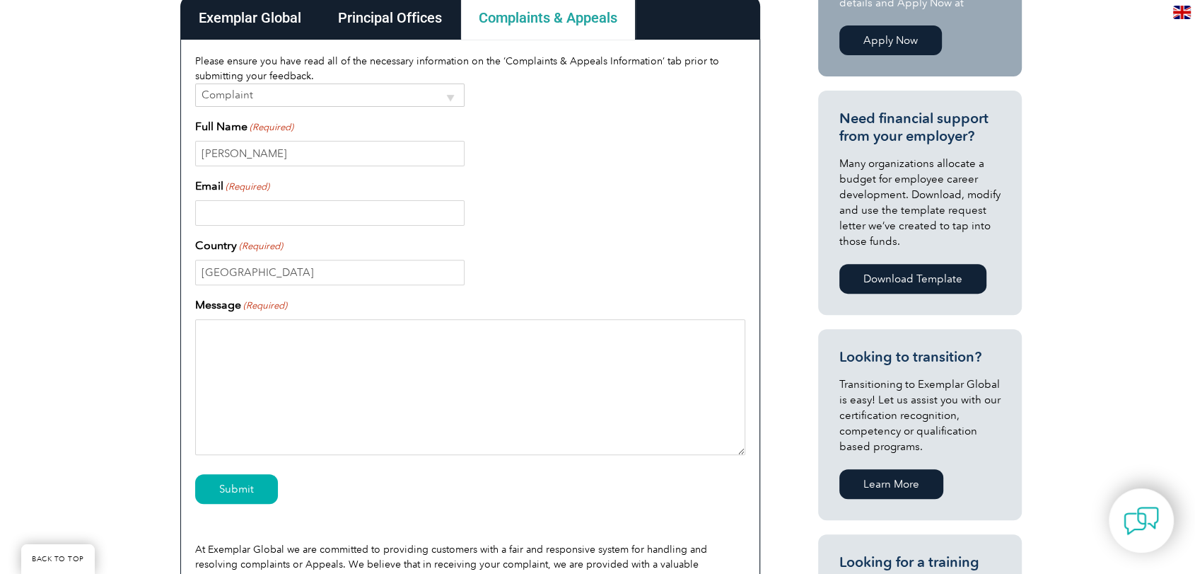
click at [259, 15] on div "Exemplar Global" at bounding box center [249, 18] width 139 height 44
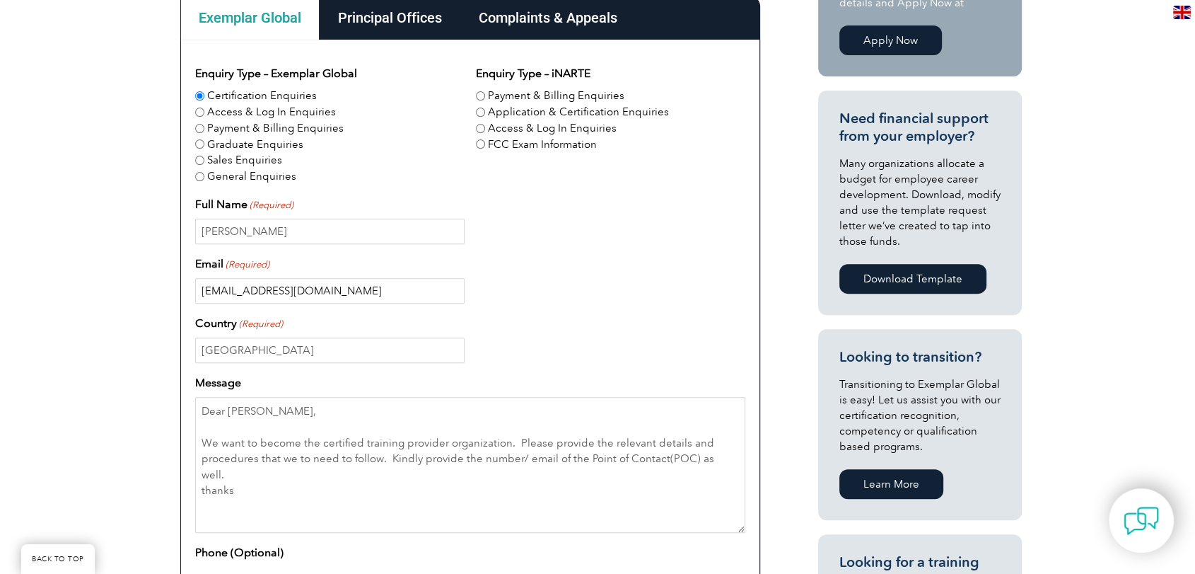
drag, startPoint x: 298, startPoint y: 292, endPoint x: 140, endPoint y: 307, distance: 159.1
click at [140, 307] on div "Have a question or feedback for us? We’d love to hear from you! Please complete…" at bounding box center [597, 347] width 1195 height 946
click at [528, 18] on div "Complaints & Appeals" at bounding box center [547, 18] width 175 height 44
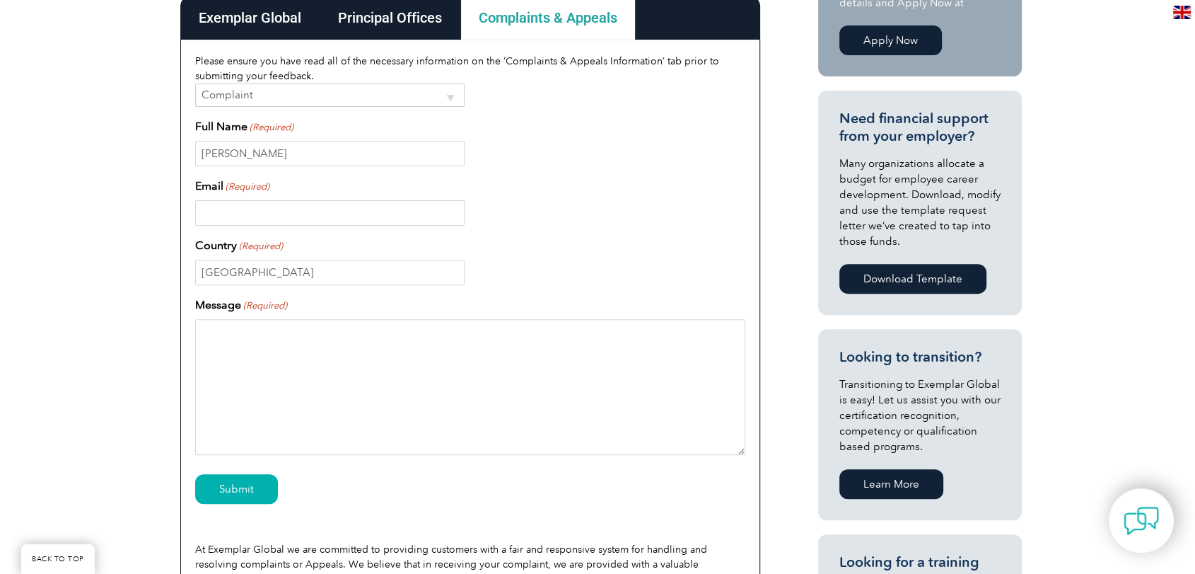
click at [325, 201] on input "Email (Required)" at bounding box center [329, 212] width 269 height 25
paste input "[EMAIL_ADDRESS][DOMAIN_NAME]"
type input "[EMAIL_ADDRESS][DOMAIN_NAME]"
click at [255, 11] on div "Exemplar Global" at bounding box center [249, 18] width 139 height 44
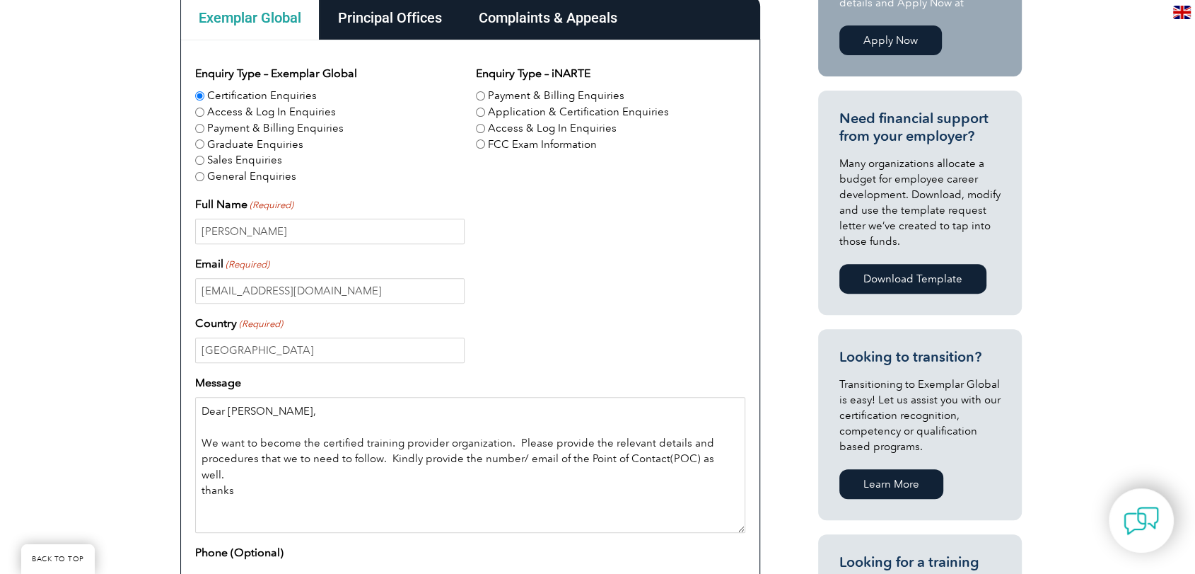
drag, startPoint x: 256, startPoint y: 477, endPoint x: 190, endPoint y: 393, distance: 106.7
click at [190, 393] on div "Enquiry Type – Exemplar Global Certification Enquiries Access & Log In Enquirie…" at bounding box center [470, 402] width 580 height 724
click at [553, 16] on div "Complaints & Appeals" at bounding box center [547, 18] width 175 height 44
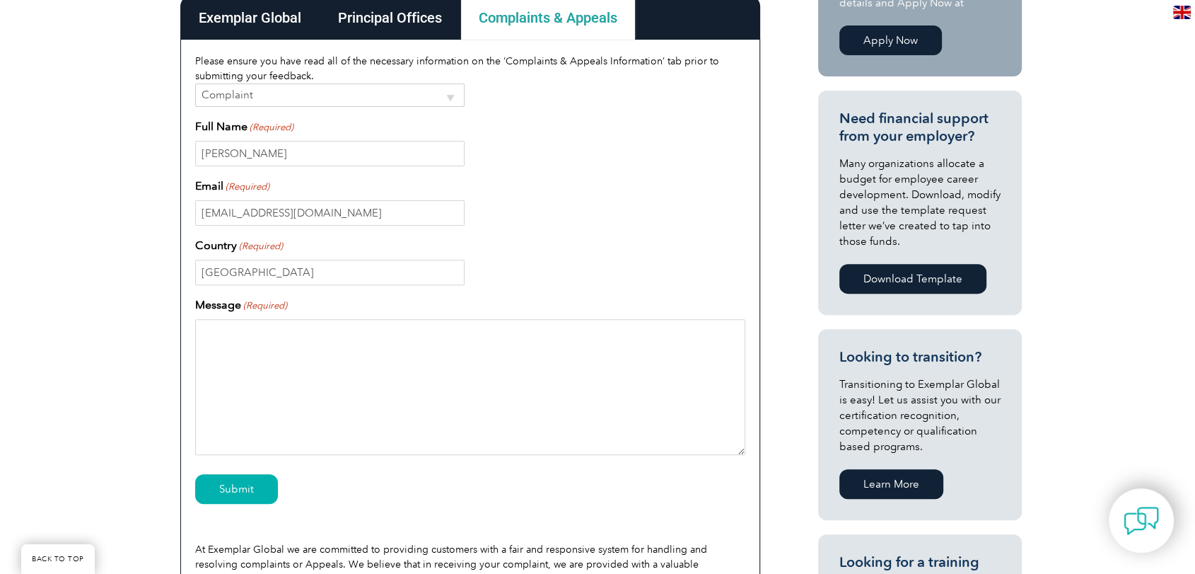
click at [267, 345] on textarea "Message (Required)" at bounding box center [470, 387] width 550 height 136
paste textarea "Dear [PERSON_NAME], We want to become the certified training provider organizat…"
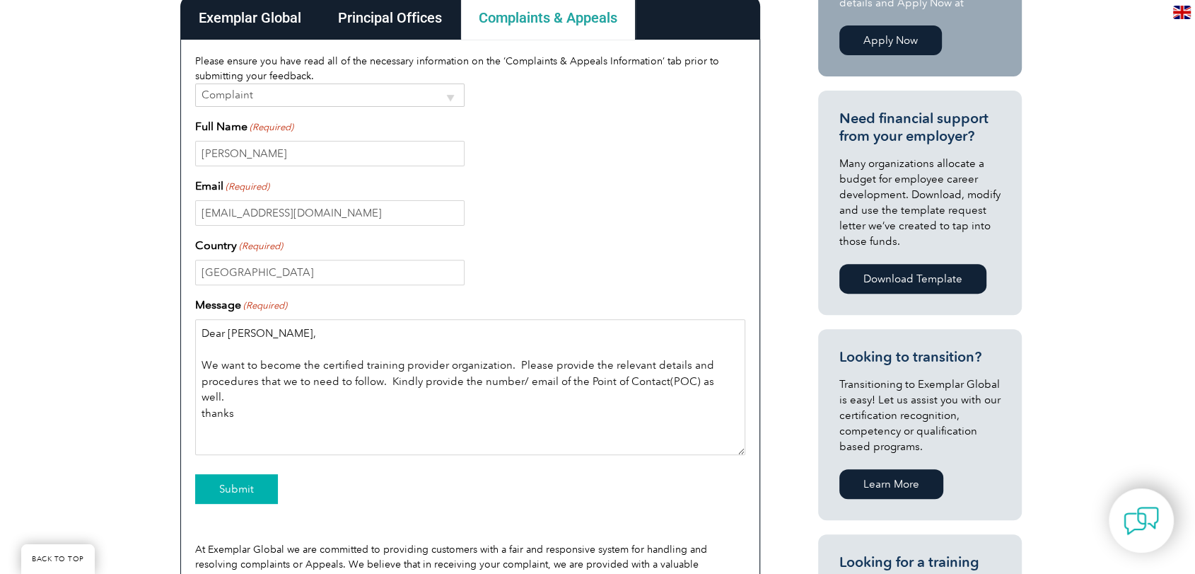
type textarea "Dear [PERSON_NAME], We want to become the certified training provider organizat…"
click at [248, 479] on input "Submit" at bounding box center [236, 489] width 83 height 30
click at [419, 487] on div "Submit" at bounding box center [470, 490] width 550 height 62
click at [773, 482] on div "iNARTE Menu iNARTE Home Certifications FCC Licensing Exams Exams & Resources Tr…" at bounding box center [894, 329] width 255 height 825
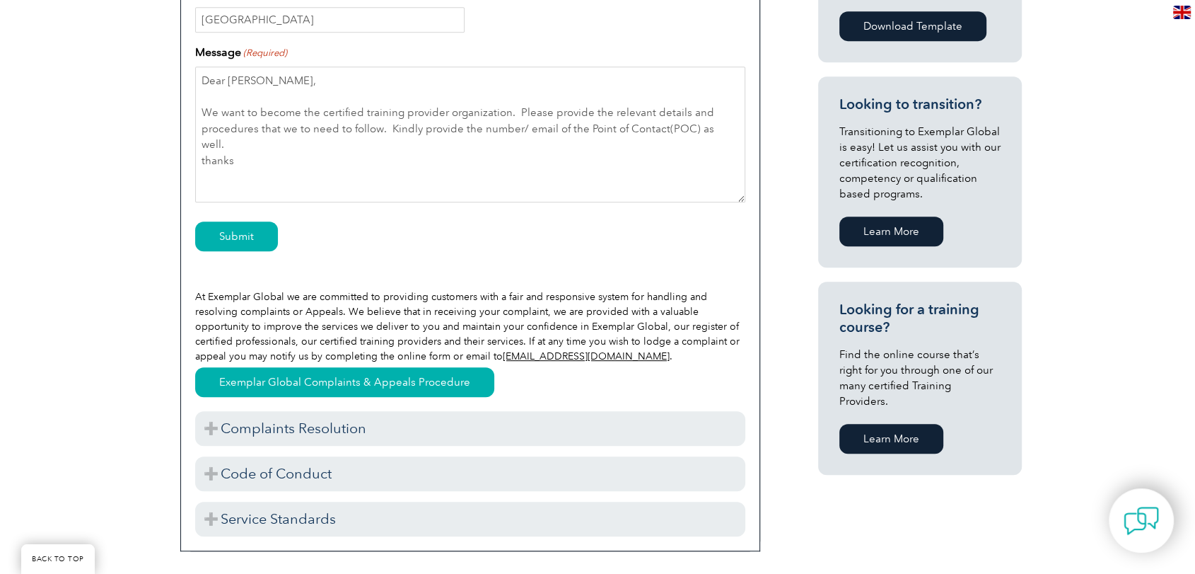
scroll to position [726, 0]
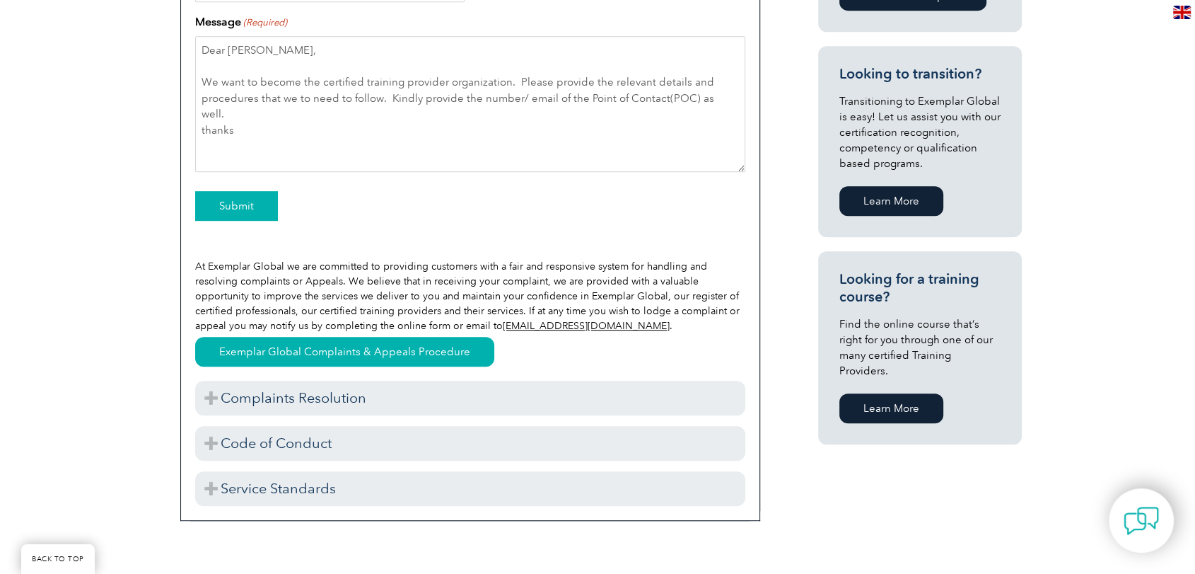
click at [243, 195] on input "Submit" at bounding box center [236, 206] width 83 height 30
click at [558, 194] on div "Submit" at bounding box center [470, 207] width 550 height 62
click at [1097, 143] on div "Have a question or feedback for us? We’d love to hear from you! Please complete…" at bounding box center [597, 84] width 1195 height 986
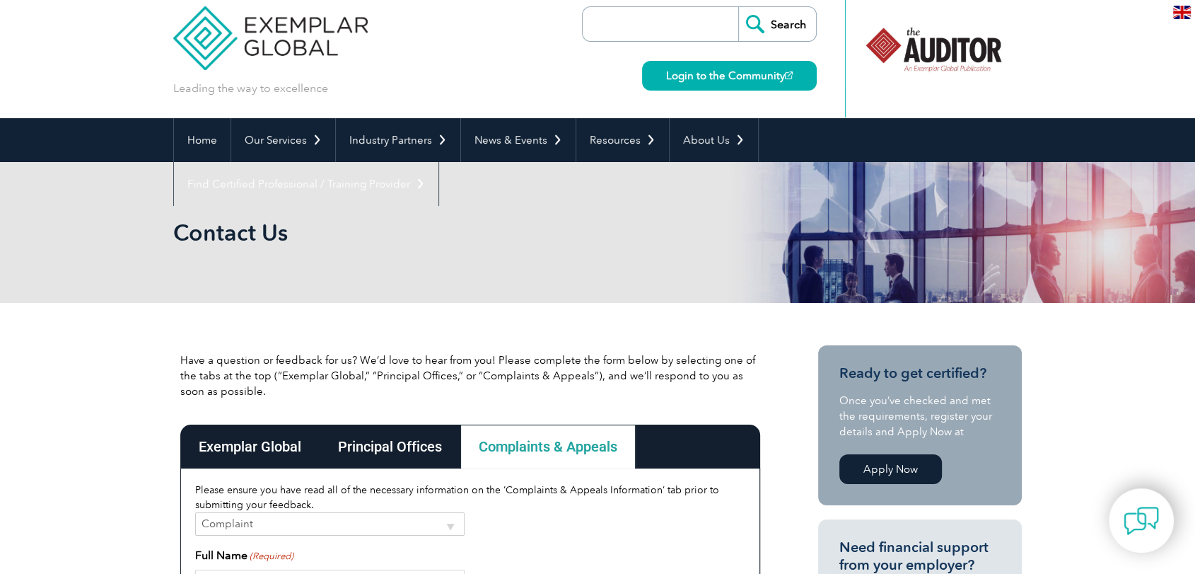
scroll to position [0, 0]
